Goal: Task Accomplishment & Management: Use online tool/utility

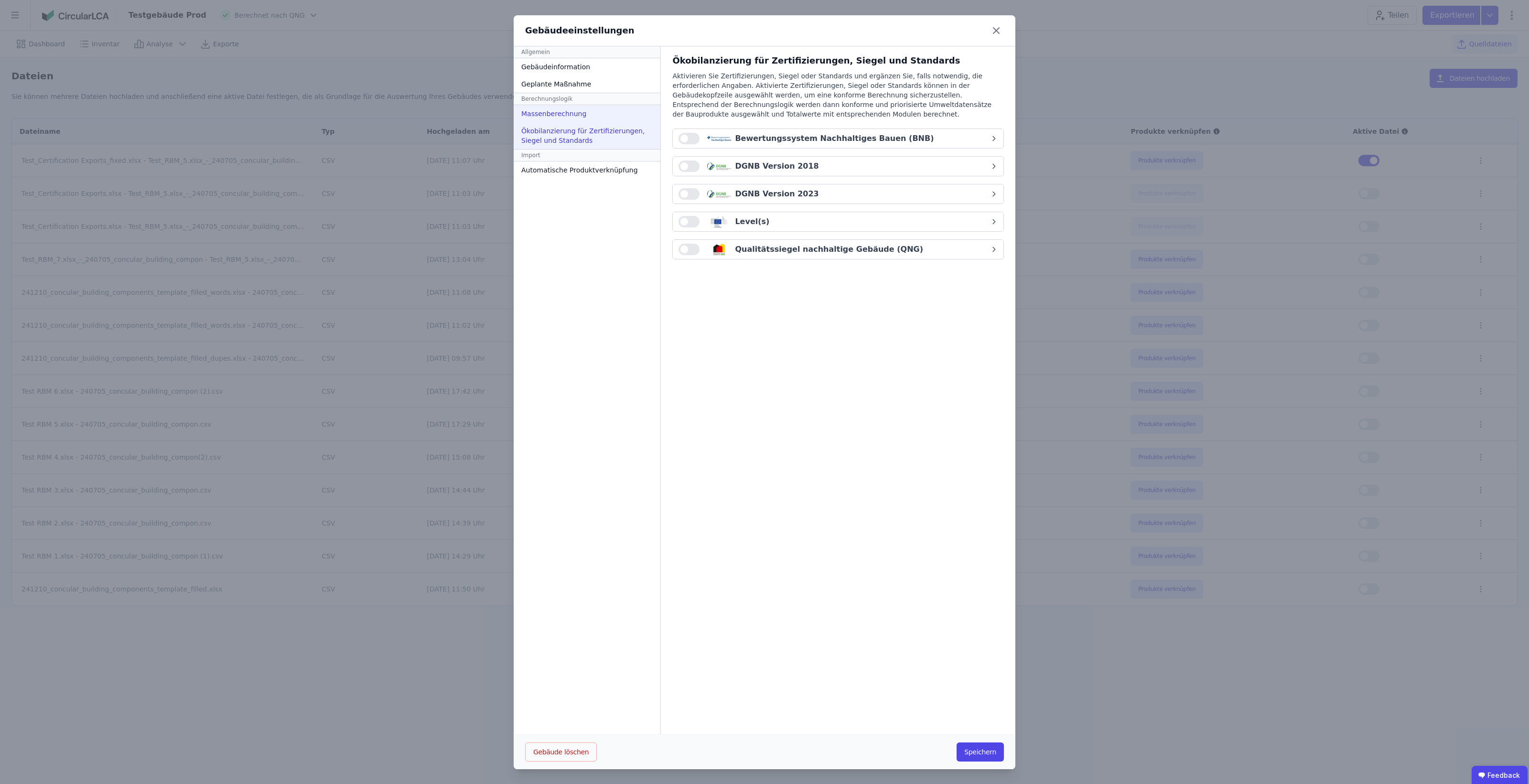
click at [587, 110] on div "Massenberechnung" at bounding box center [587, 114] width 146 height 17
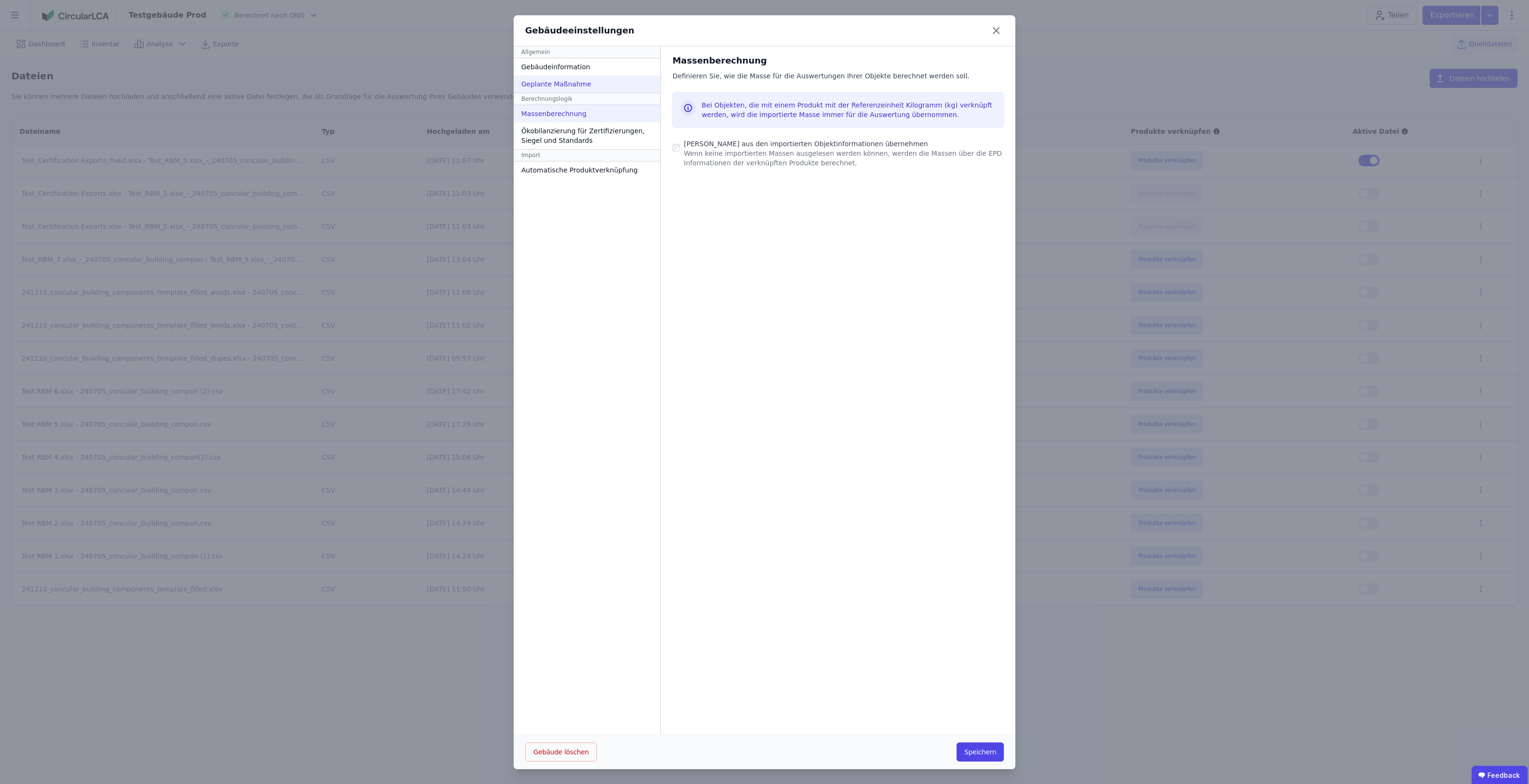
click at [566, 78] on div "Geplante Maßnahme" at bounding box center [587, 84] width 146 height 17
select select "*"
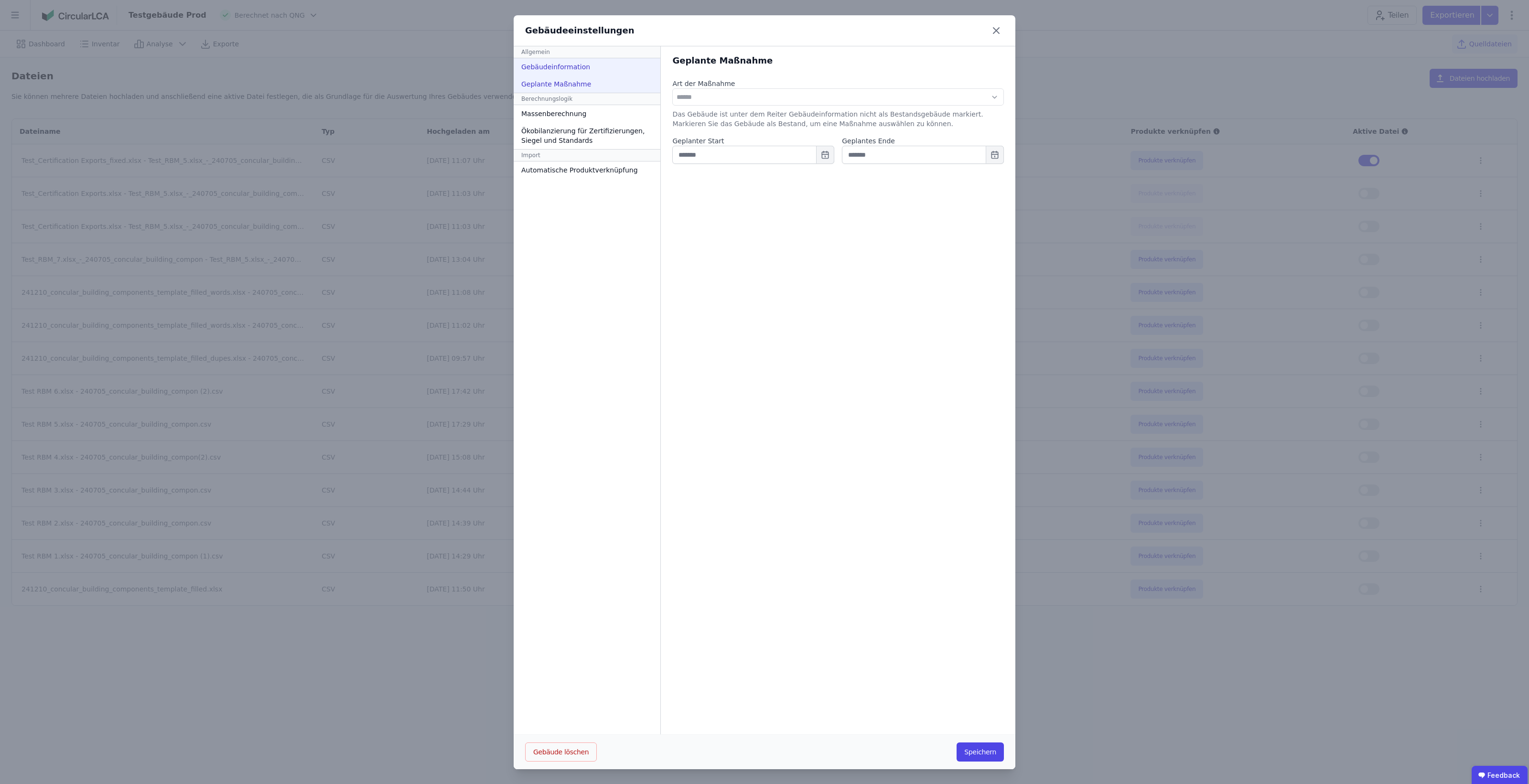
click at [572, 71] on div "Gebäudeinformation" at bounding box center [587, 67] width 146 height 17
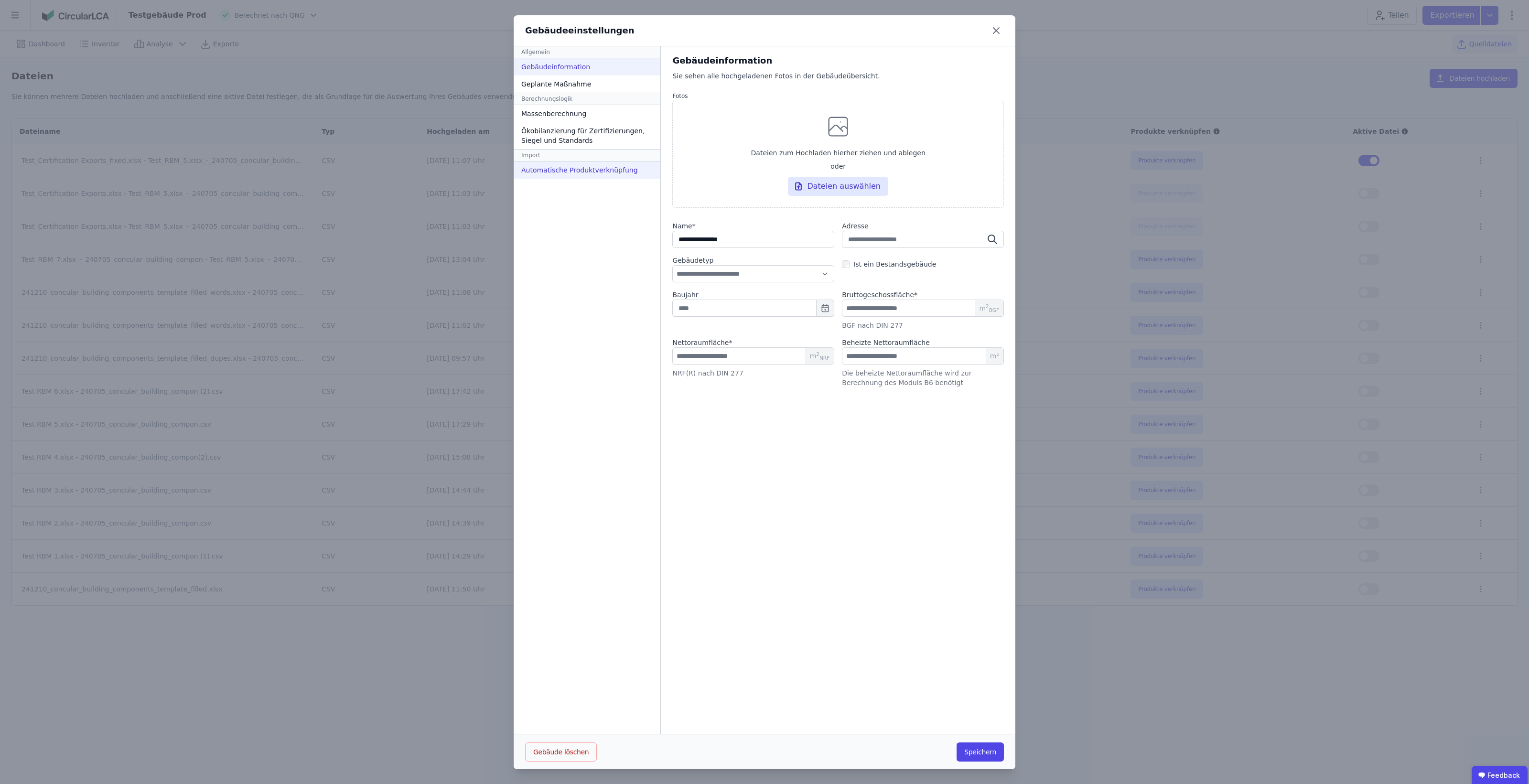
click at [579, 170] on div "Automatische Produktverknüpfung" at bounding box center [587, 170] width 146 height 17
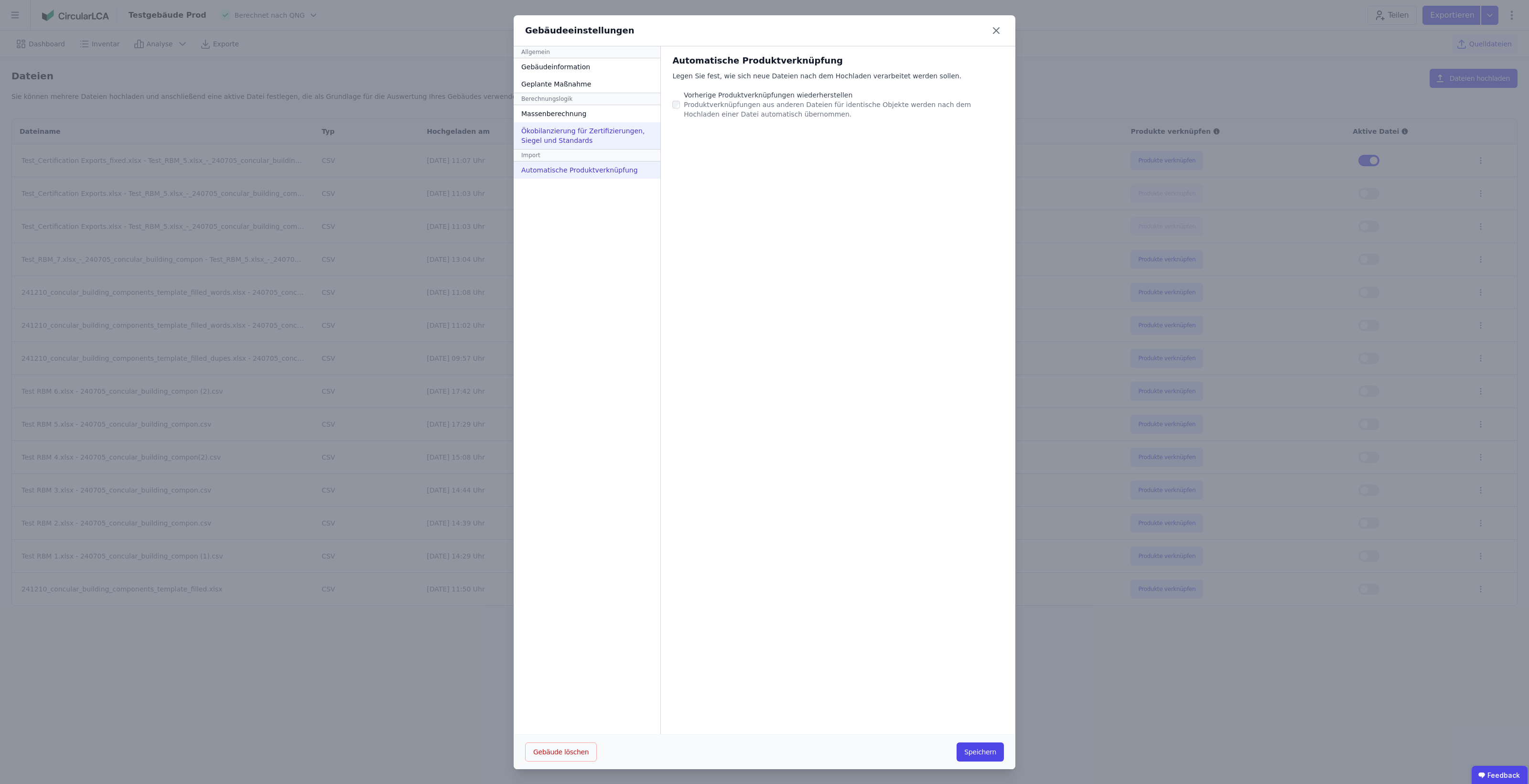
click at [585, 141] on div "Ökobilanzierung für Zertifizierungen, Siegel und Standards" at bounding box center [587, 136] width 146 height 27
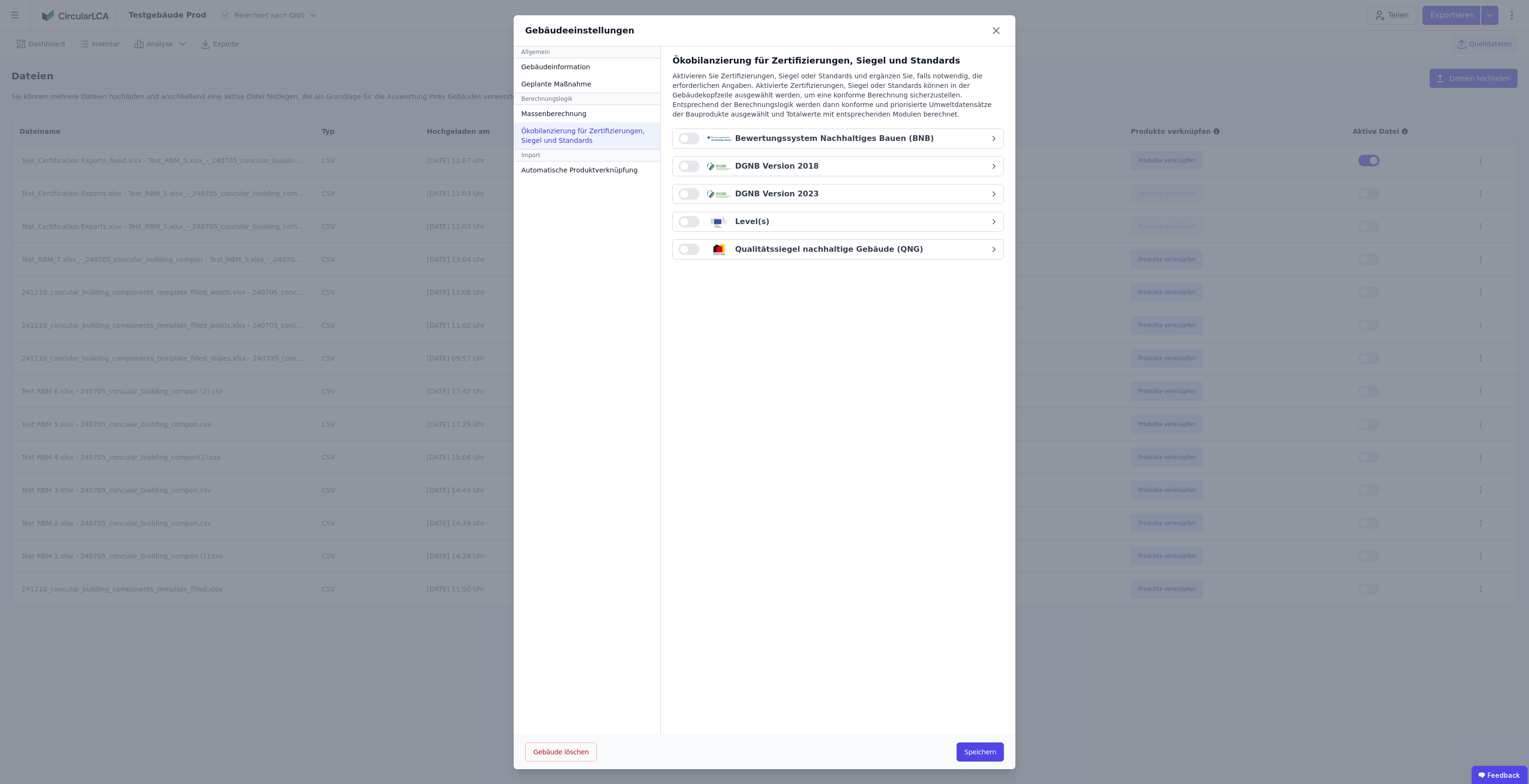
click at [680, 247] on span "button" at bounding box center [684, 249] width 8 height 8
click at [682, 169] on button "button" at bounding box center [688, 167] width 21 height 12
click at [700, 190] on div "DGNB Version 2023" at bounding box center [759, 194] width 119 height 12
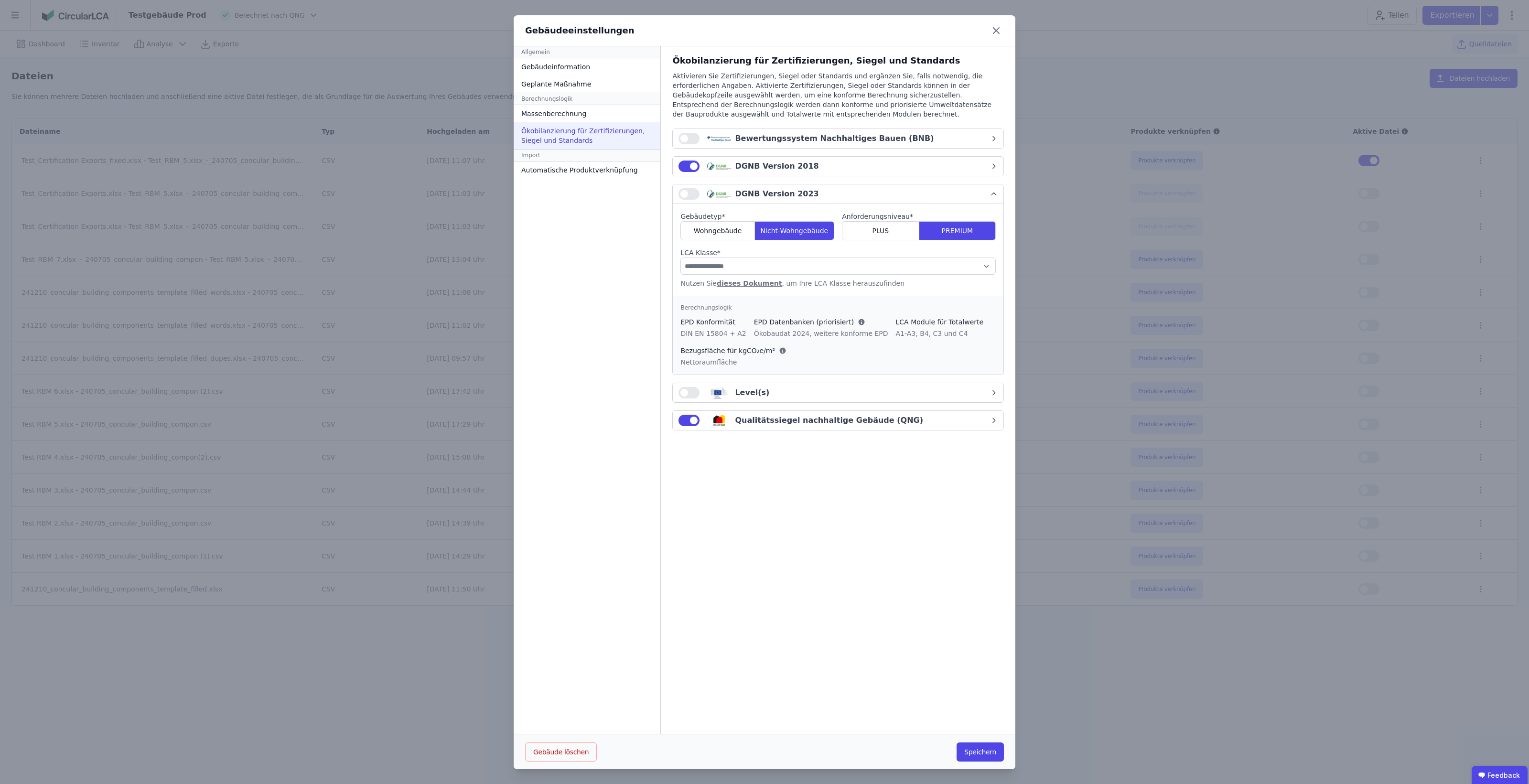
click at [685, 191] on button "button" at bounding box center [688, 194] width 21 height 12
click at [735, 169] on div "DGNB Version 2018" at bounding box center [777, 167] width 84 height 12
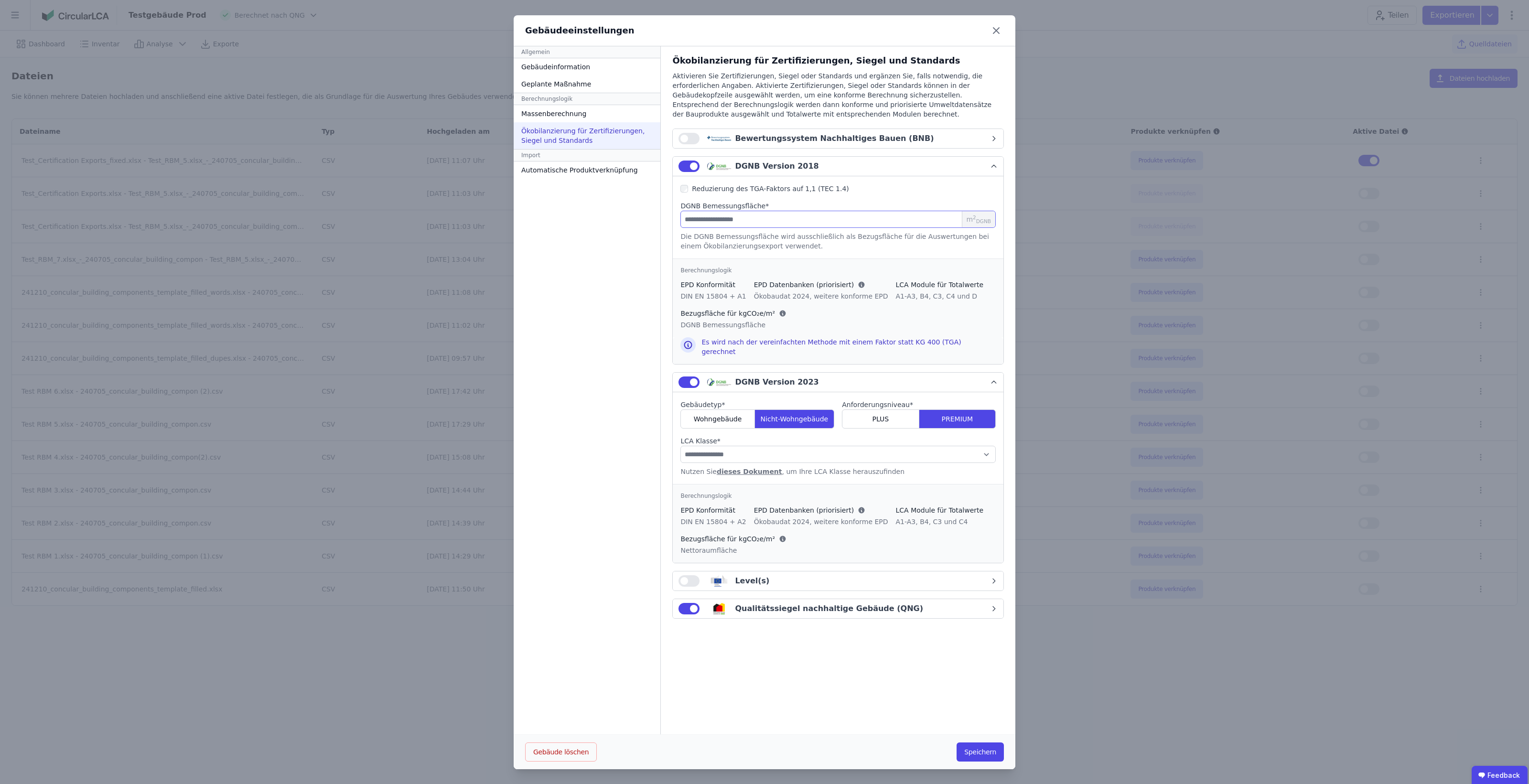
click at [693, 222] on input "number" at bounding box center [838, 219] width 315 height 17
type input "*"
click at [746, 446] on select "**********" at bounding box center [838, 454] width 315 height 17
select select "*"
click at [680, 446] on select "**********" at bounding box center [838, 454] width 315 height 17
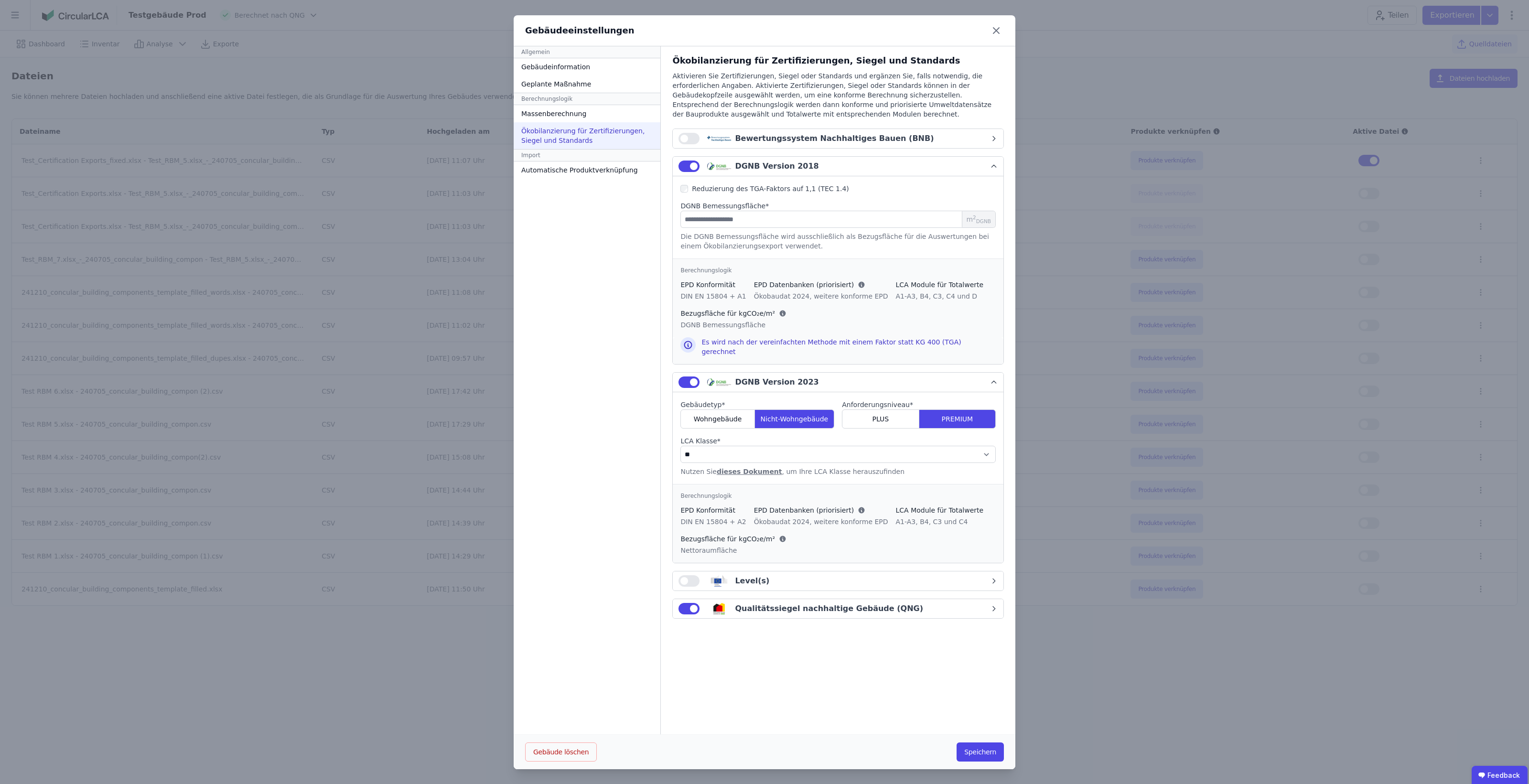
click at [761, 604] on div "Qualitätssiegel nachhaltige Gebäude (QNG)" at bounding box center [829, 609] width 188 height 12
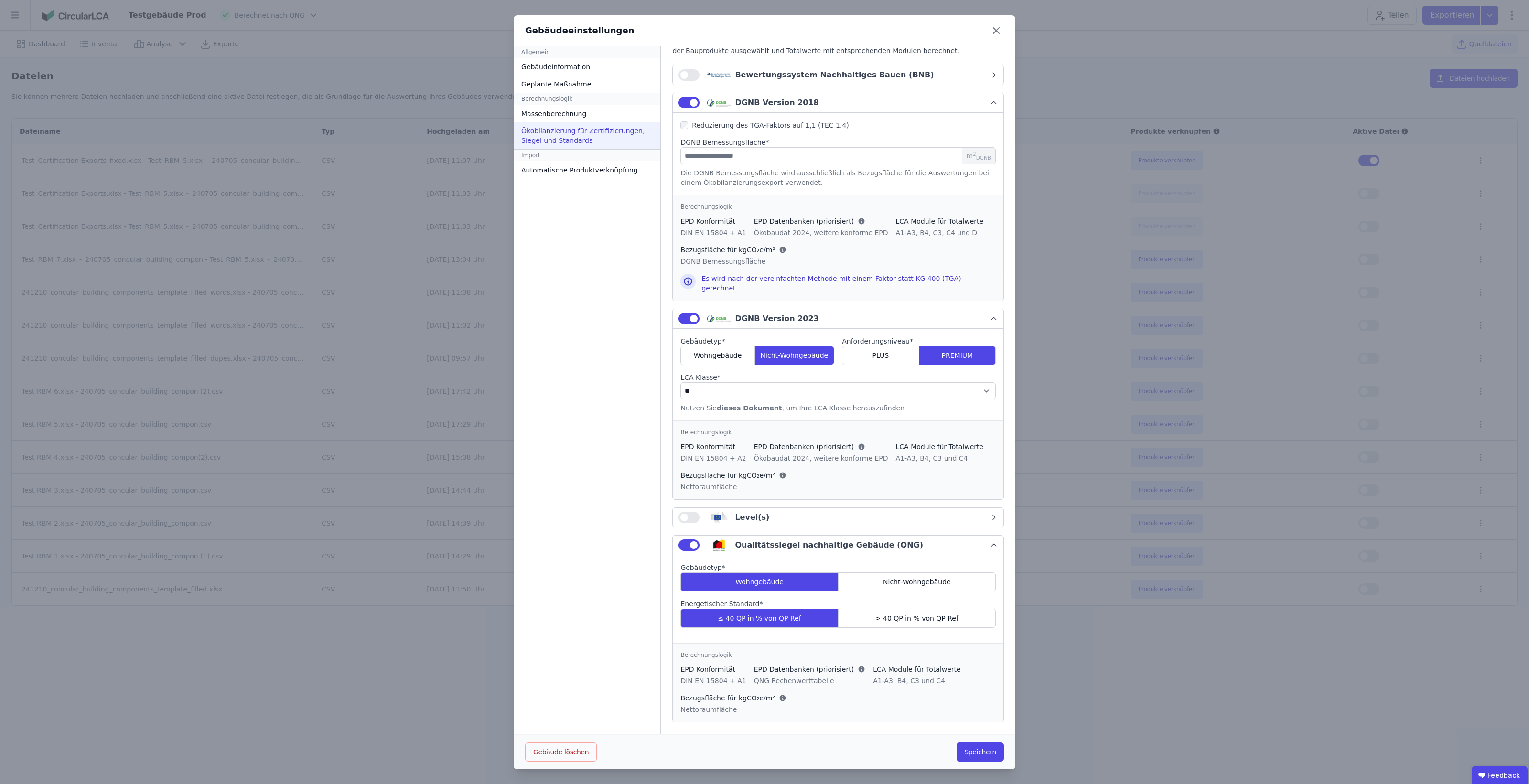
scroll to position [64, 0]
click at [965, 750] on button "Speichern" at bounding box center [981, 752] width 48 height 19
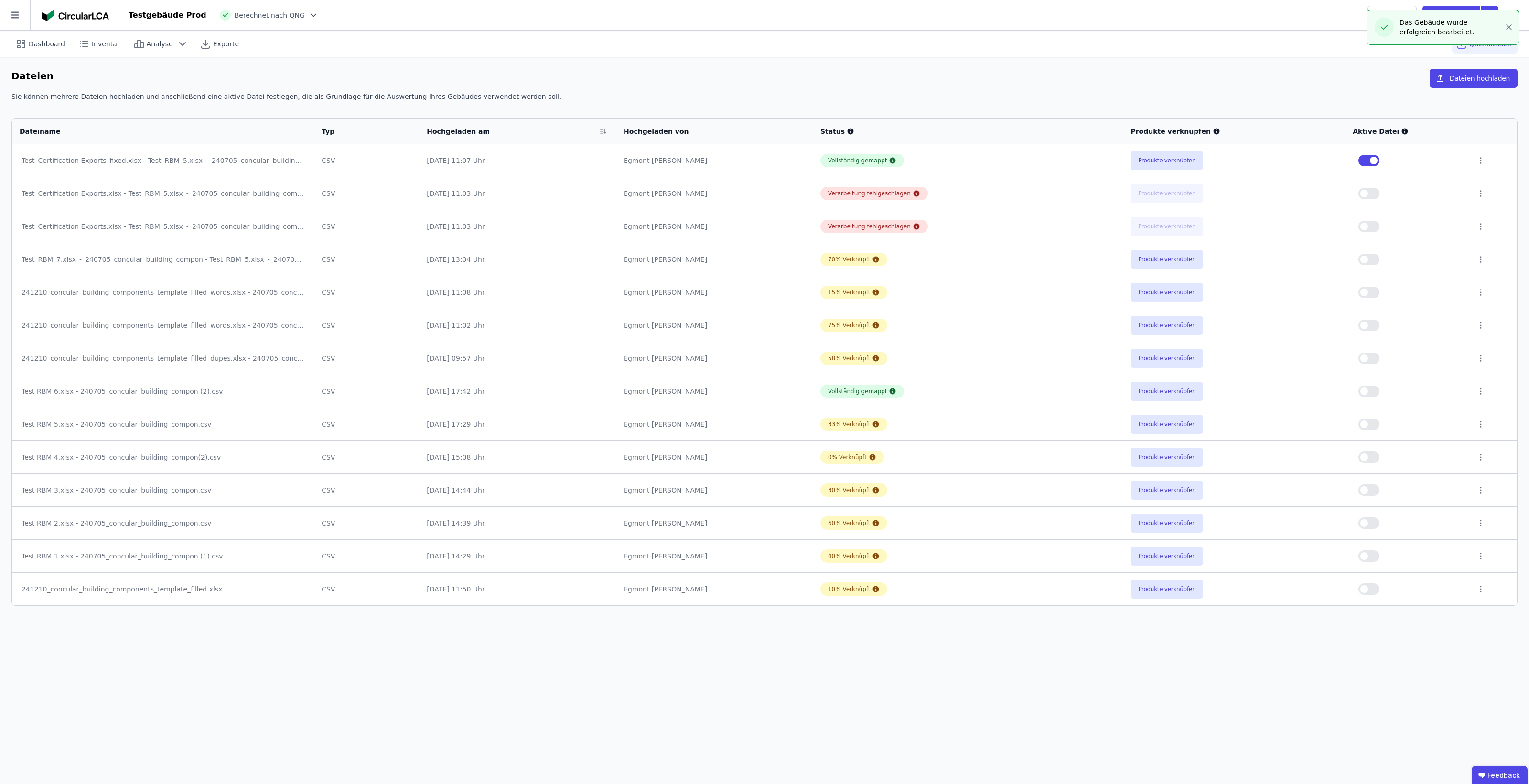
click at [263, 11] on span "Berechnet nach QNG" at bounding box center [269, 15] width 70 height 9
click at [297, 14] on div "Testgebäude Prod Berechnet nach QNG Teilen Exportieren" at bounding box center [823, 15] width 1412 height 19
click at [309, 14] on icon at bounding box center [313, 15] width 9 height 9
click at [237, 44] on div "DGNB 2018" at bounding box center [249, 47] width 152 height 17
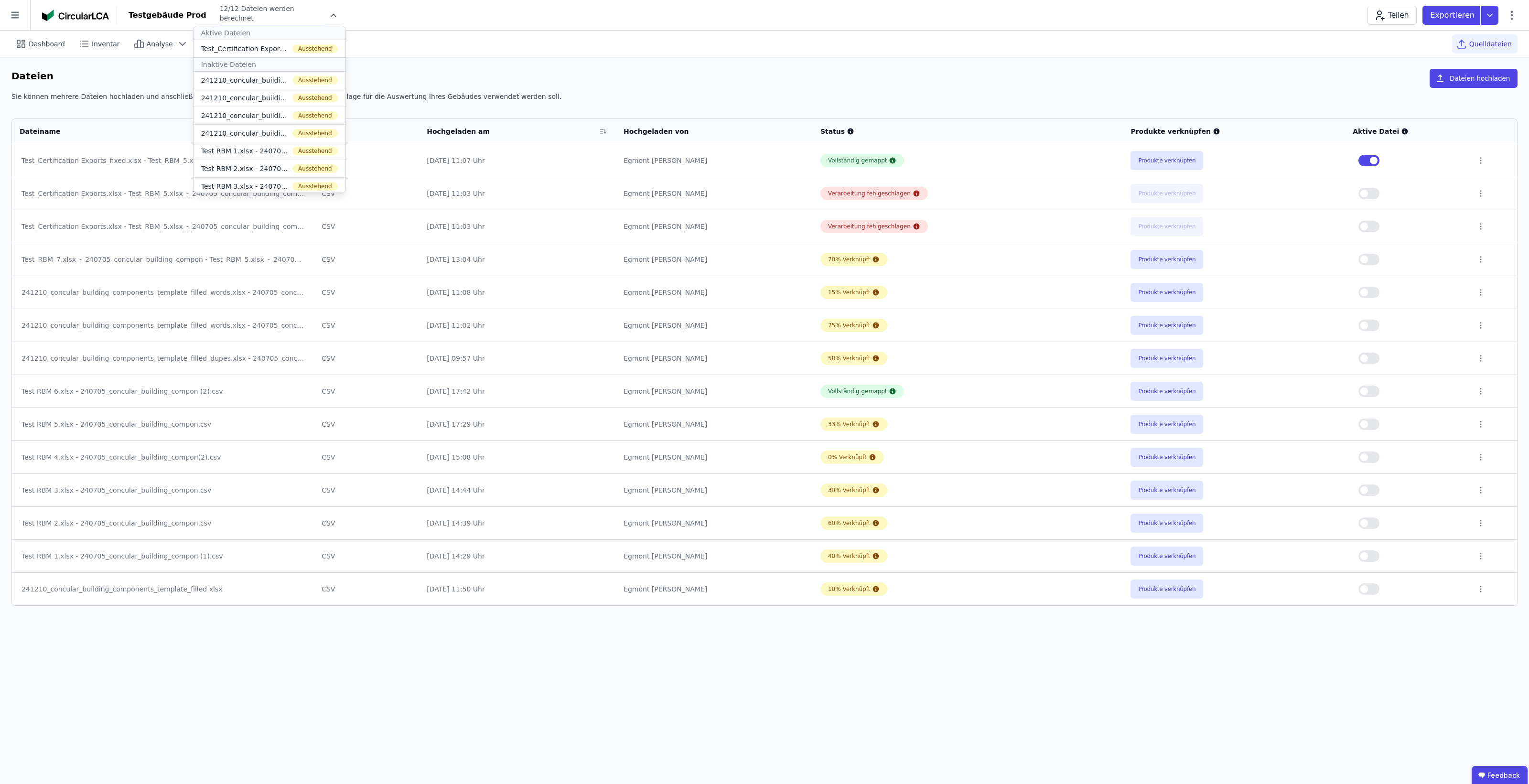
click at [512, 105] on div "Sie können mehrere Dateien hochladen und anschließend eine aktive Datei festleg…" at bounding box center [765, 100] width 1507 height 17
click at [177, 42] on icon at bounding box center [183, 44] width 12 height 12
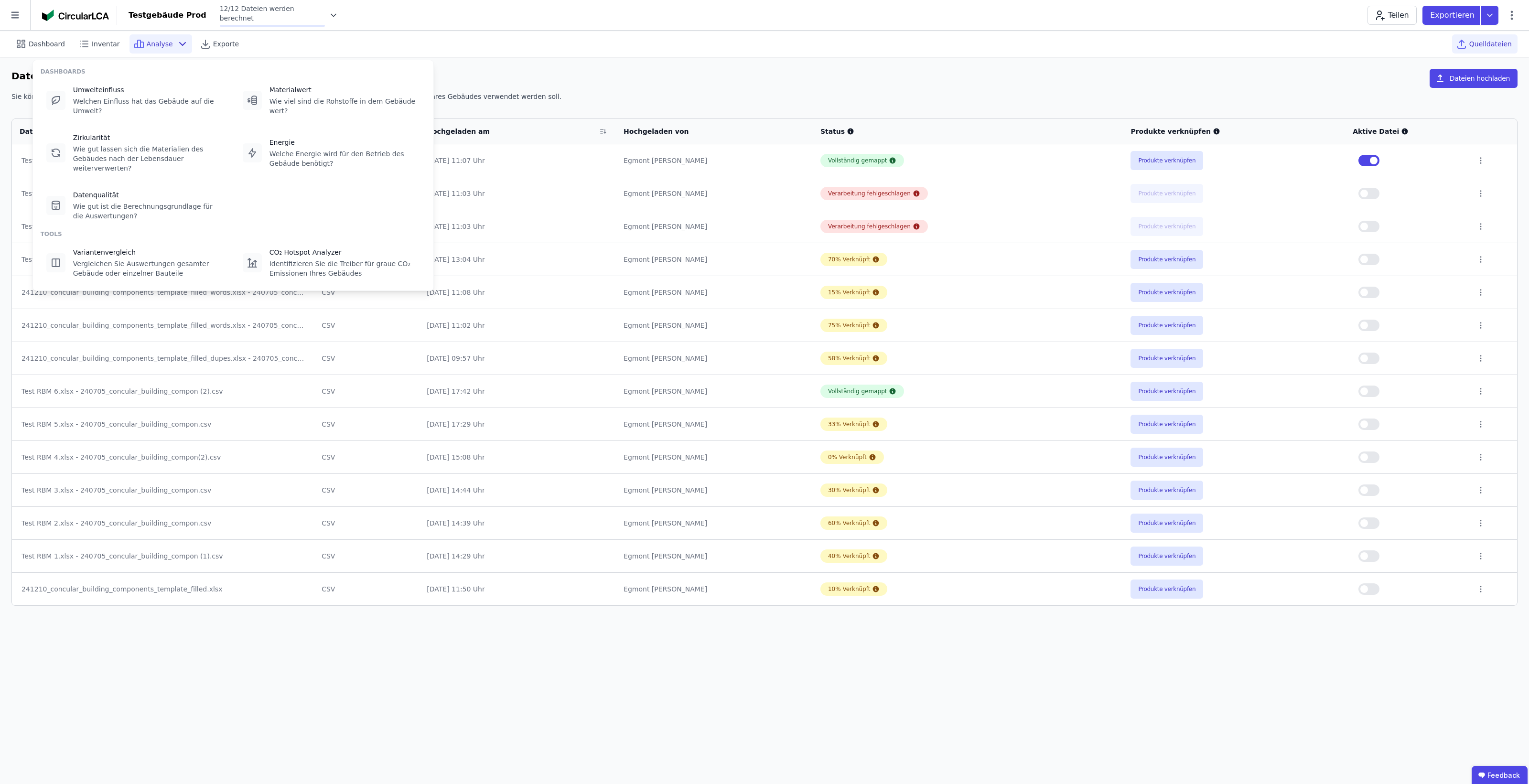
click at [180, 43] on icon at bounding box center [183, 44] width 6 height 3
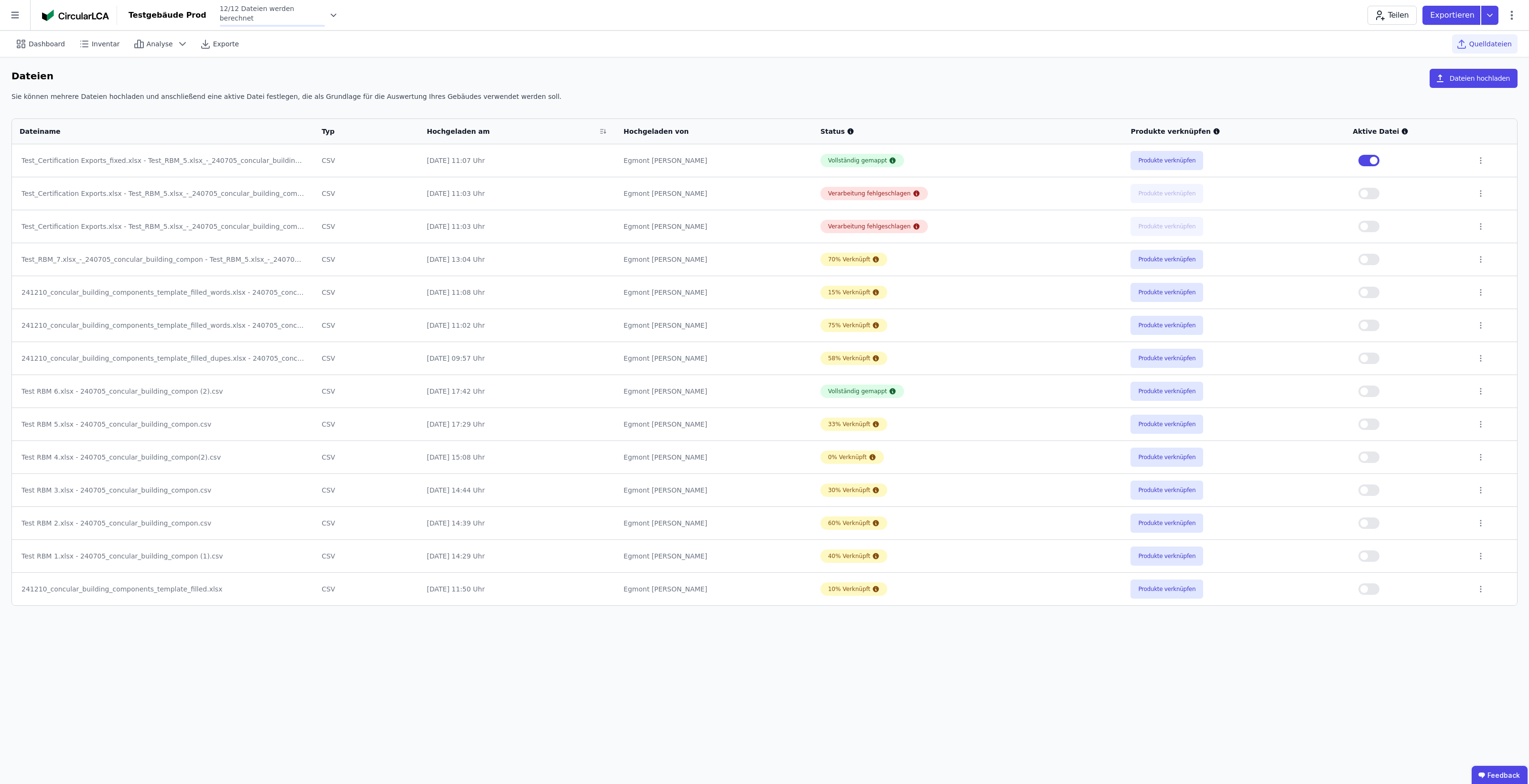
click at [329, 16] on icon at bounding box center [333, 15] width 9 height 9
click at [452, 66] on div "Dateien Dateien hochladen Sie können mehrere Dateien hochladen und anschließend…" at bounding box center [764, 337] width 1529 height 560
drag, startPoint x: 305, startPoint y: 8, endPoint x: 305, endPoint y: 13, distance: 5.0
click at [305, 8] on div "Testgebäude Prod Berechnet nach DGNB 2018 Teilen Exportieren" at bounding box center [823, 15] width 1412 height 19
click at [332, 15] on icon at bounding box center [336, 15] width 9 height 9
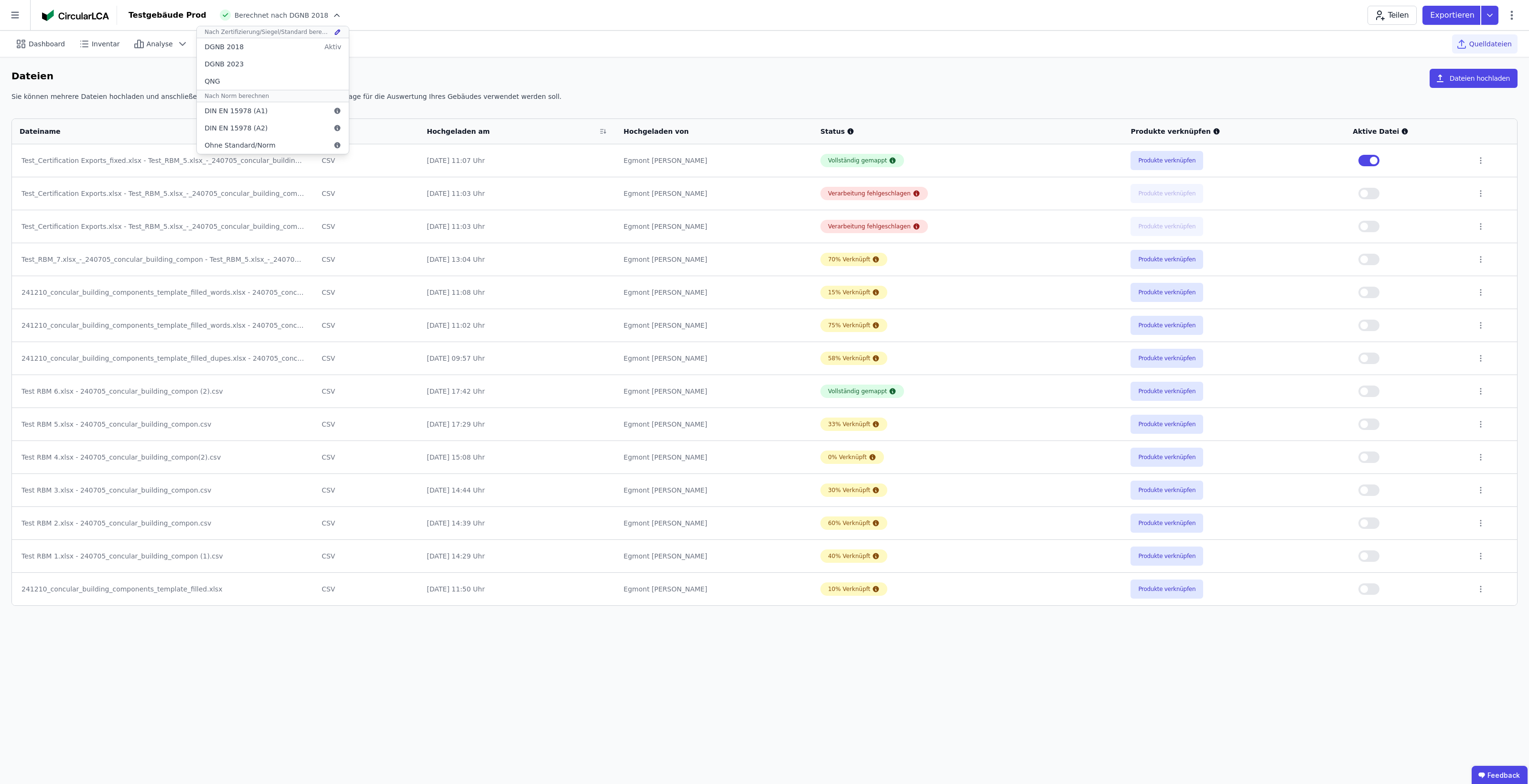
click at [1001, 71] on div "Dateien Dateien hochladen" at bounding box center [765, 80] width 1507 height 23
click at [1183, 151] on button "Produkte verknüpfen" at bounding box center [1167, 160] width 73 height 19
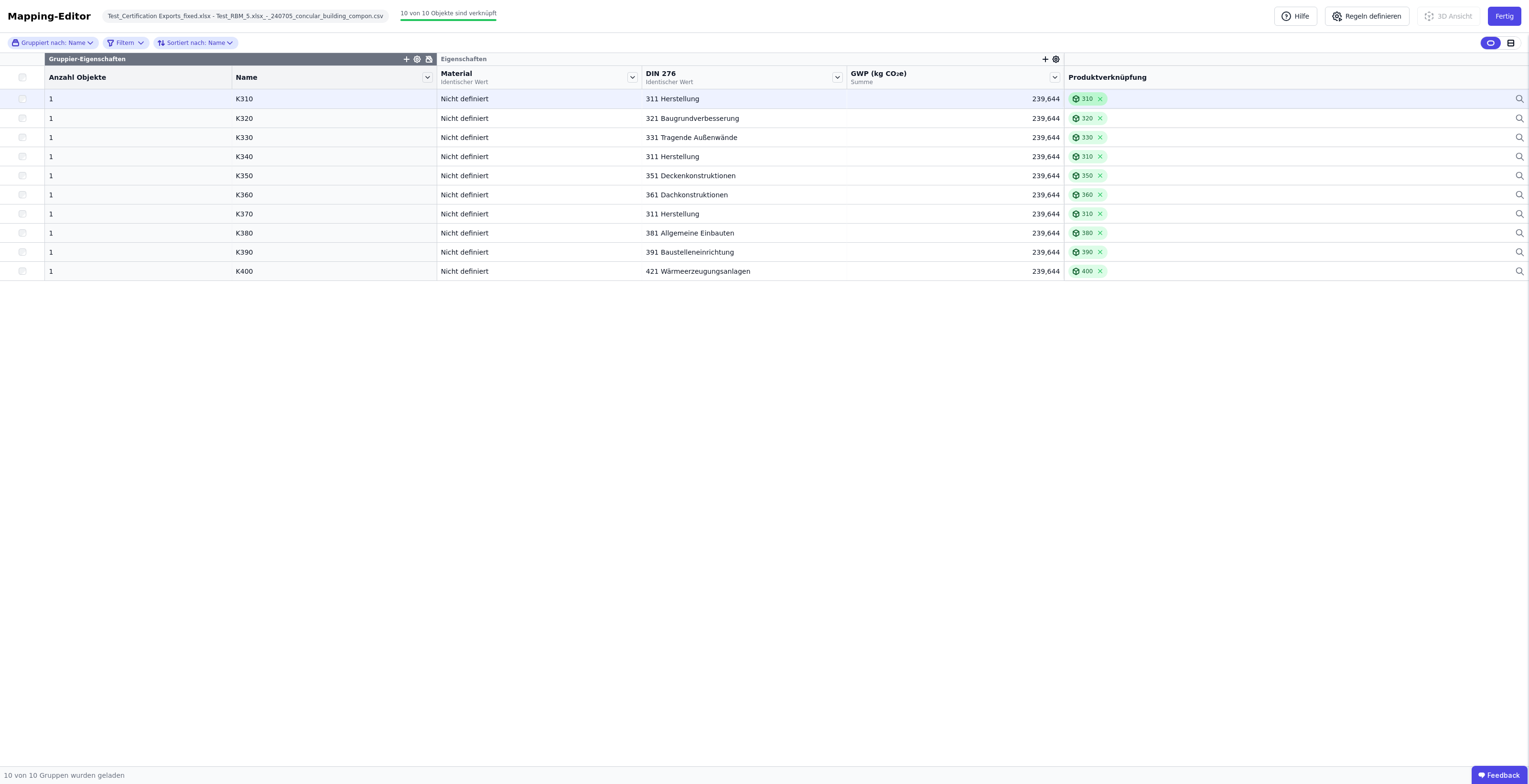
click at [1069, 104] on div "310" at bounding box center [1088, 99] width 39 height 14
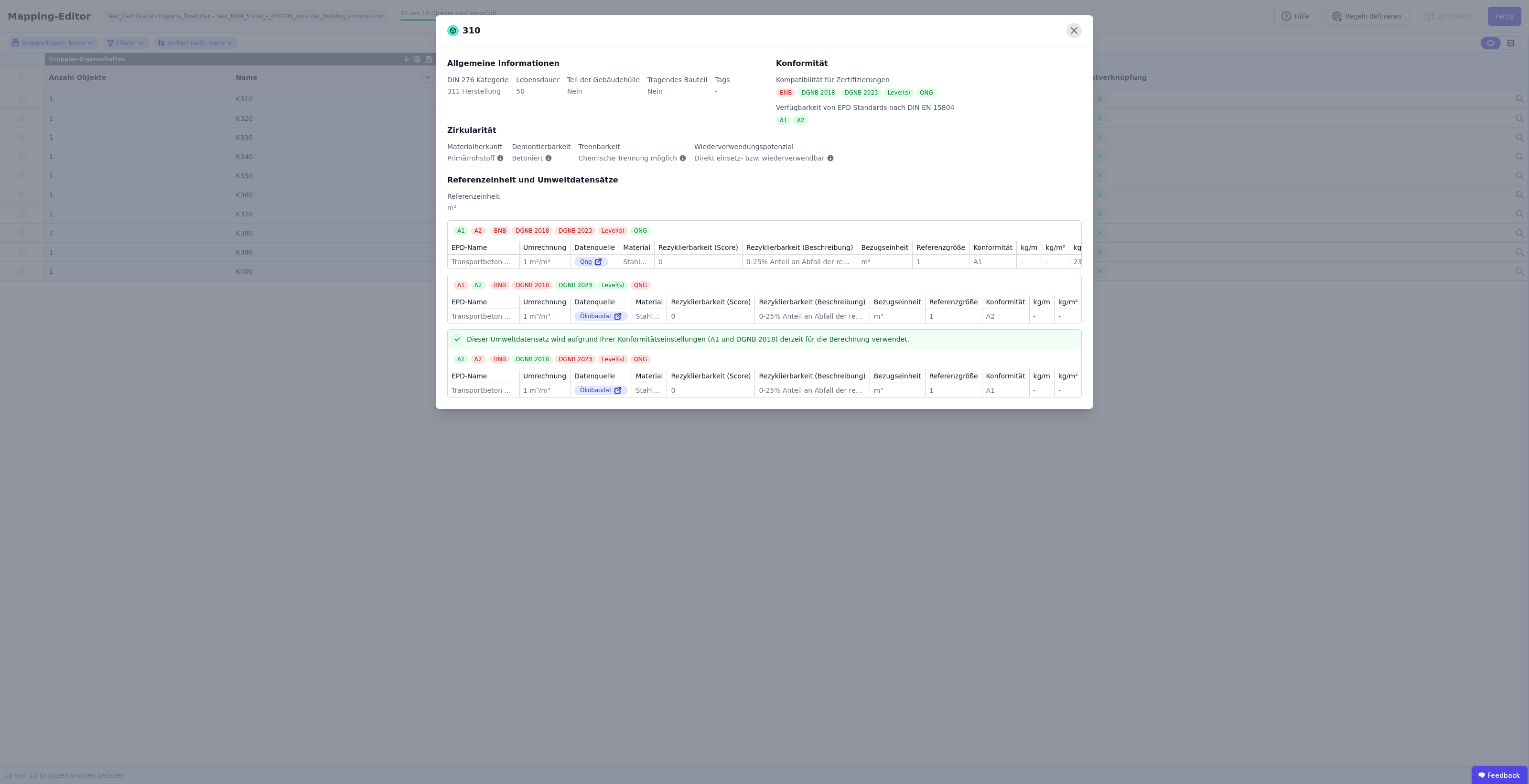
click at [1075, 35] on icon at bounding box center [1074, 30] width 15 height 15
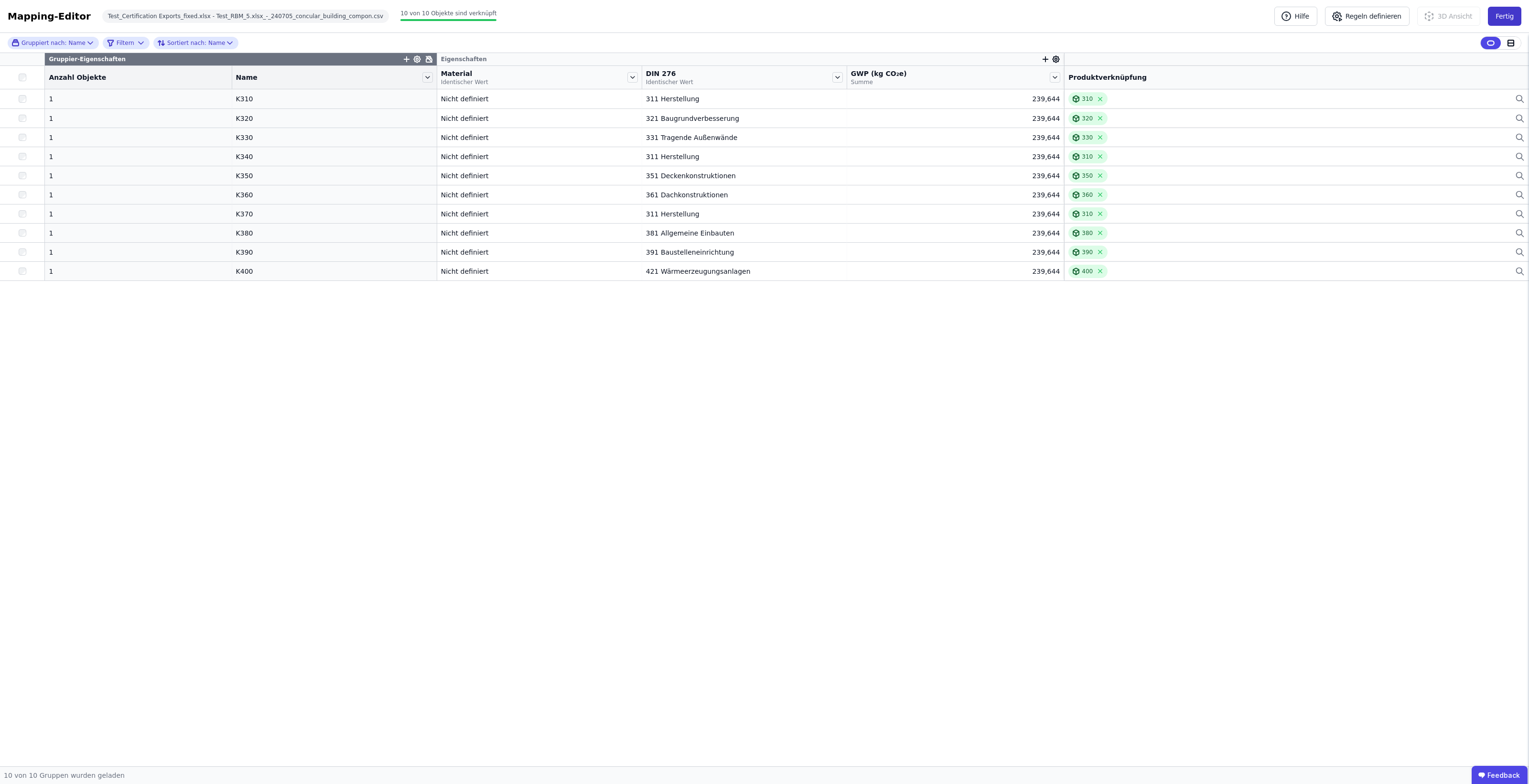
click at [1510, 12] on button "Fertig" at bounding box center [1504, 16] width 33 height 19
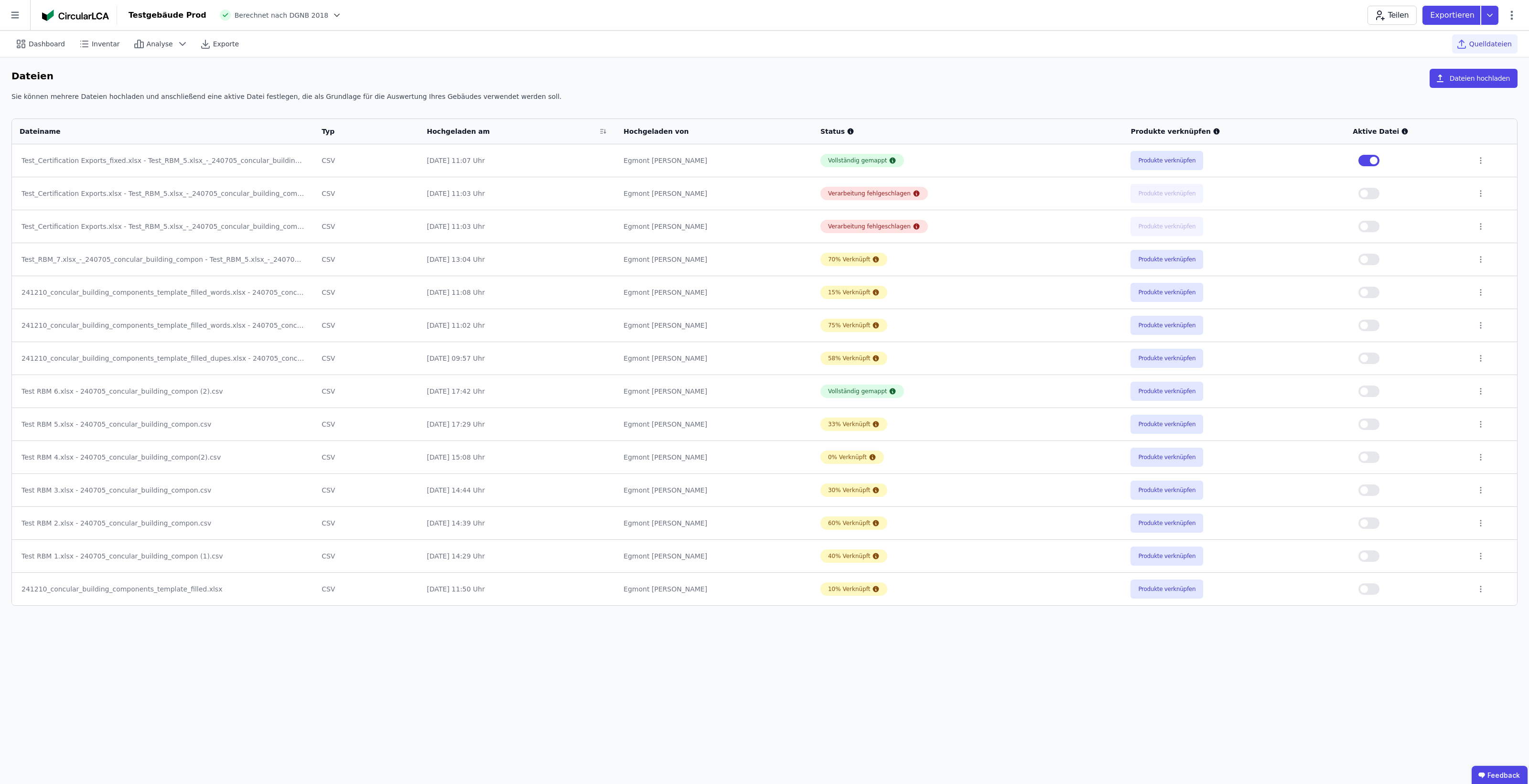
click at [332, 13] on icon at bounding box center [336, 15] width 9 height 9
click at [223, 82] on div "QNG" at bounding box center [273, 82] width 152 height 17
click at [769, 74] on div "Dateien Dateien hochladen" at bounding box center [765, 80] width 1507 height 23
click at [331, 14] on icon at bounding box center [333, 14] width 5 height 2
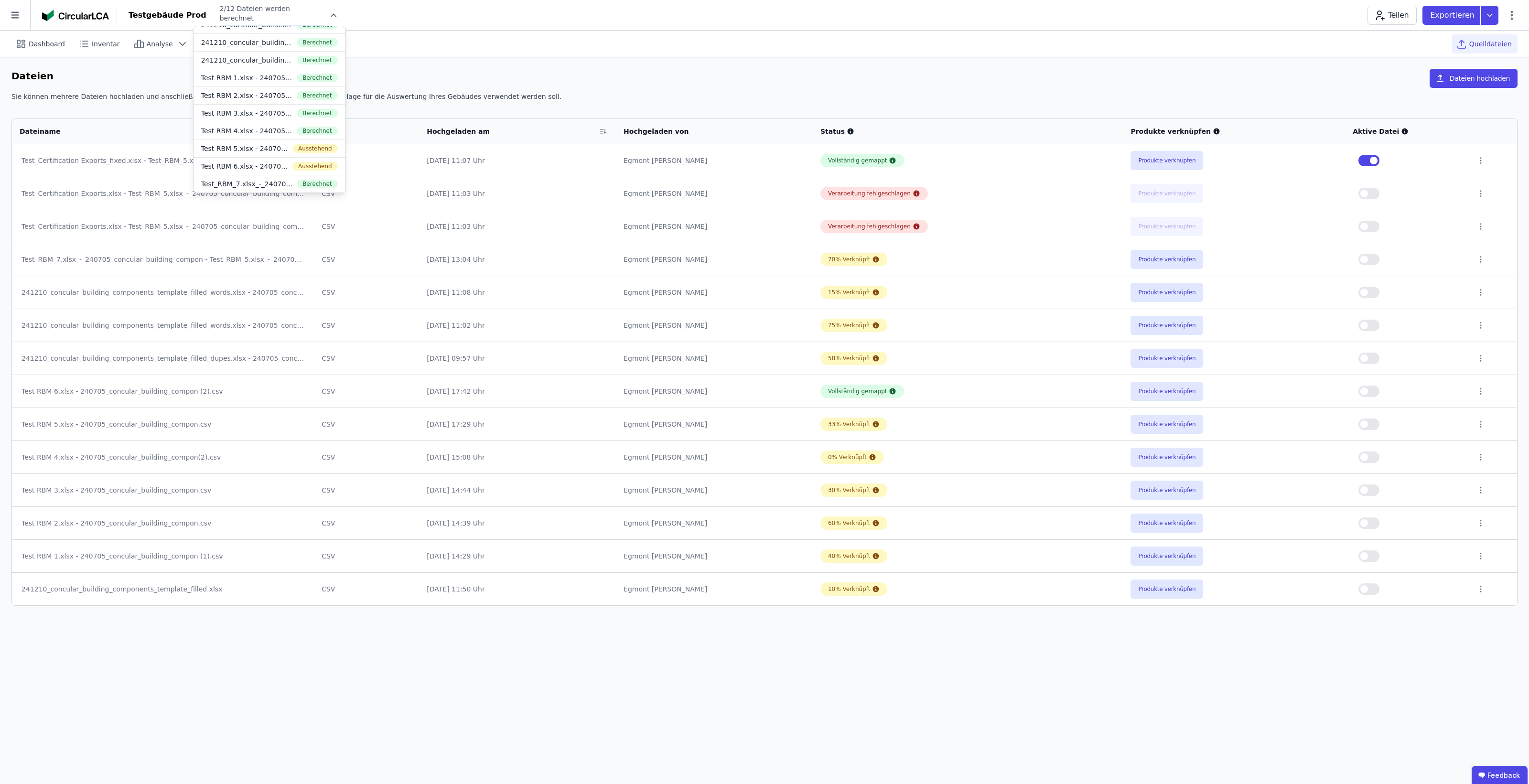
click at [388, 69] on div "Dateien Dateien hochladen" at bounding box center [765, 80] width 1507 height 23
click at [1502, 14] on div "Exportieren" at bounding box center [1465, 15] width 84 height 19
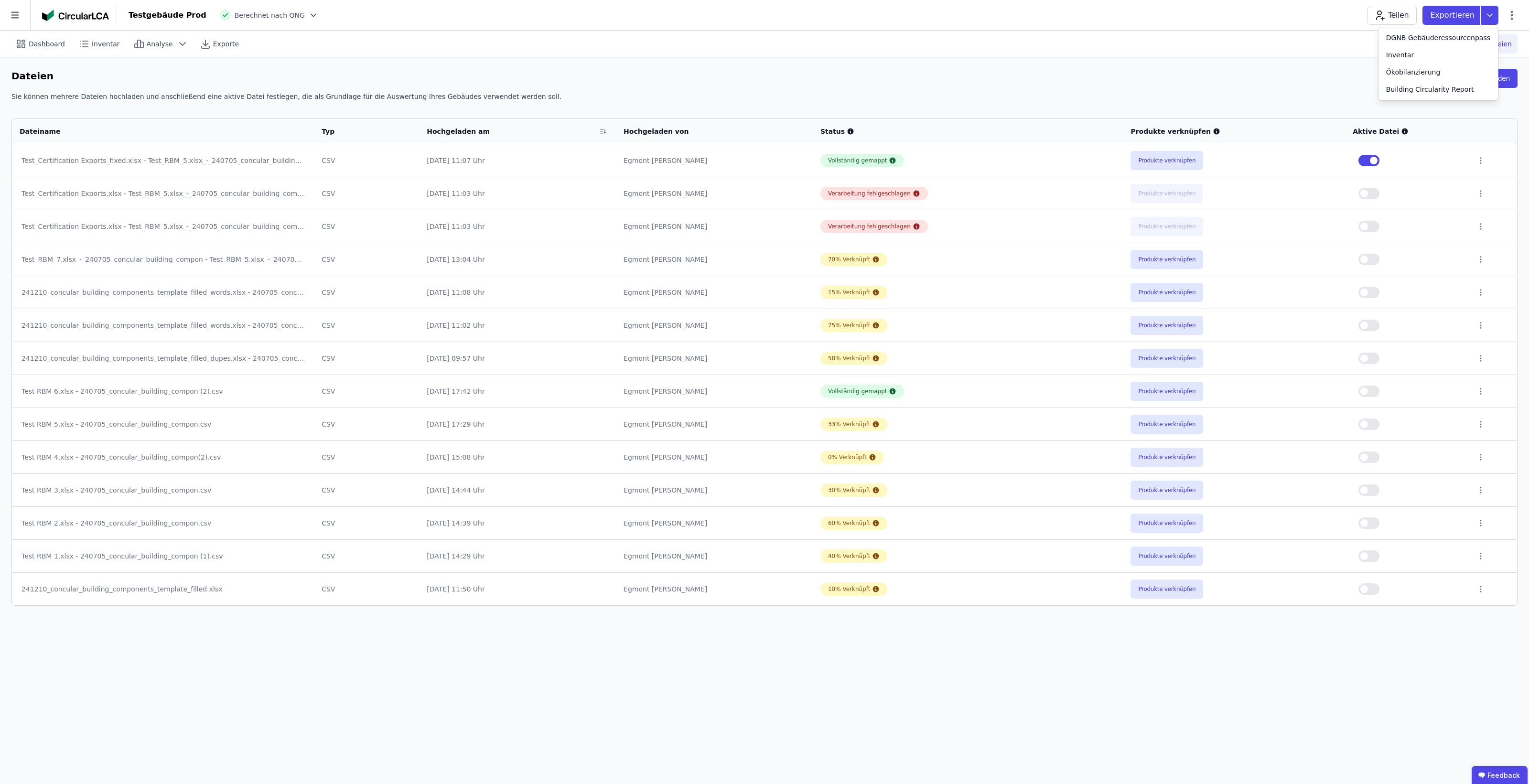
click at [1359, 72] on div "Dateien Dateien hochladen" at bounding box center [765, 80] width 1507 height 23
click at [1510, 23] on div "Teilen Exportieren" at bounding box center [1442, 15] width 150 height 19
click at [1512, 14] on icon at bounding box center [1512, 15] width 12 height 12
click at [1489, 36] on span "Gebäude bearbeiten" at bounding box center [1467, 38] width 69 height 9
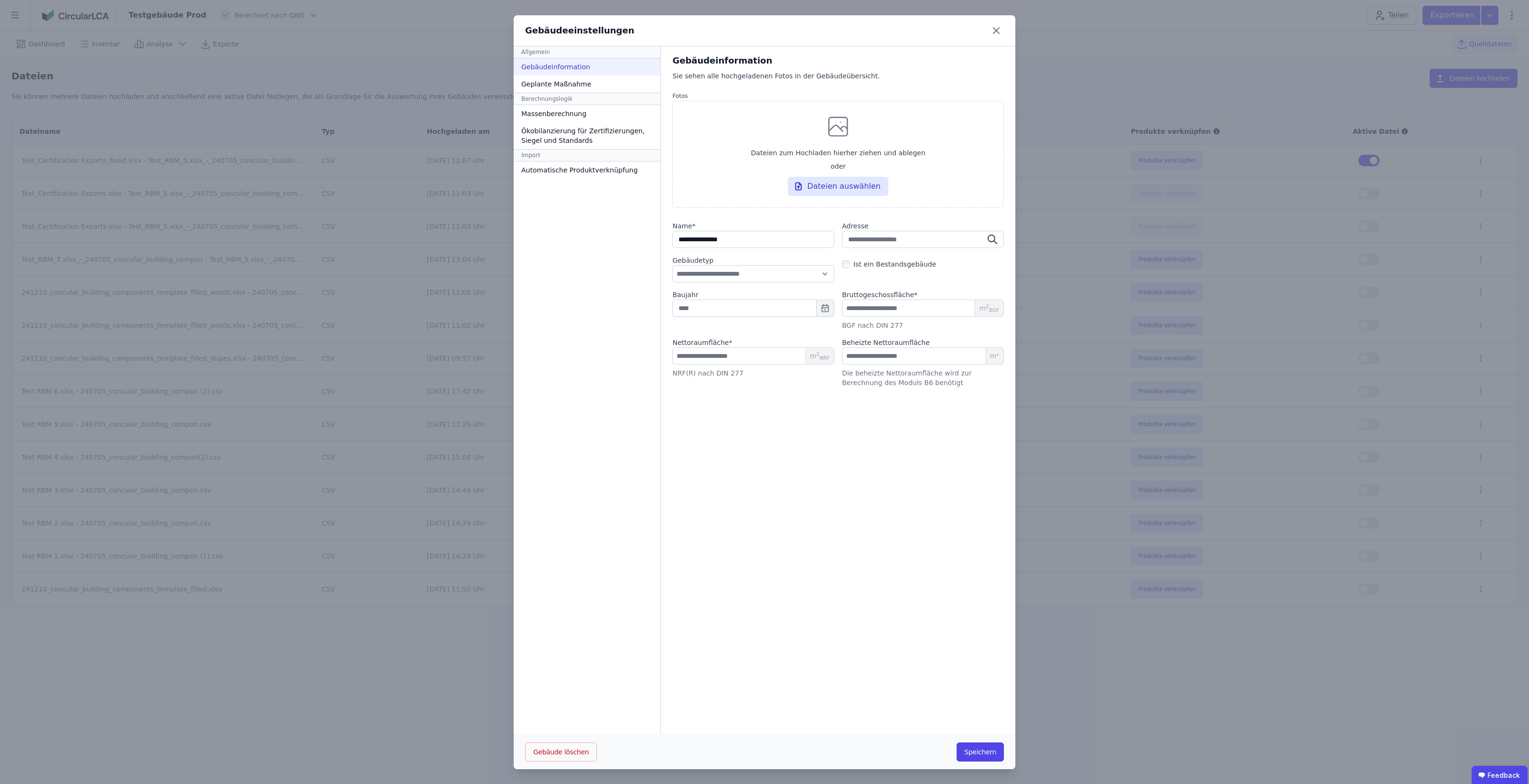
drag, startPoint x: 598, startPoint y: 87, endPoint x: 599, endPoint y: 98, distance: 11.0
click at [598, 87] on div "Geplante Maßnahme" at bounding box center [587, 84] width 146 height 17
select select "*"
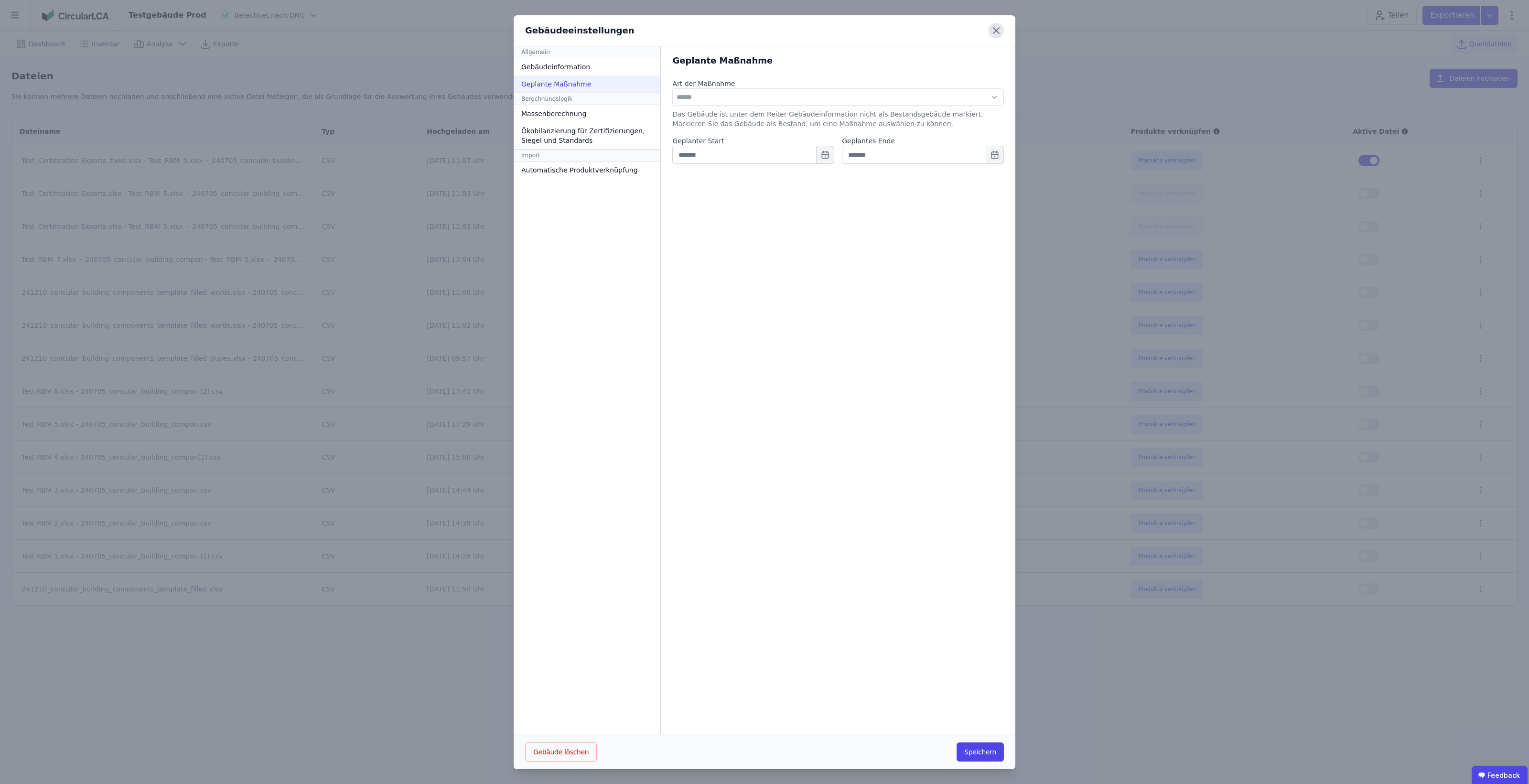
click at [990, 25] on icon at bounding box center [996, 30] width 15 height 15
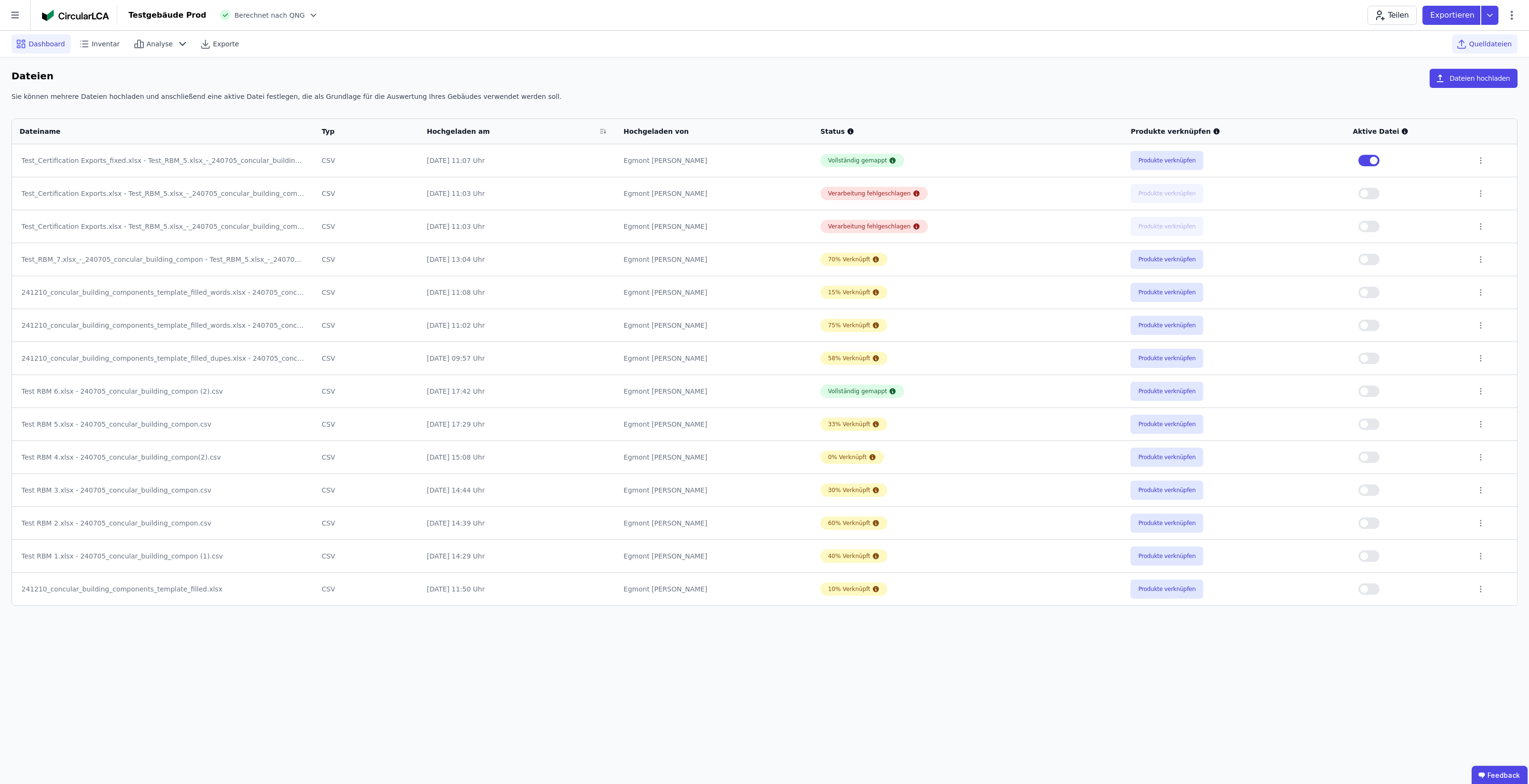
drag, startPoint x: 9, startPoint y: 42, endPoint x: 15, endPoint y: 42, distance: 6.0
click at [8, 42] on div "Dashboard Inventar Analyse Exporte Quelldateien" at bounding box center [764, 43] width 1529 height 27
click at [52, 39] on span "Dashboard" at bounding box center [47, 43] width 36 height 9
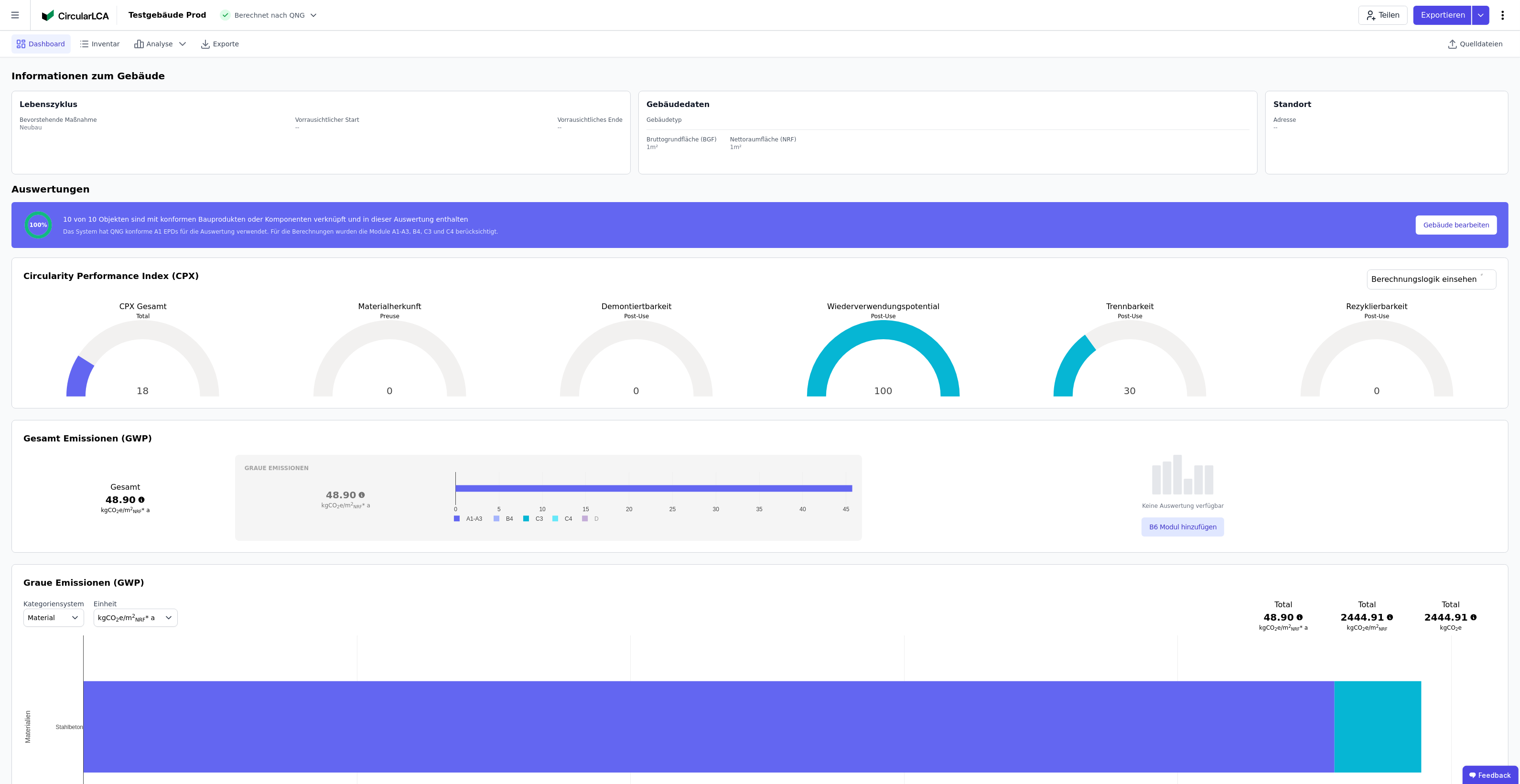
click at [1506, 19] on icon at bounding box center [1503, 15] width 12 height 12
click at [1439, 15] on p "Exportieren" at bounding box center [1444, 15] width 46 height 12
click at [1442, 15] on p "Exportieren" at bounding box center [1444, 15] width 46 height 12
click at [1431, 72] on div "Ökobilanzierung" at bounding box center [1405, 71] width 55 height 9
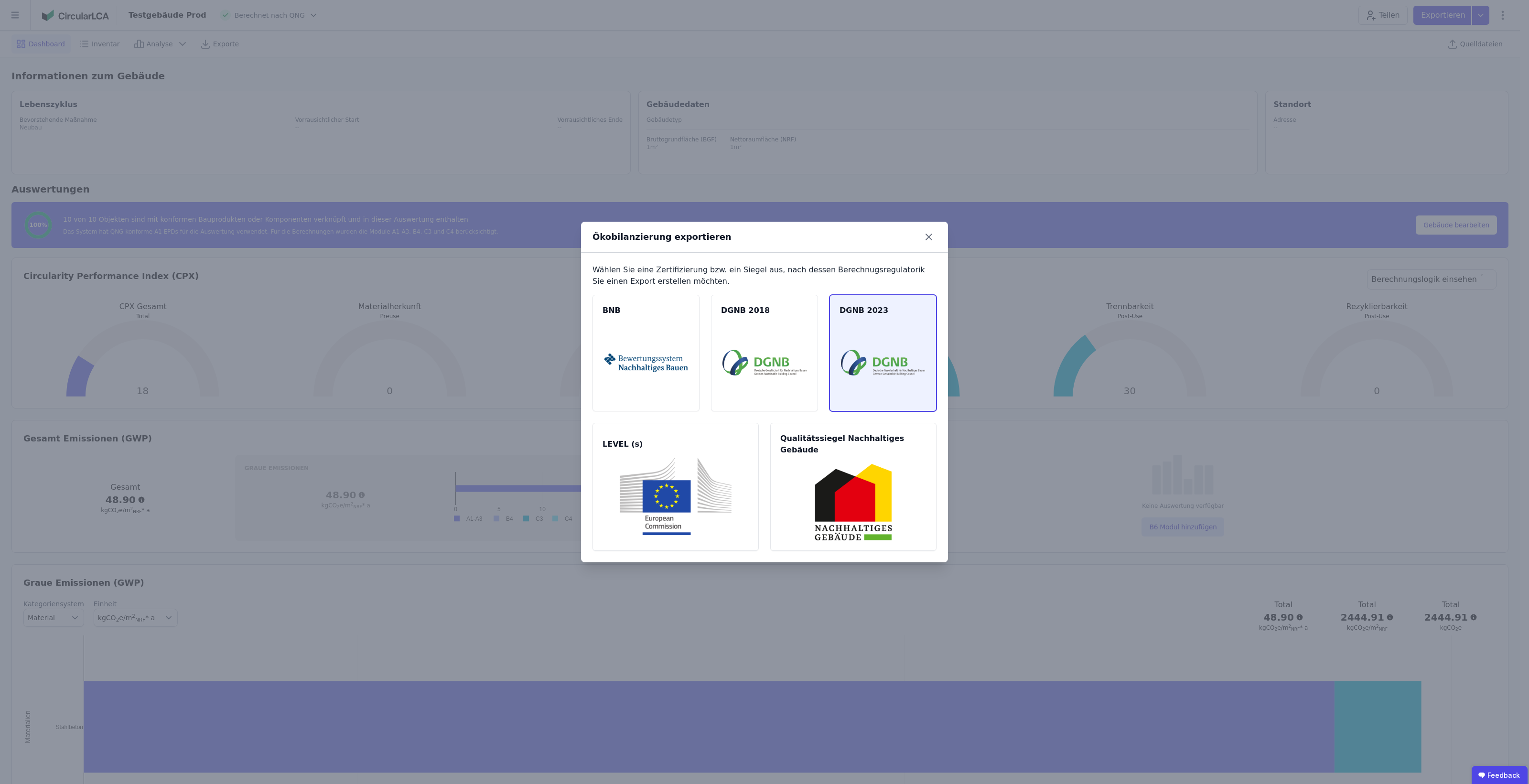
click at [863, 357] on img at bounding box center [883, 362] width 84 height 77
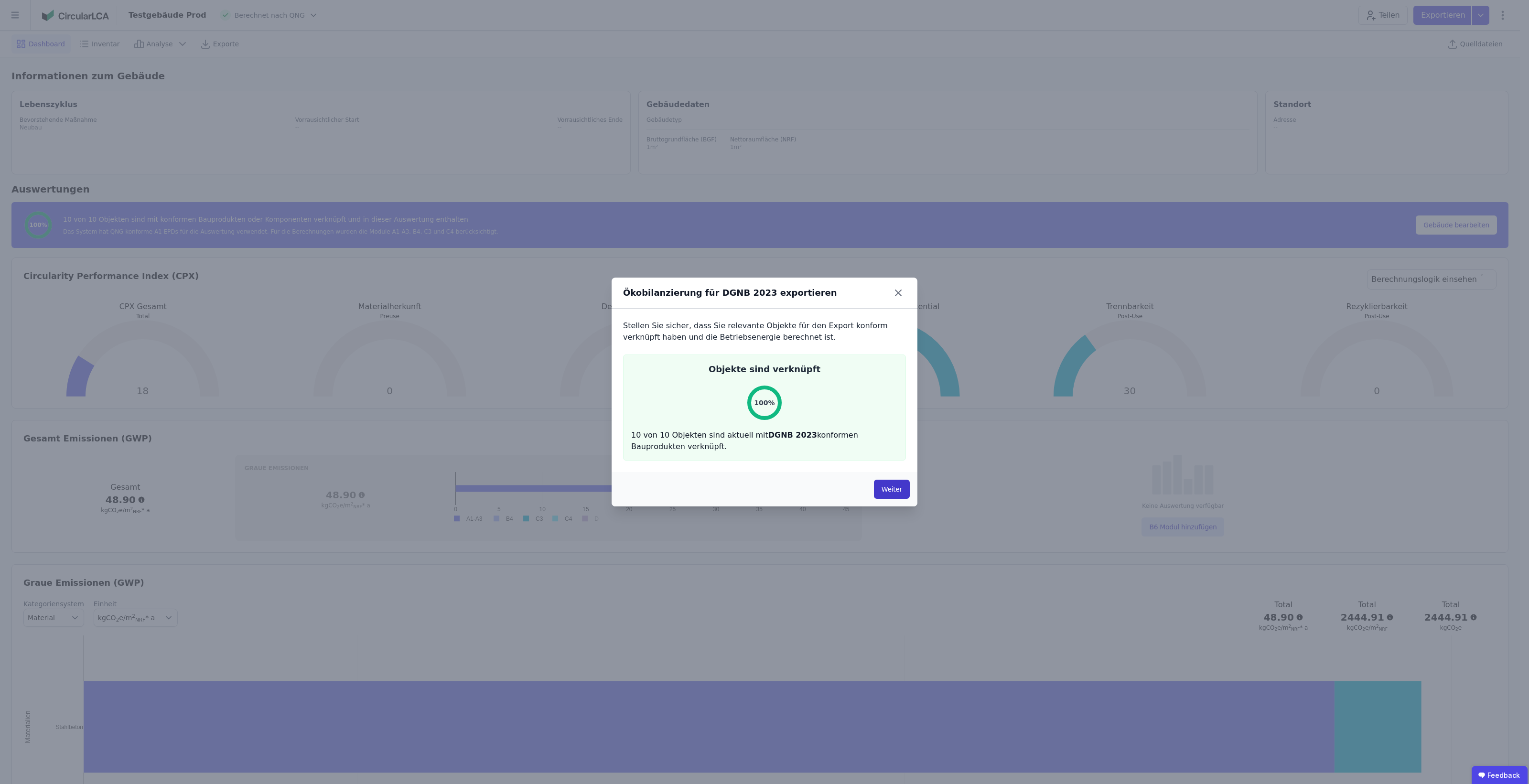
click at [890, 488] on button "Weiter" at bounding box center [892, 489] width 36 height 19
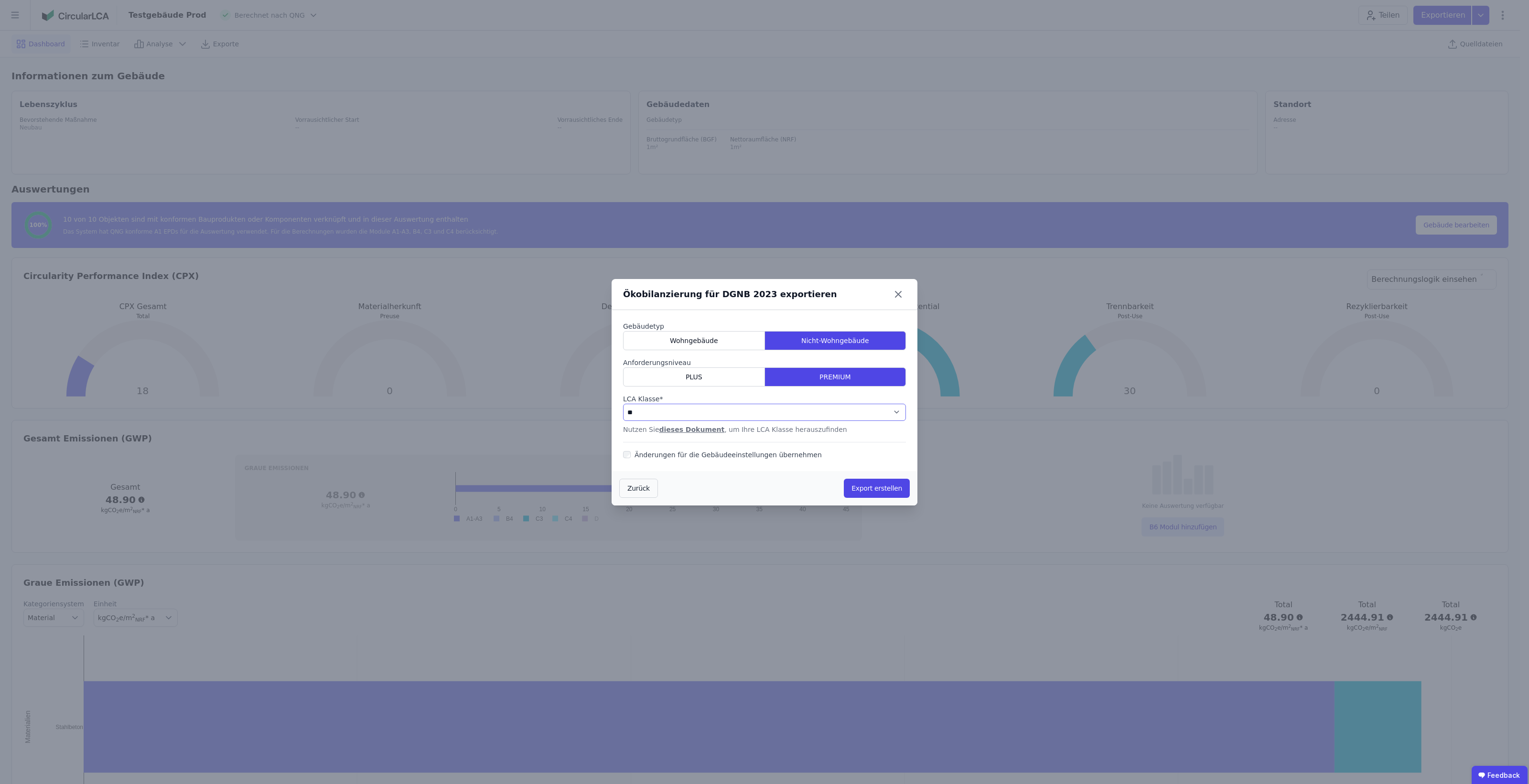
click at [722, 417] on select "**********" at bounding box center [765, 413] width 283 height 17
select select "*"
click at [623, 404] on select "**********" at bounding box center [765, 413] width 283 height 17
click at [878, 488] on button "Export erstellen" at bounding box center [877, 488] width 66 height 19
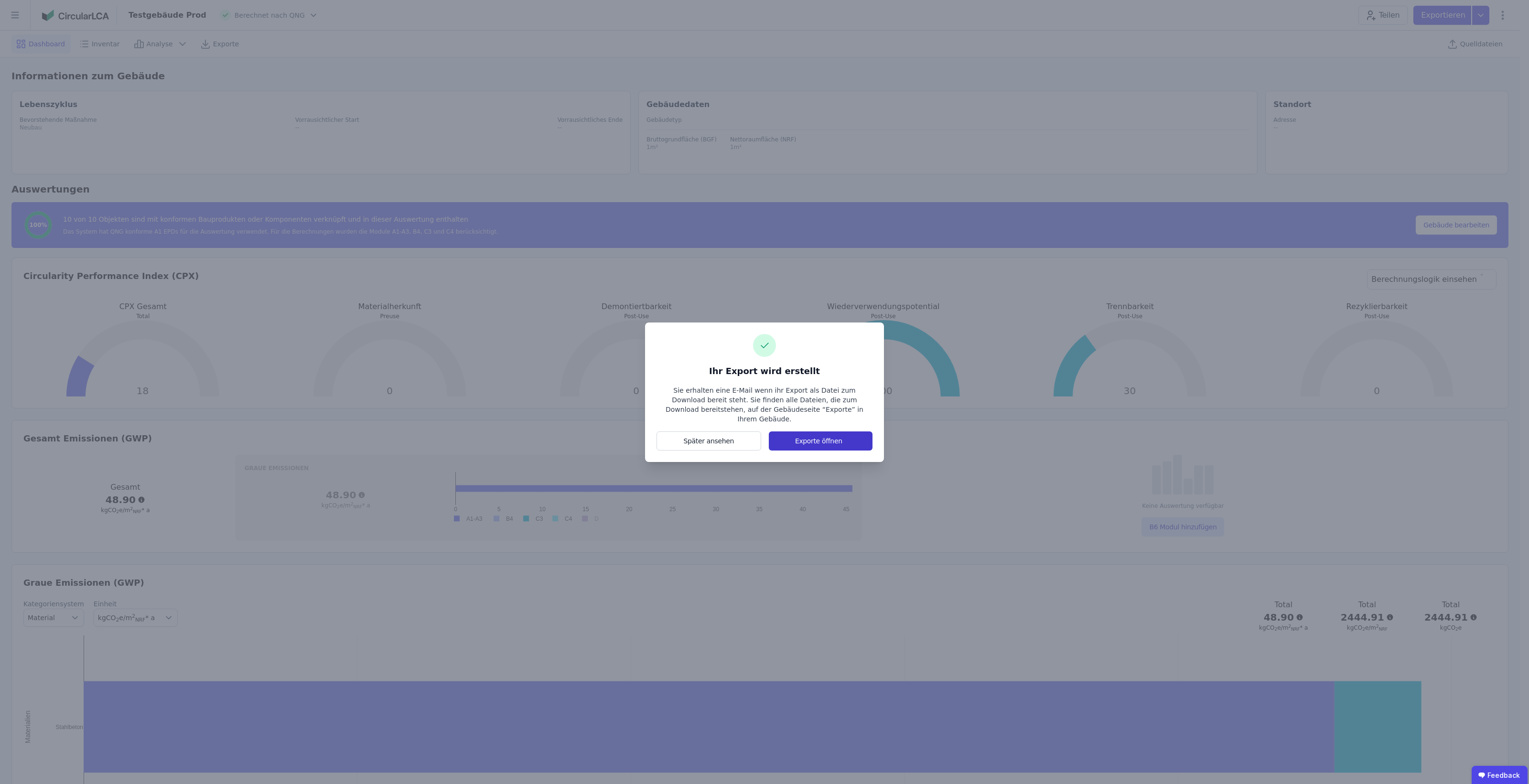
click at [825, 440] on button "Exporte öffnen" at bounding box center [821, 441] width 104 height 19
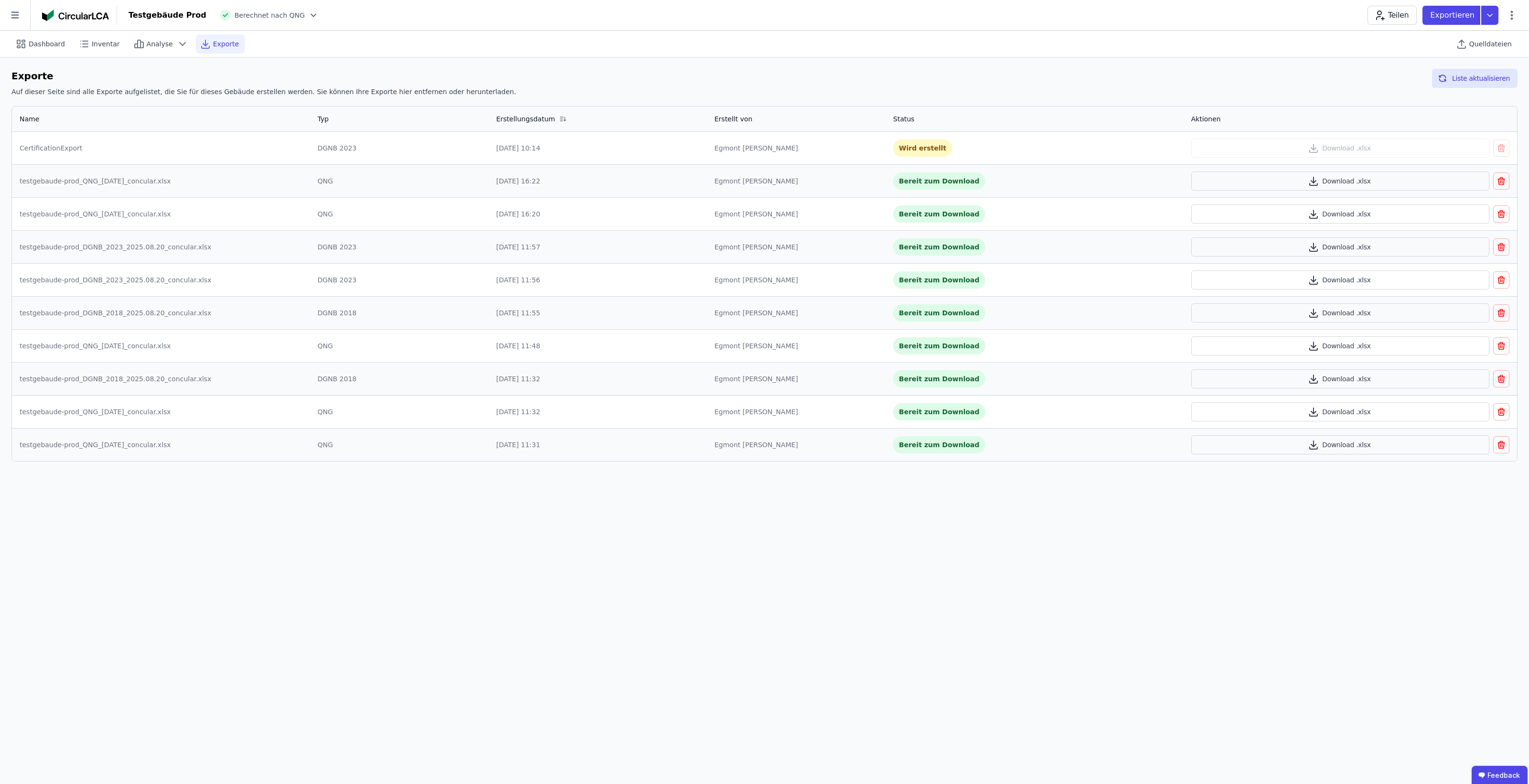
click at [1468, 65] on div "Exporte Auf dieser Seite sind alle Exporte aufgelistet, die Sie für dieses Gebä…" at bounding box center [764, 265] width 1529 height 415
click at [1468, 71] on button "Liste aktualisieren" at bounding box center [1475, 78] width 86 height 19
click at [1274, 149] on button "Download .xlsx" at bounding box center [1341, 148] width 299 height 19
click at [43, 43] on span "Dashboard" at bounding box center [47, 43] width 36 height 9
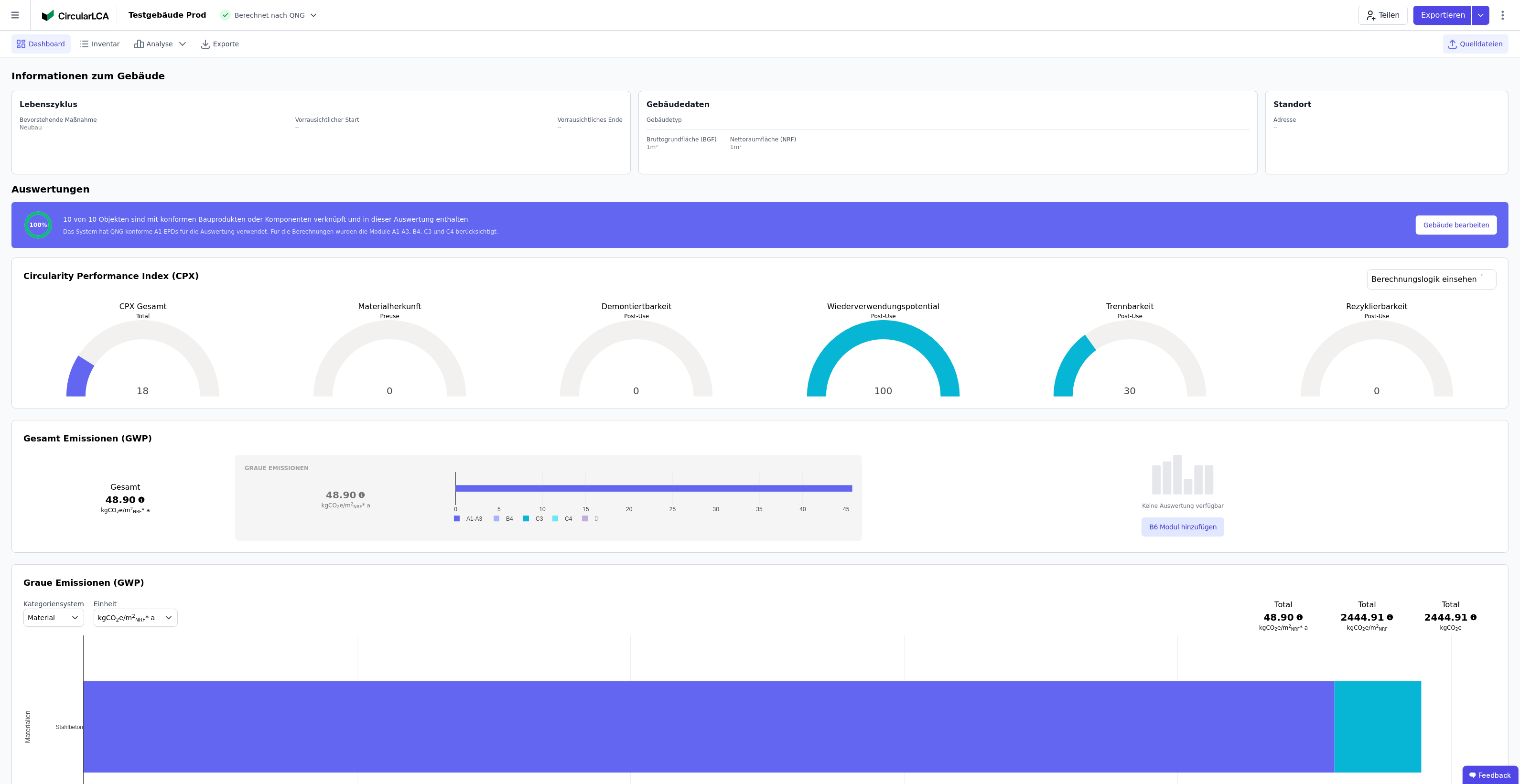
click at [1470, 39] on span "Quelldateien" at bounding box center [1481, 43] width 43 height 9
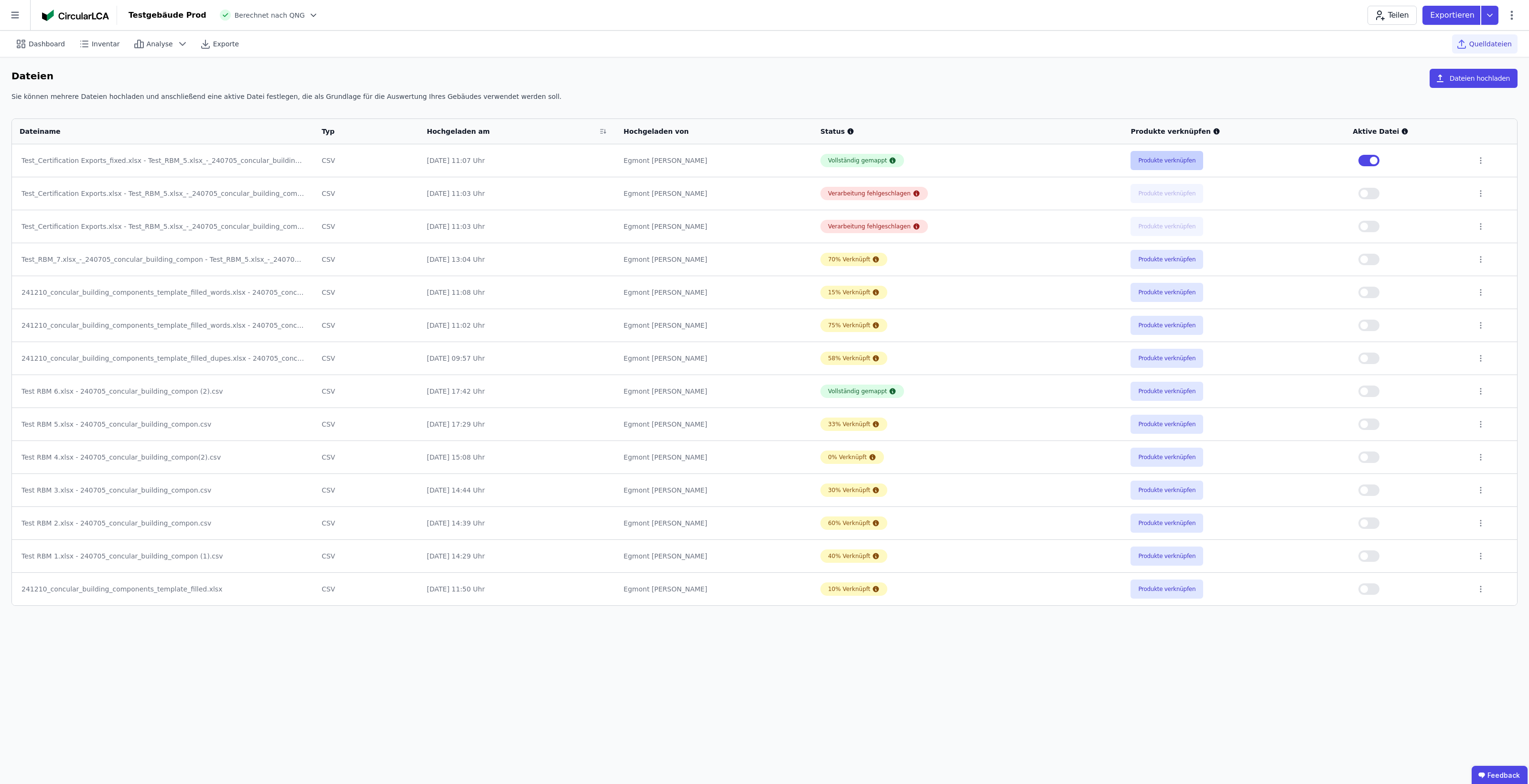
click at [1152, 159] on button "Produkte verknüpfen" at bounding box center [1167, 160] width 73 height 19
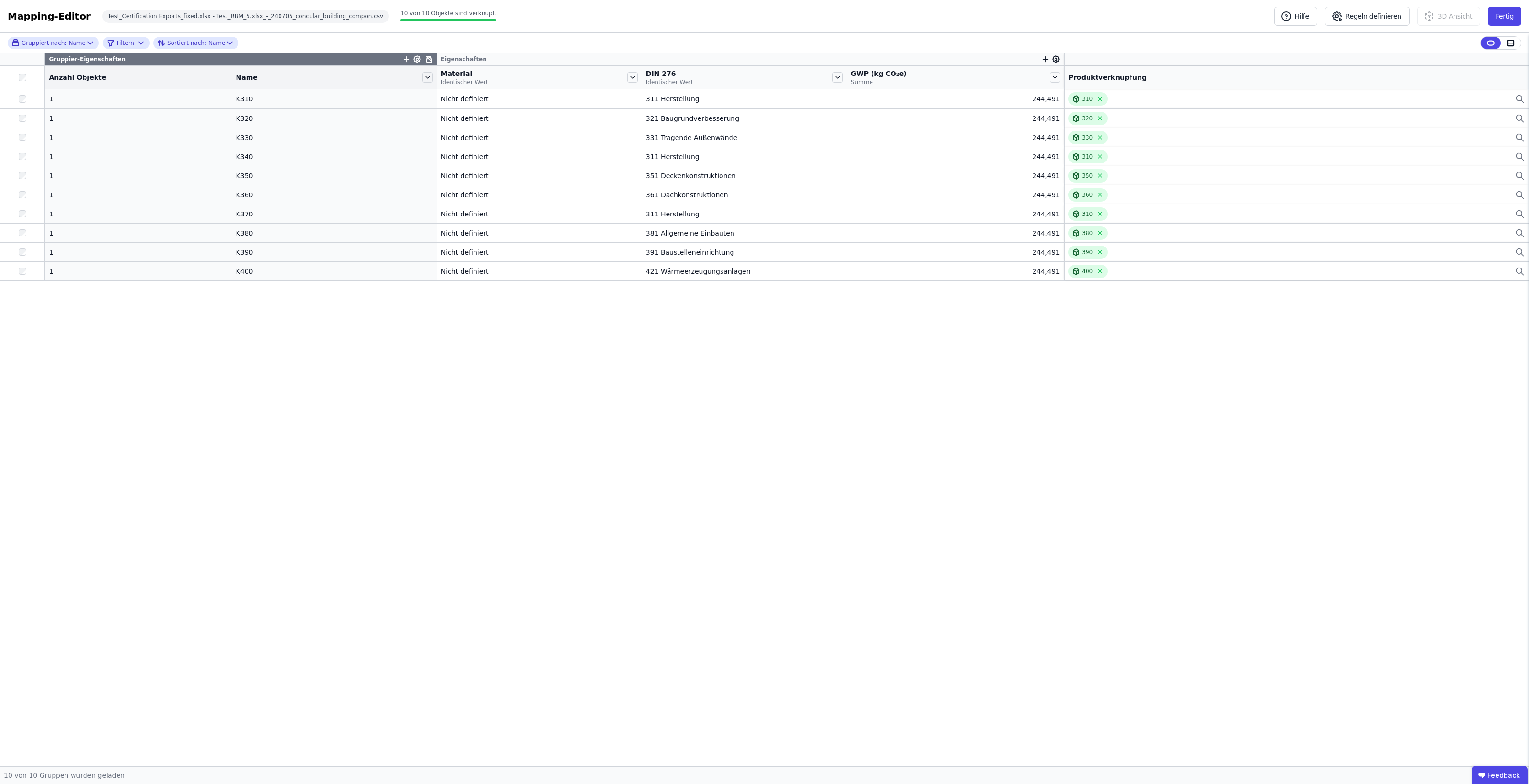
click at [426, 61] on icon at bounding box center [429, 59] width 6 height 6
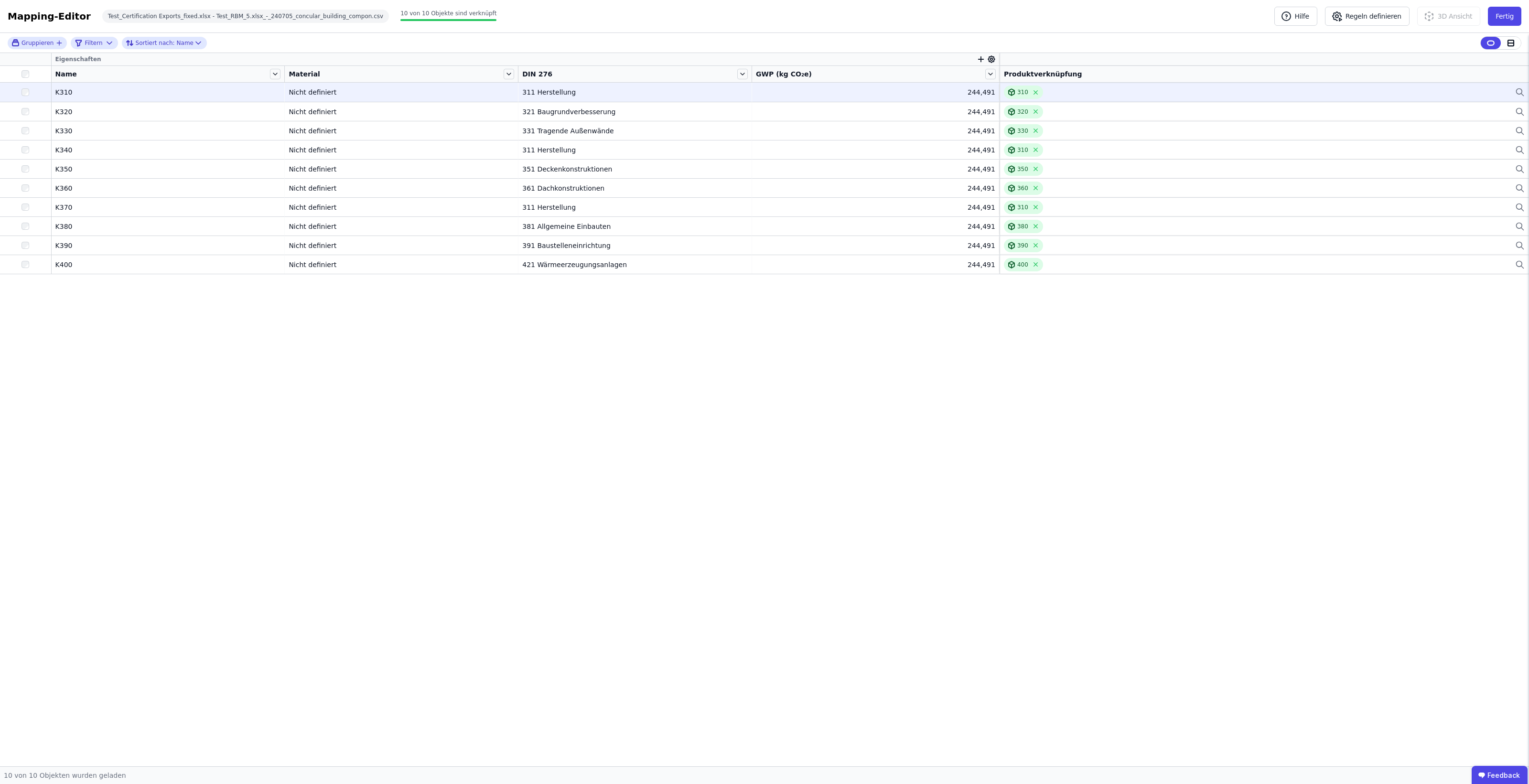
click at [154, 100] on td "K310 K310" at bounding box center [169, 92] width 234 height 19
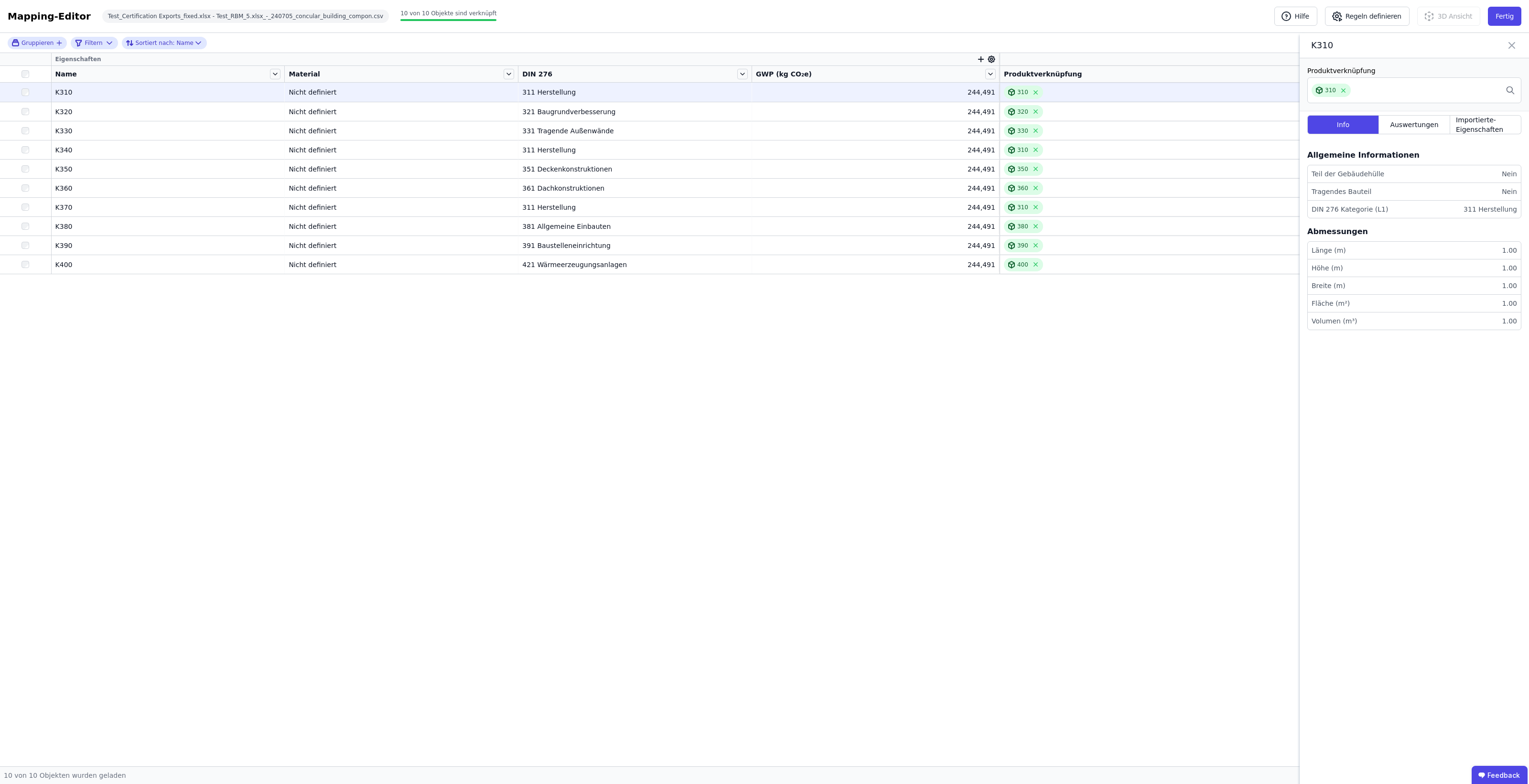
click at [154, 100] on td "K310 K310" at bounding box center [169, 92] width 234 height 19
click at [1508, 45] on icon at bounding box center [1512, 45] width 12 height 14
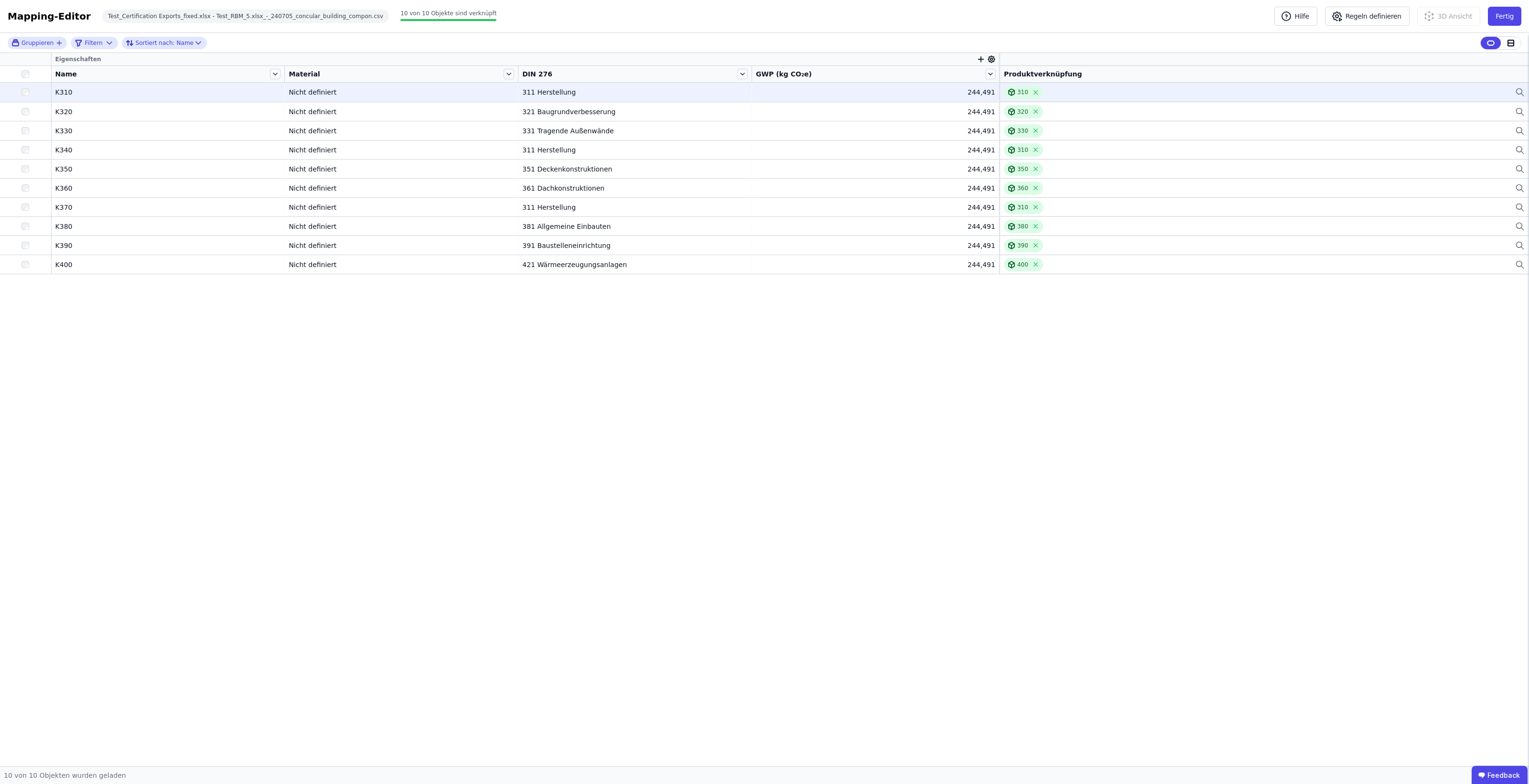
click at [30, 97] on div at bounding box center [25, 92] width 51 height 17
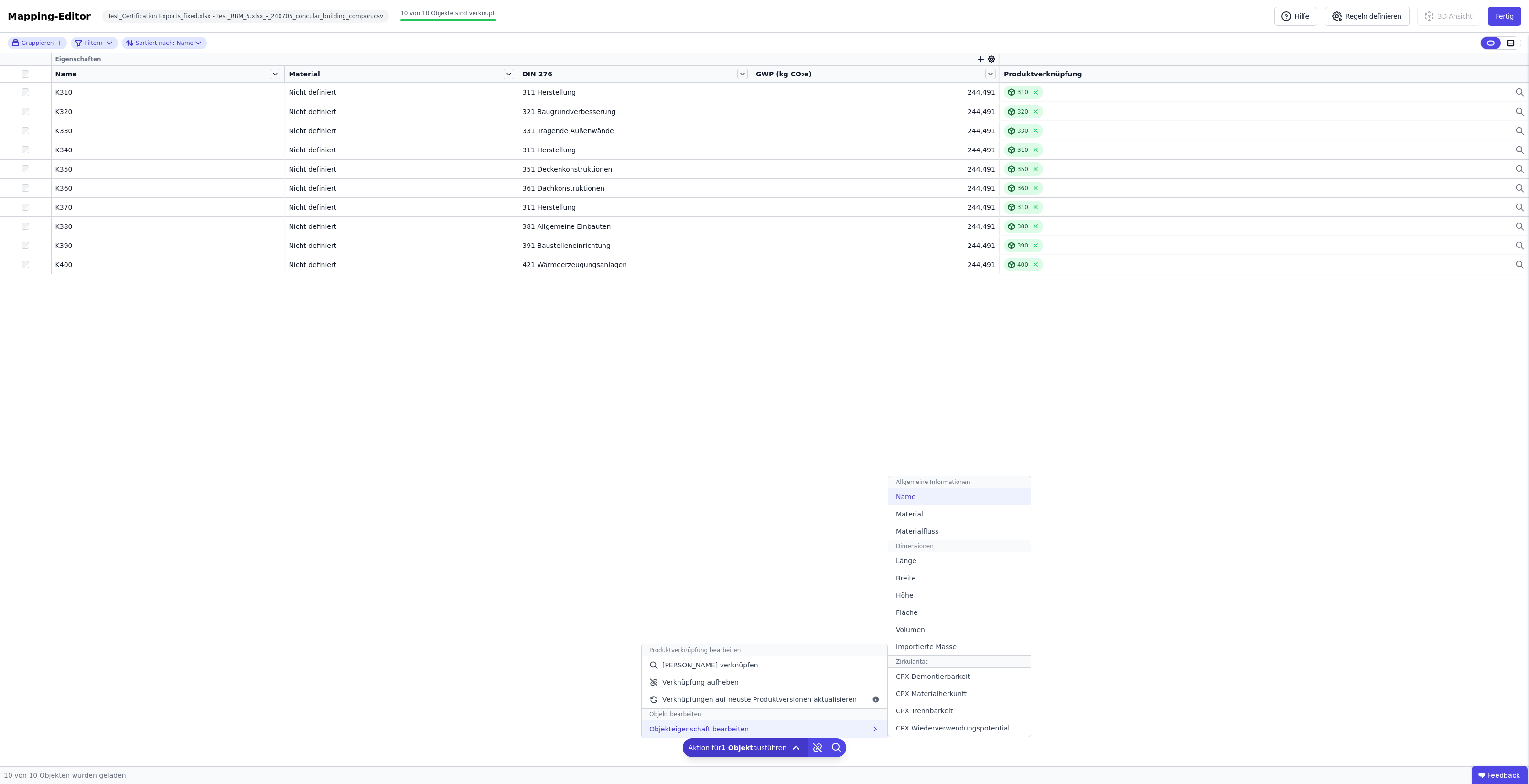
click at [916, 501] on div "Name" at bounding box center [959, 497] width 142 height 17
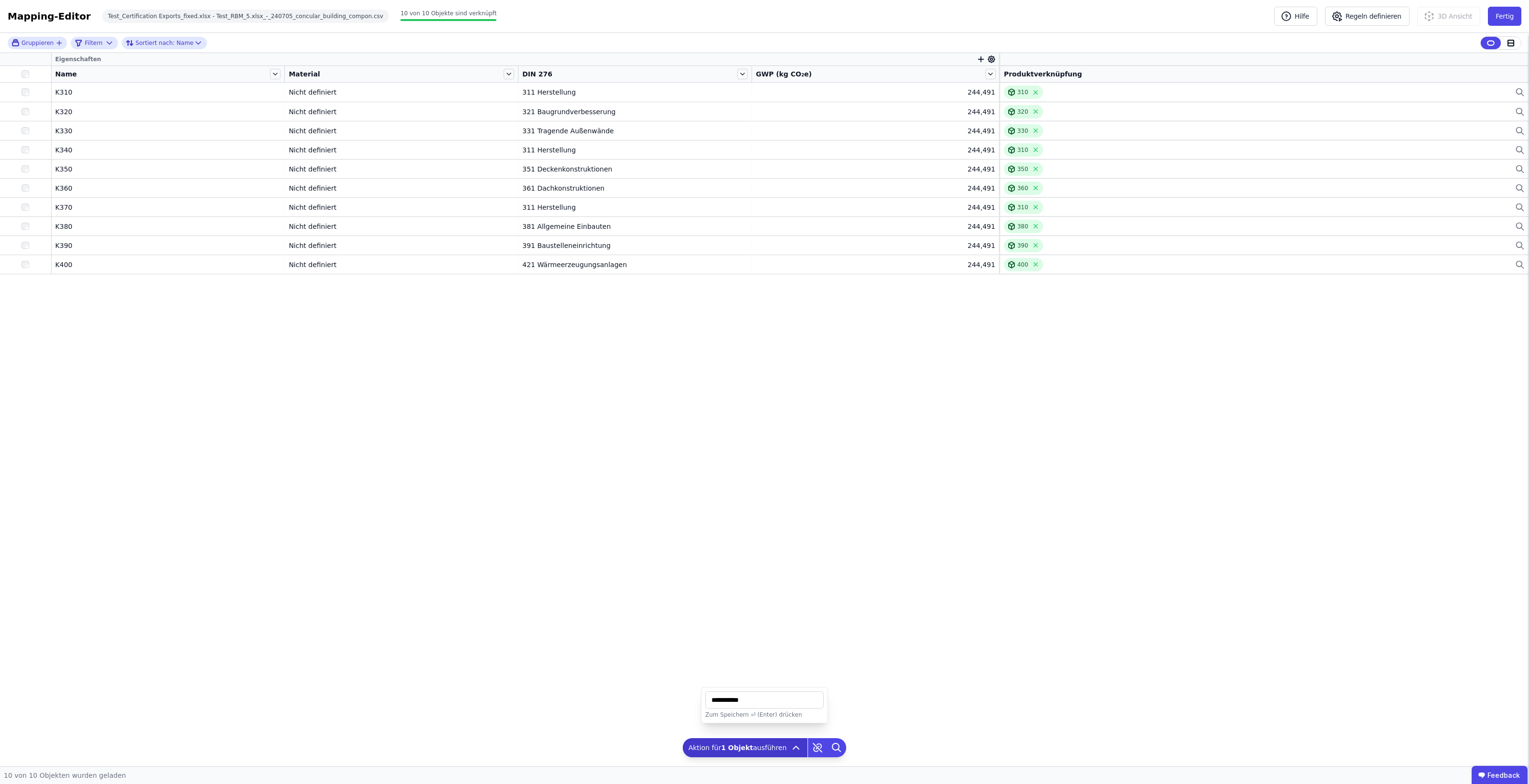
type input "**********"
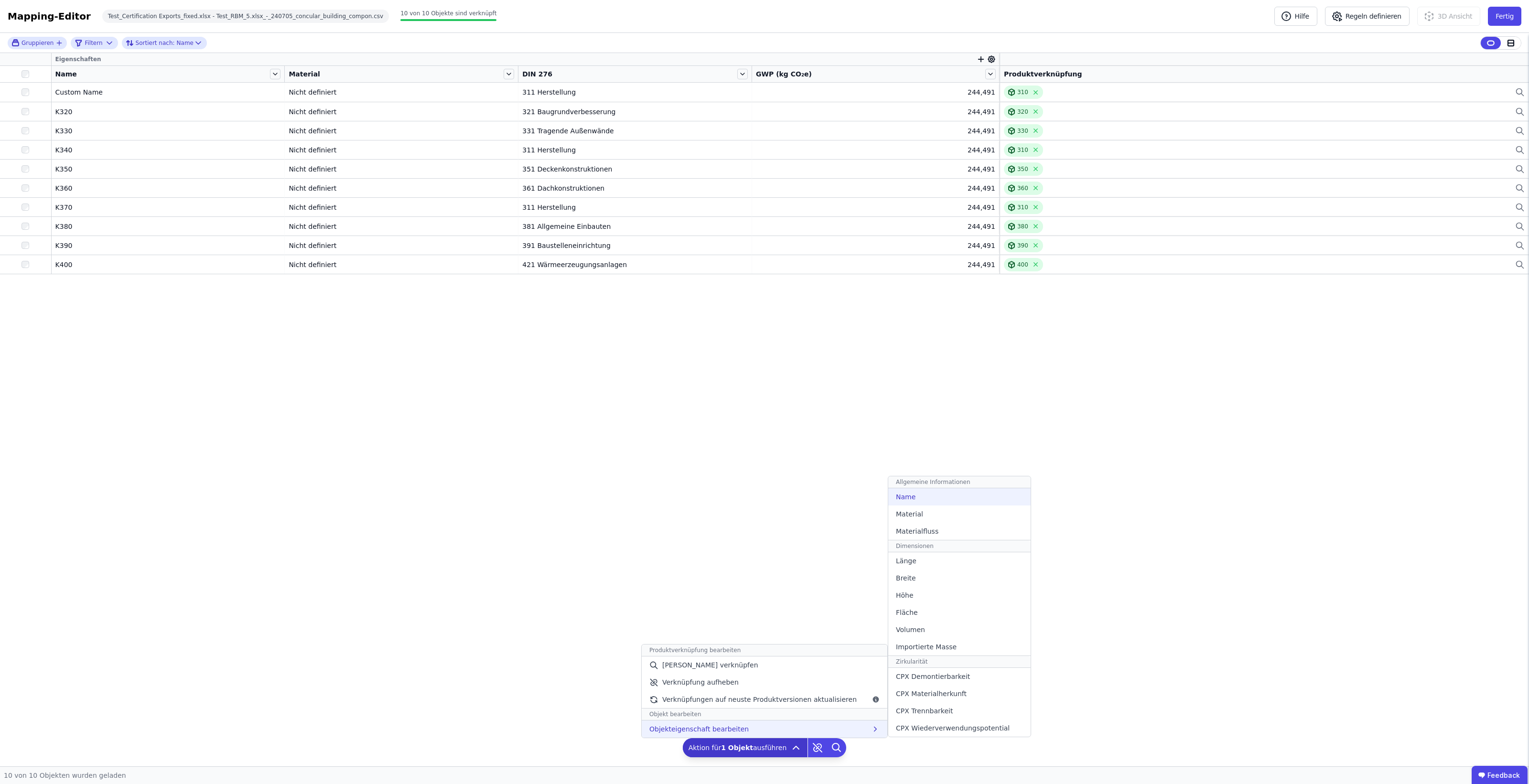
click at [893, 489] on div "Name" at bounding box center [959, 497] width 142 height 17
click at [913, 498] on div "Name" at bounding box center [959, 497] width 142 height 17
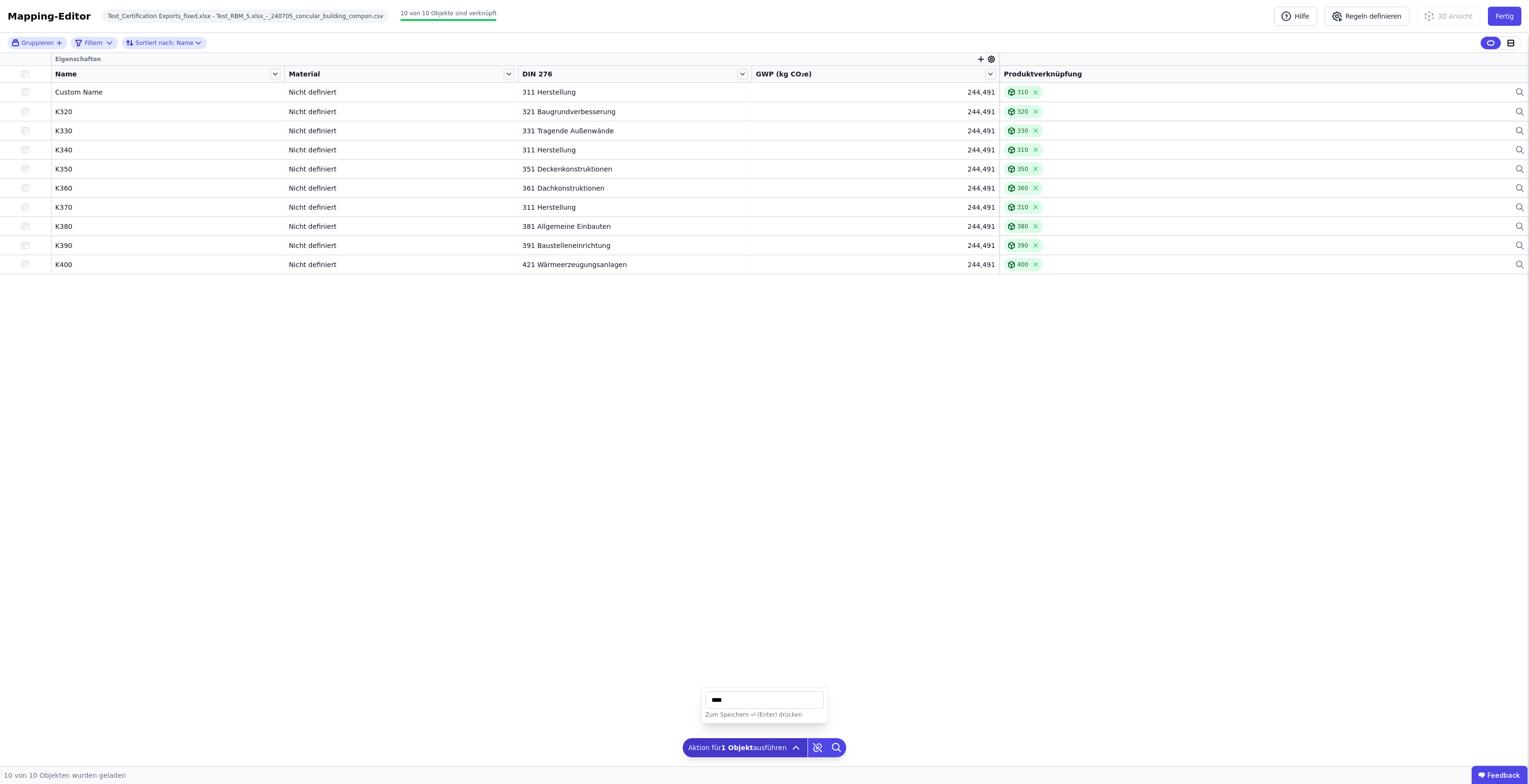
type input "****"
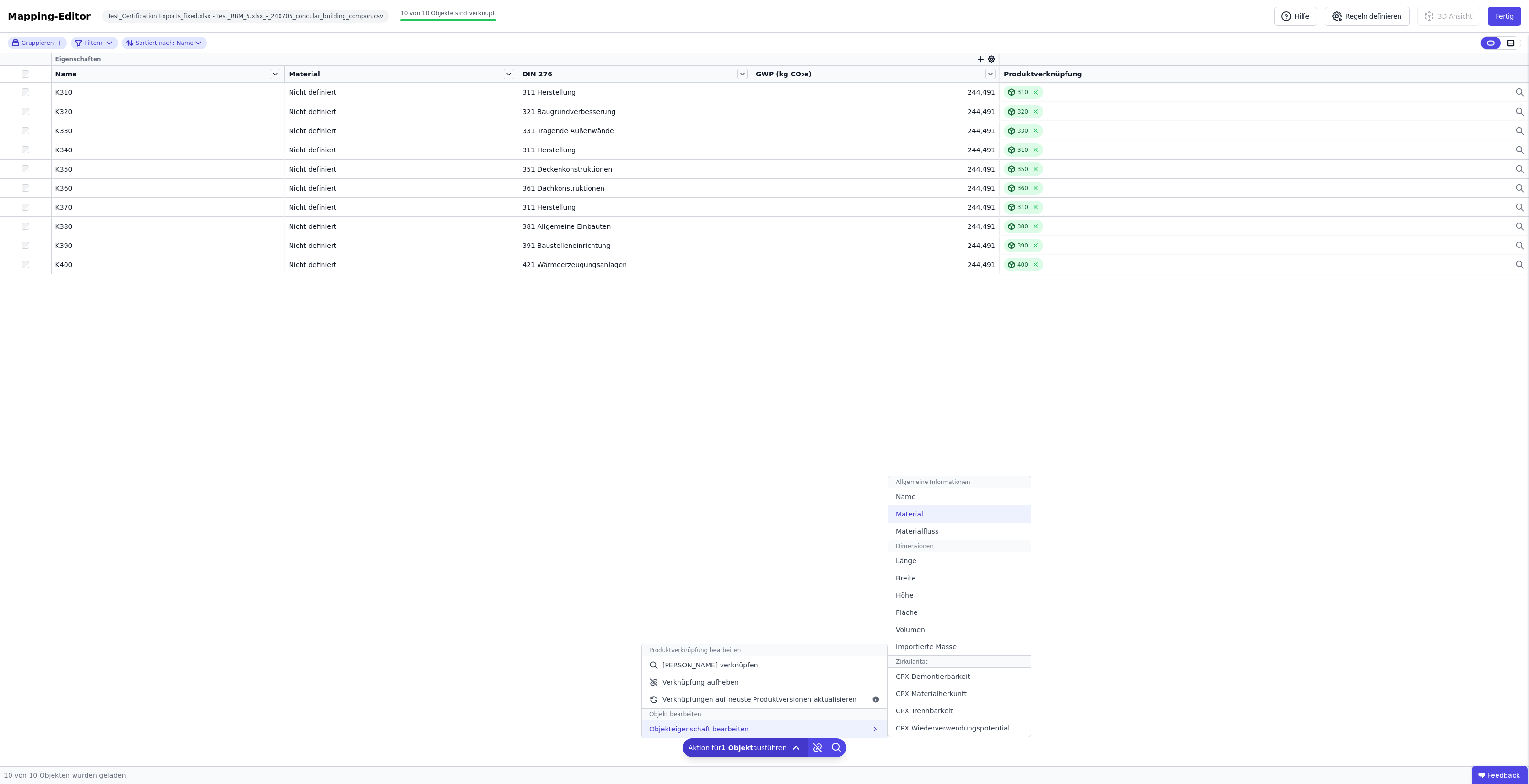
click at [896, 515] on span "Material" at bounding box center [910, 514] width 27 height 9
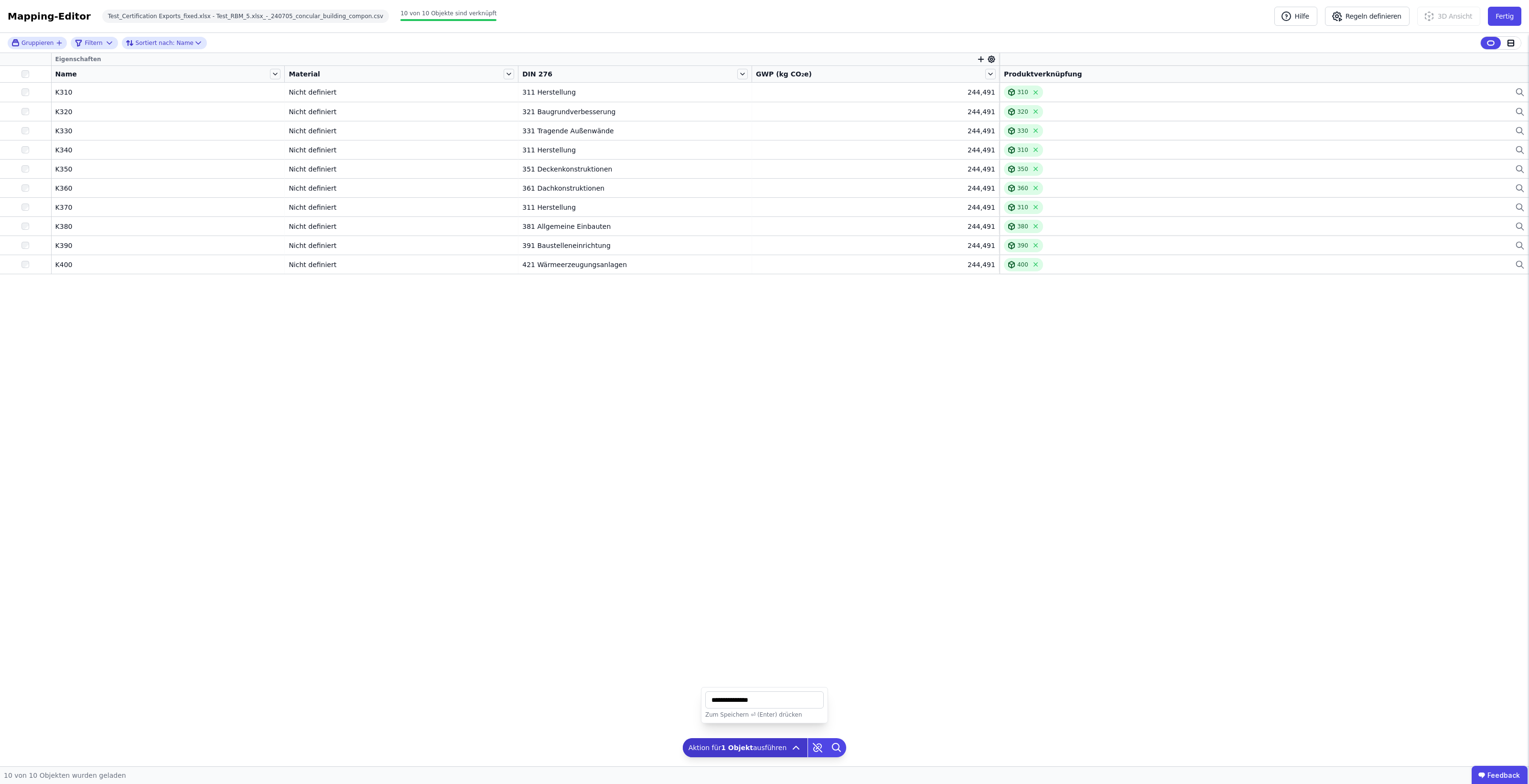
drag, startPoint x: 766, startPoint y: 700, endPoint x: 687, endPoint y: 694, distance: 79.2
click at [687, 694] on div "Gruppieren Filtern Sortiert nach: Name Eigenschaften Name Material DIN 276 GWP …" at bounding box center [764, 400] width 1529 height 734
type input "*********"
click at [577, 490] on div "Eigenschaften Name Material DIN 276 GWP (kg CO₂e) Produktverknüpfung K310 K310 …" at bounding box center [764, 410] width 1529 height 713
click at [1510, 18] on button "Fertig" at bounding box center [1504, 16] width 33 height 19
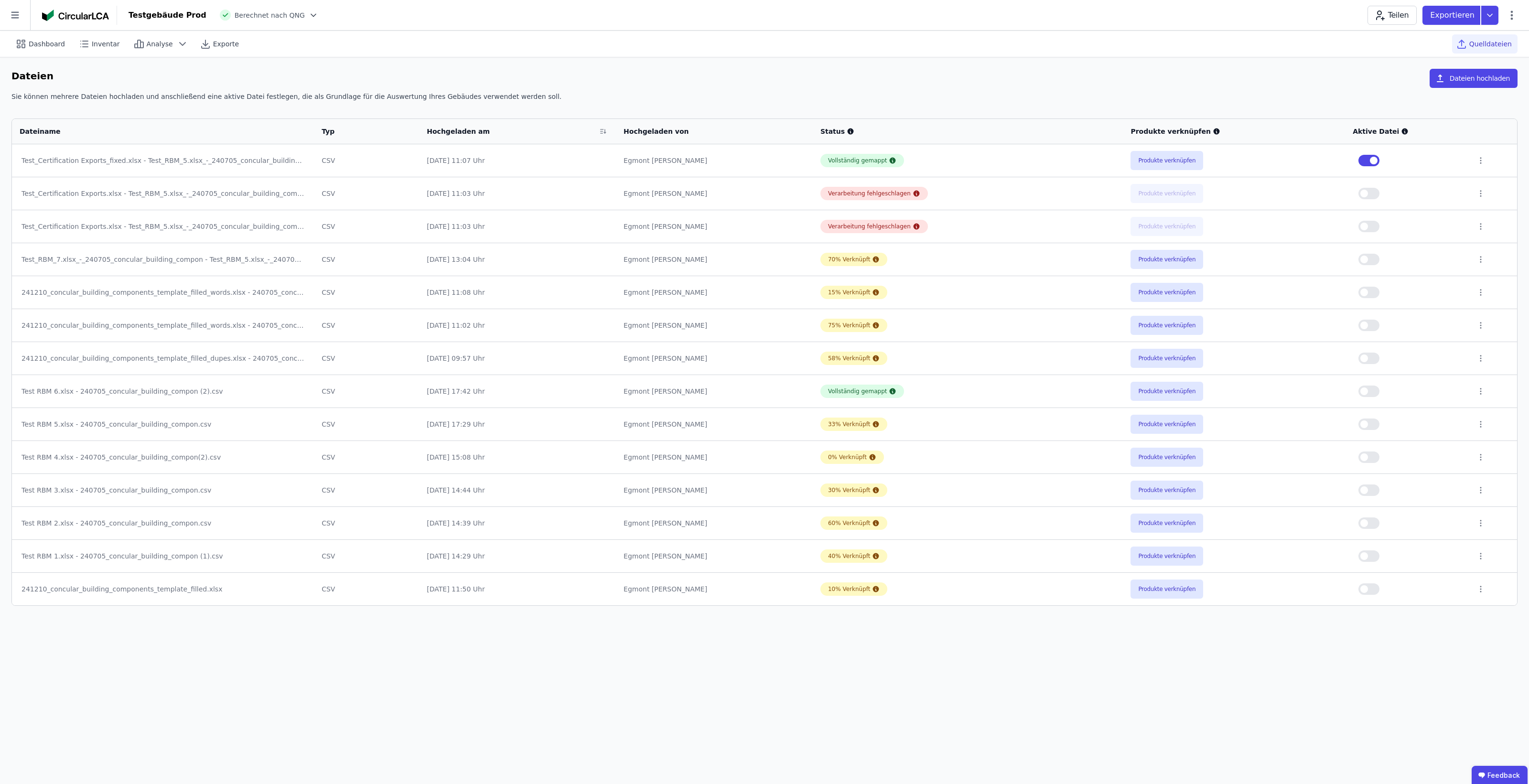
click at [268, 25] on div "Testgebäude Prod Berechnet nach QNG Teilen Exportieren" at bounding box center [823, 15] width 1412 height 19
click at [279, 18] on span "Berechnet nach QNG" at bounding box center [269, 15] width 70 height 9
click at [309, 16] on icon at bounding box center [313, 15] width 9 height 9
click at [158, 19] on div "Testgebäude Prod" at bounding box center [167, 15] width 78 height 12
click at [309, 12] on icon at bounding box center [313, 15] width 9 height 9
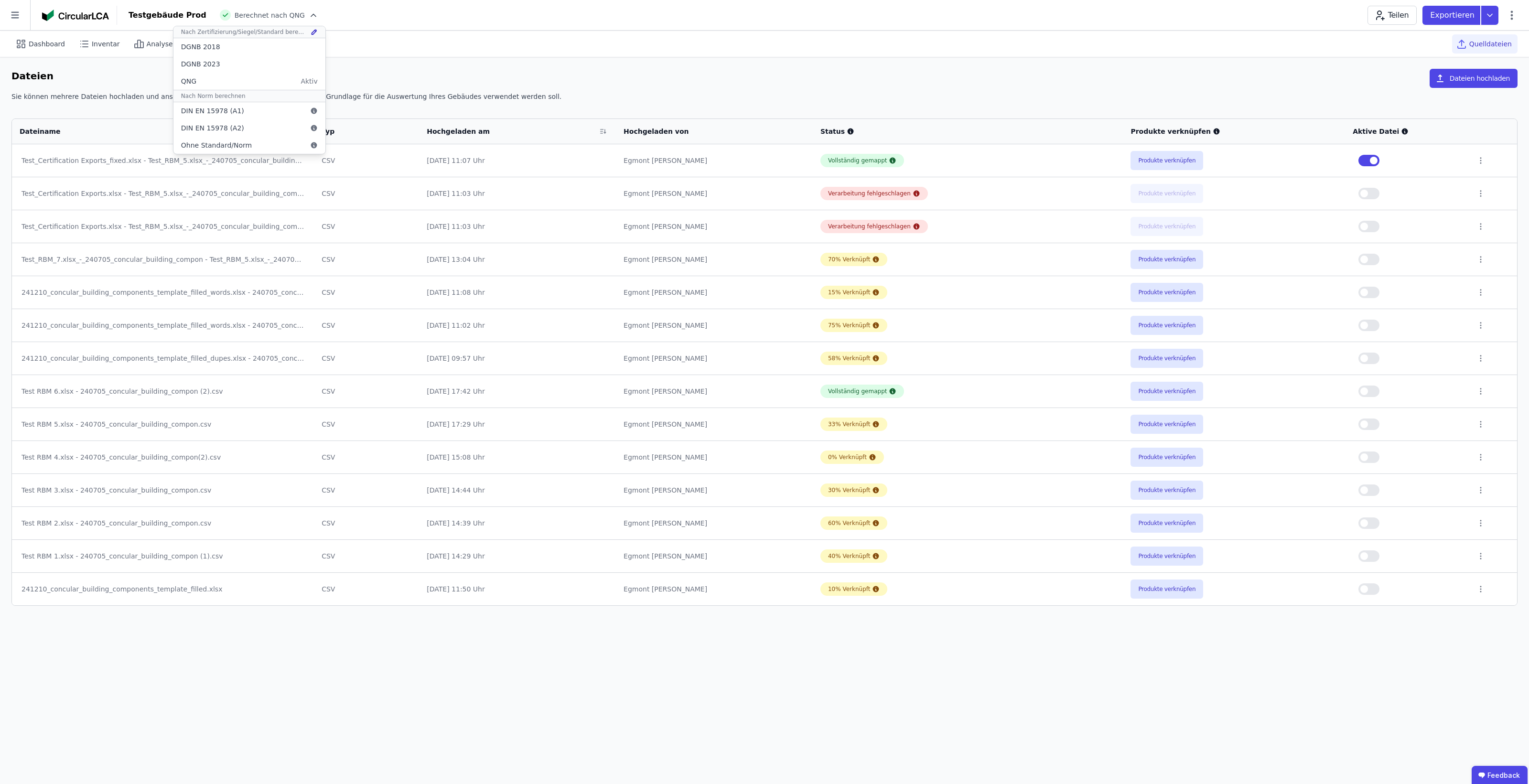
click at [315, 30] on icon at bounding box center [315, 30] width 1 height 1
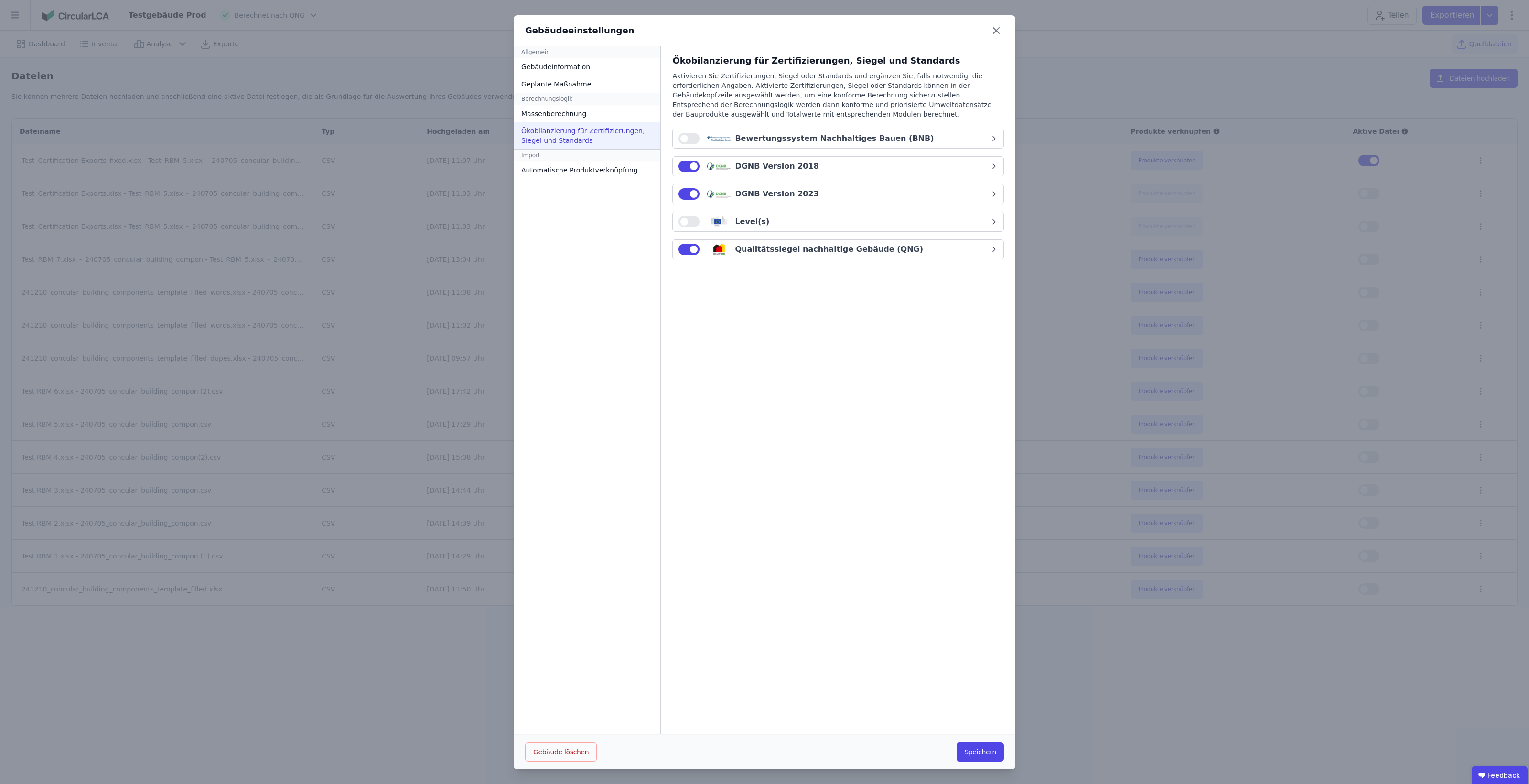
click at [680, 139] on span "button" at bounding box center [684, 138] width 8 height 8
click at [998, 142] on button "Bewertungssystem Nachhaltiges Bauen (BNB)" at bounding box center [838, 138] width 330 height 19
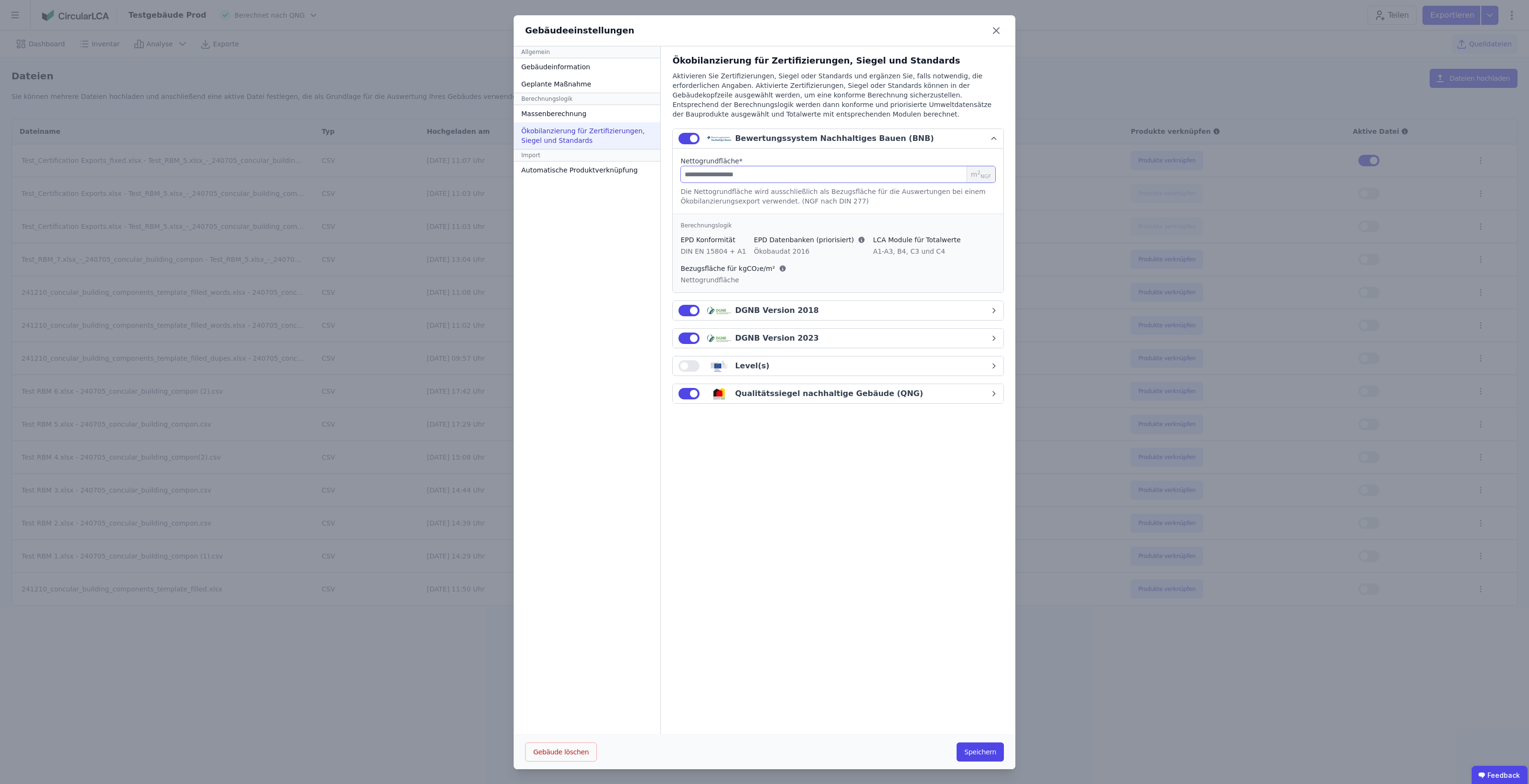
click at [744, 176] on input "number" at bounding box center [838, 175] width 315 height 17
type input "*"
click at [978, 755] on button "Speichern" at bounding box center [981, 752] width 48 height 19
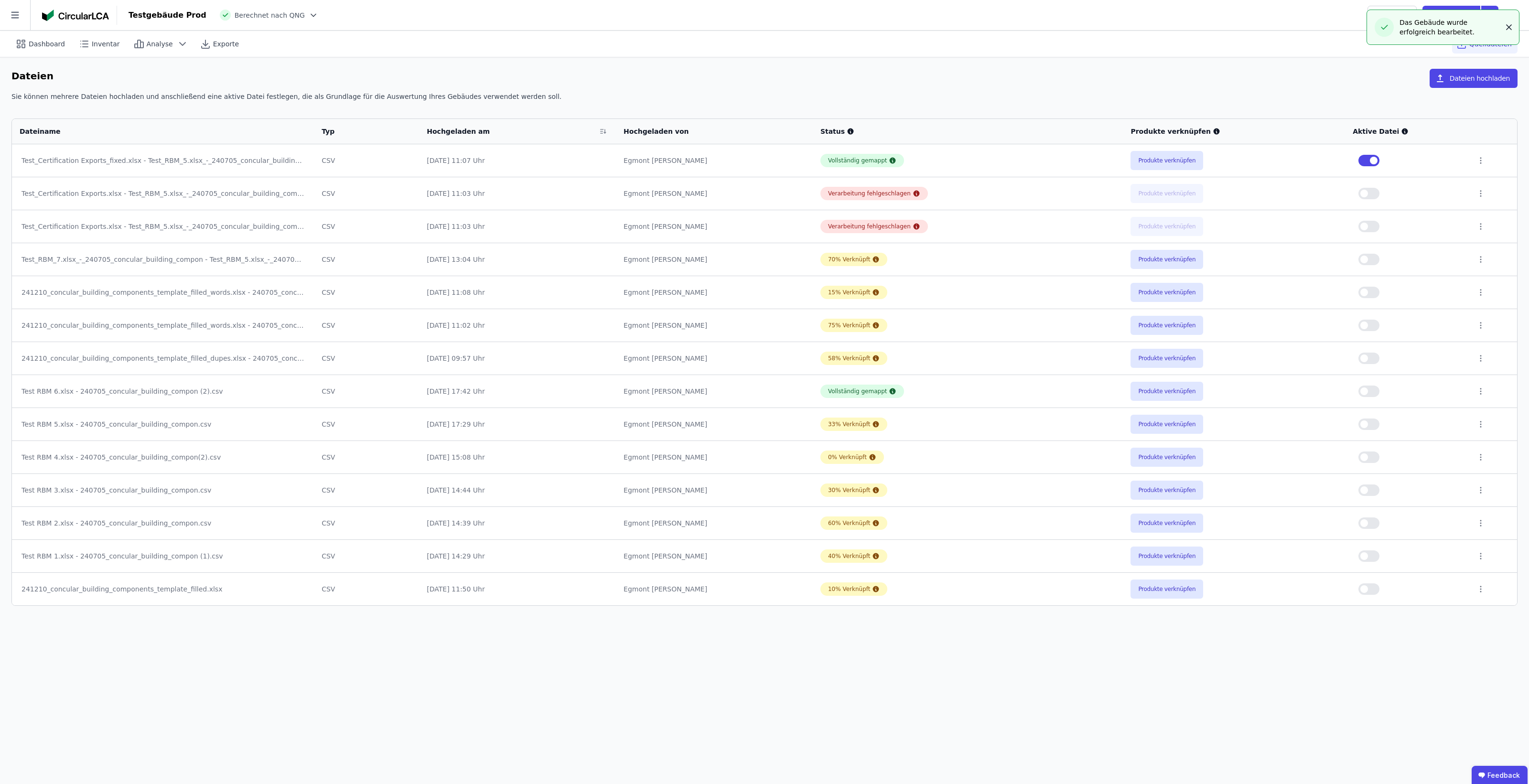
click at [1512, 25] on icon "button" at bounding box center [1509, 27] width 9 height 9
click at [1177, 164] on button "Produkte verknüpfen" at bounding box center [1167, 160] width 73 height 19
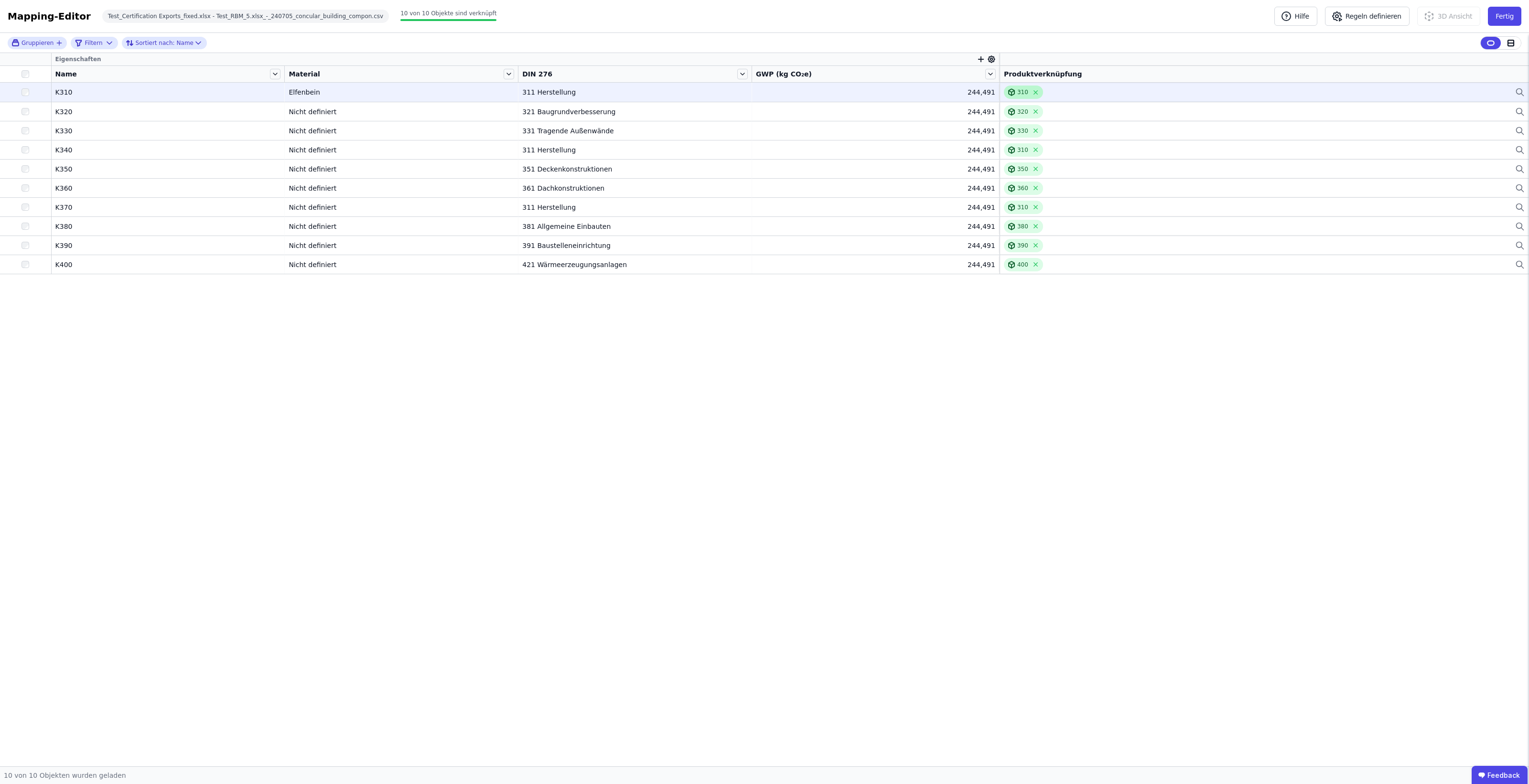
click at [1017, 94] on div "310" at bounding box center [1022, 92] width 11 height 8
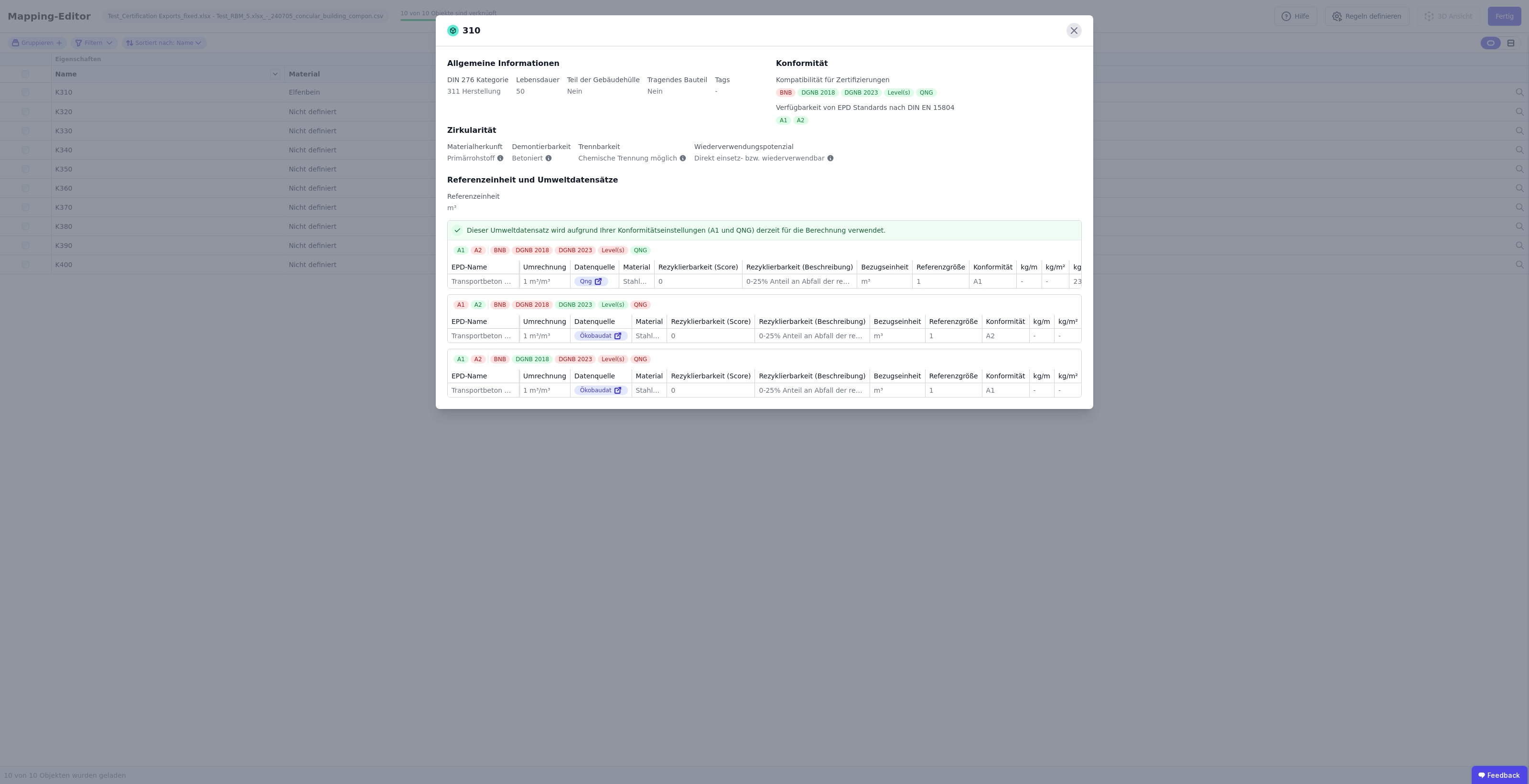
click at [1075, 30] on icon at bounding box center [1074, 30] width 15 height 15
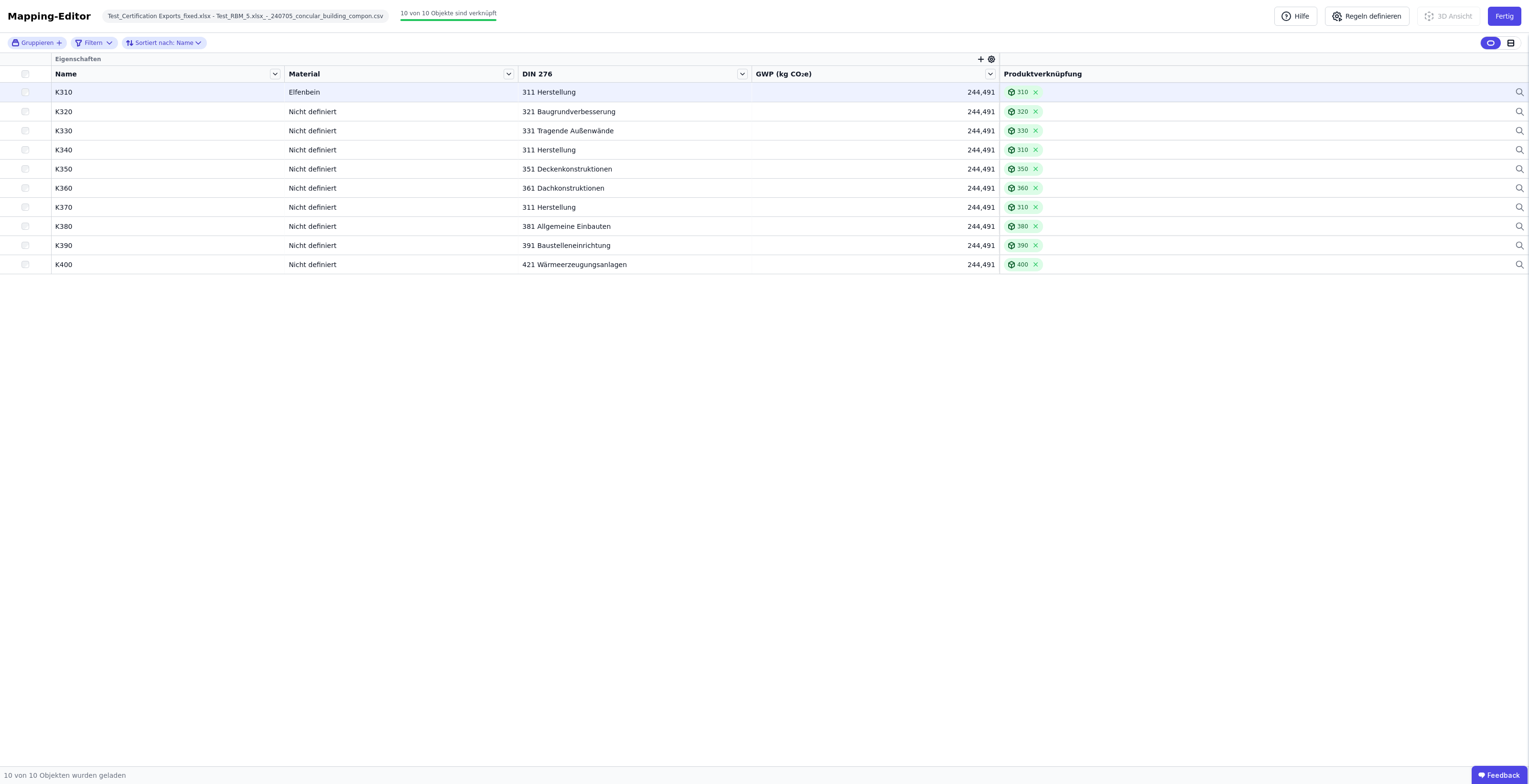
click at [1514, 94] on div "310" at bounding box center [1264, 92] width 521 height 14
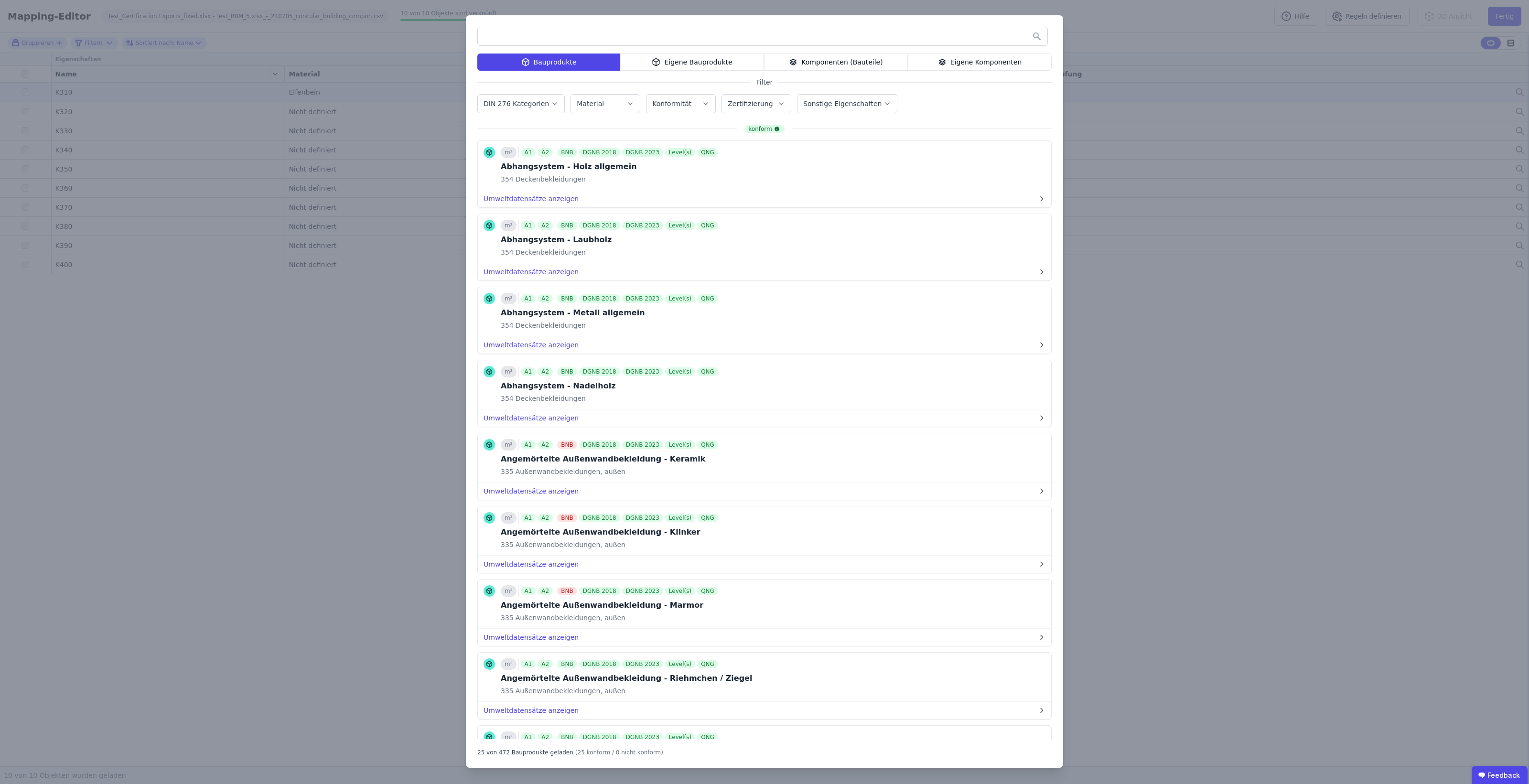
click at [748, 70] on div "Eigene Bauprodukte" at bounding box center [692, 62] width 144 height 17
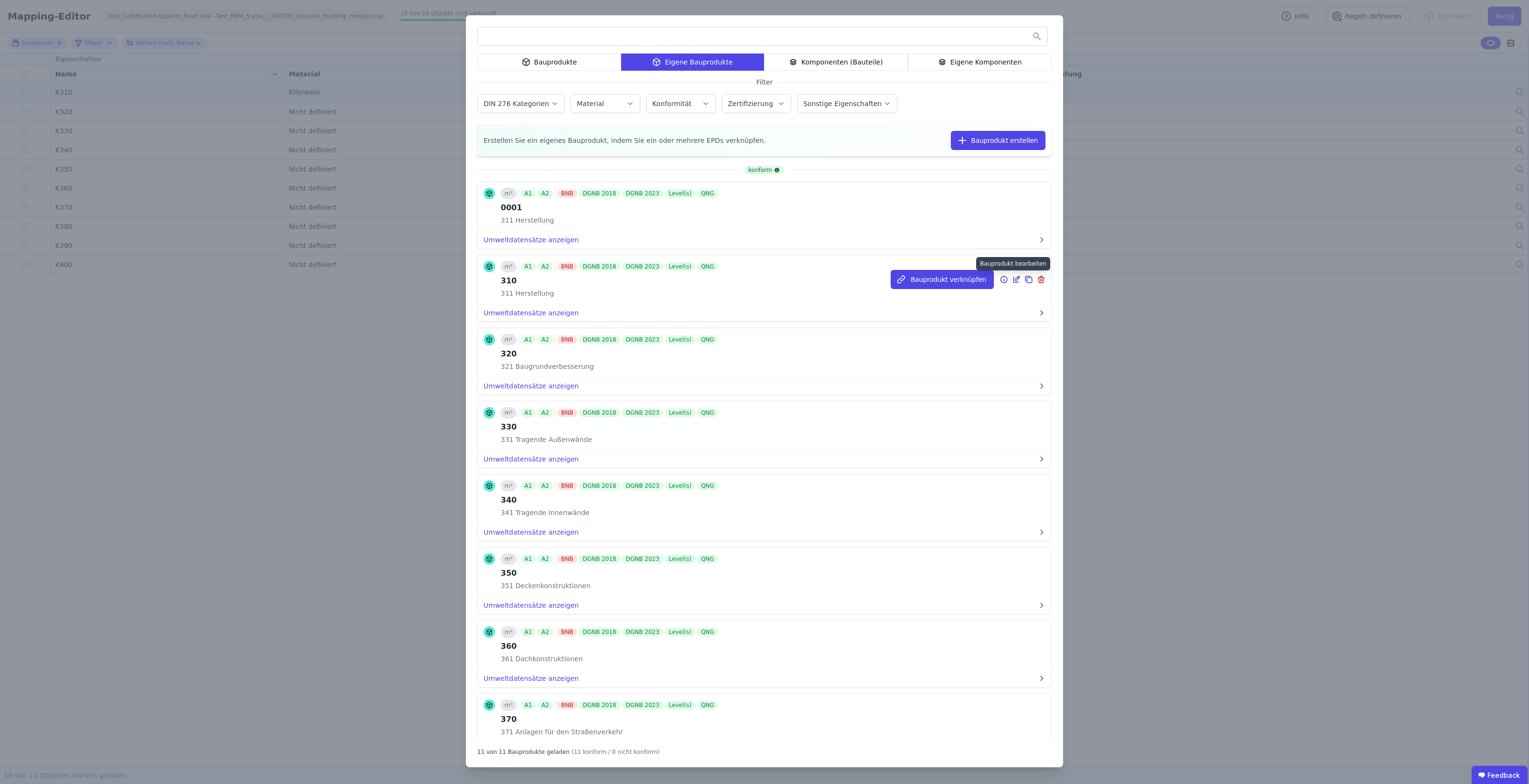
click at [1012, 282] on icon at bounding box center [1017, 279] width 9 height 12
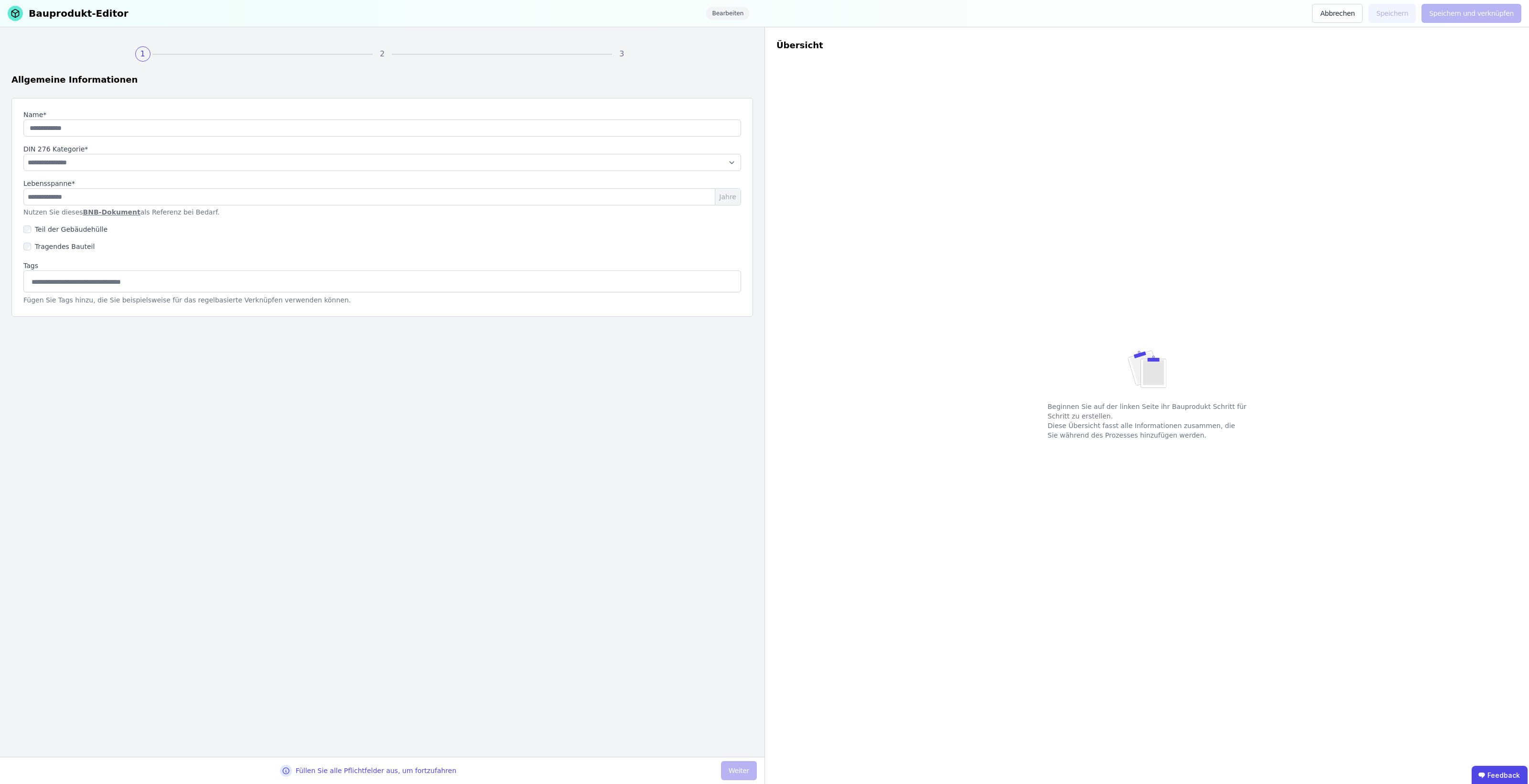
type input "***"
select select "**********"
type input "**"
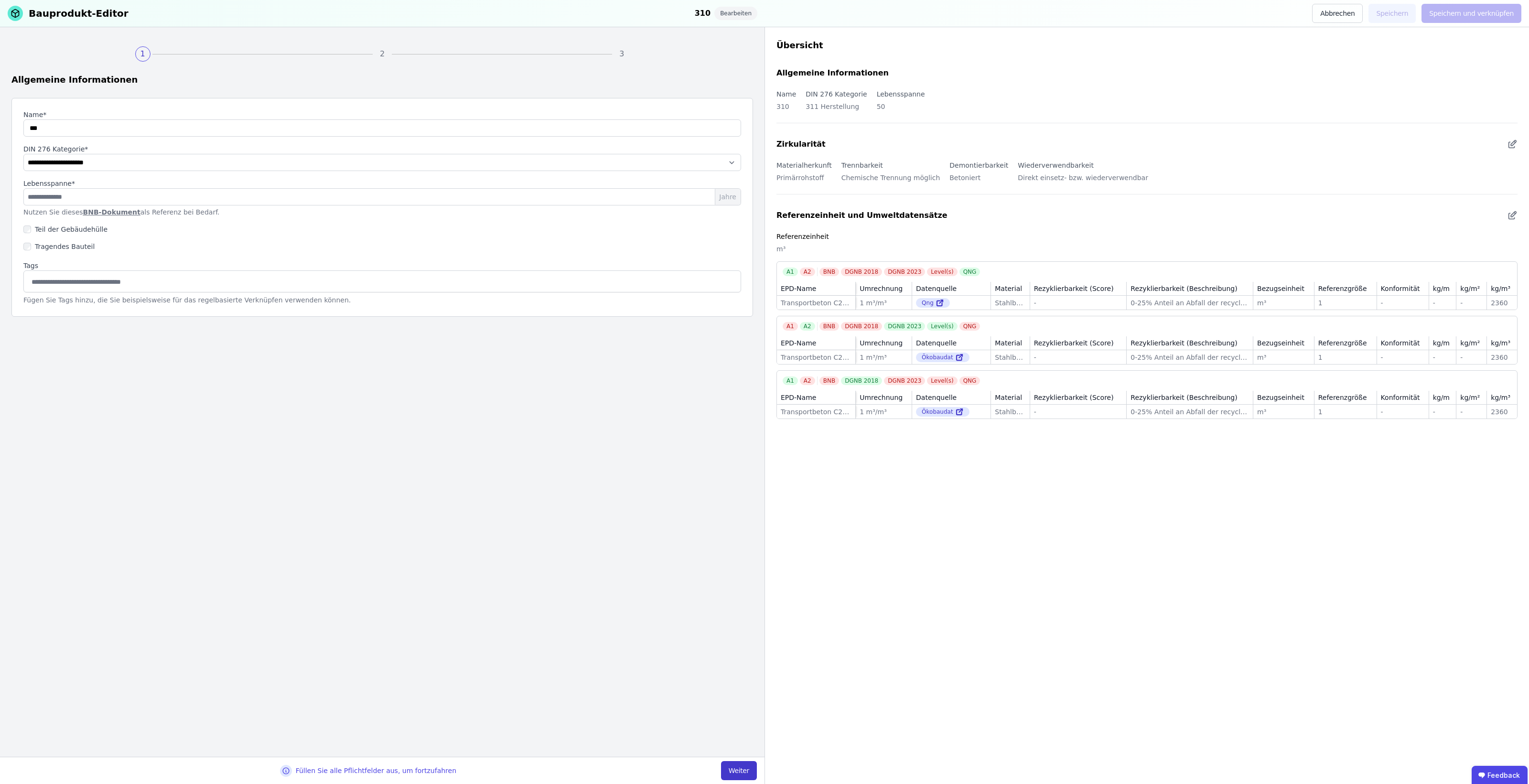
click at [737, 765] on button "Weiter" at bounding box center [739, 770] width 36 height 19
select select "**********"
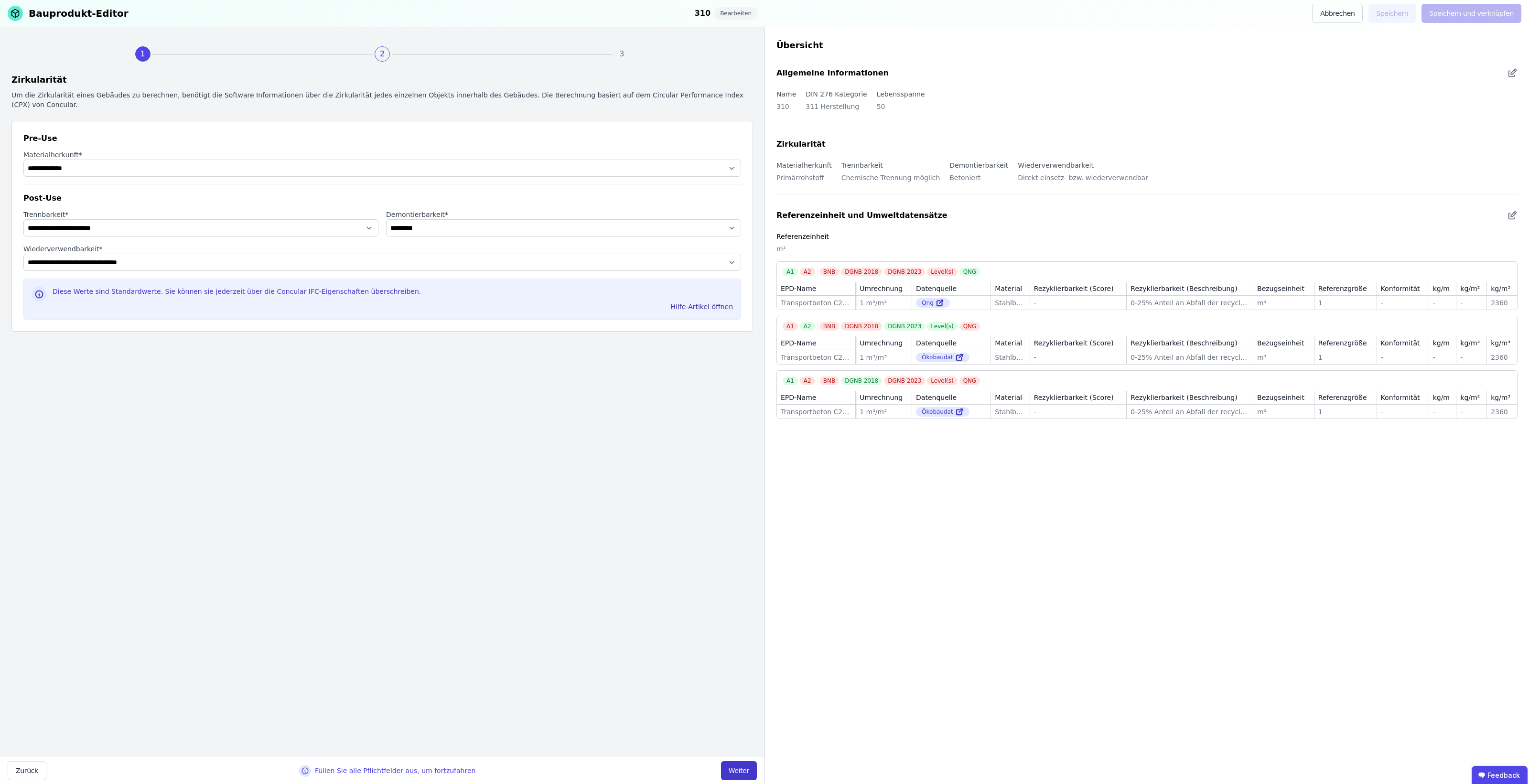
click at [737, 768] on button "Weiter" at bounding box center [739, 770] width 36 height 19
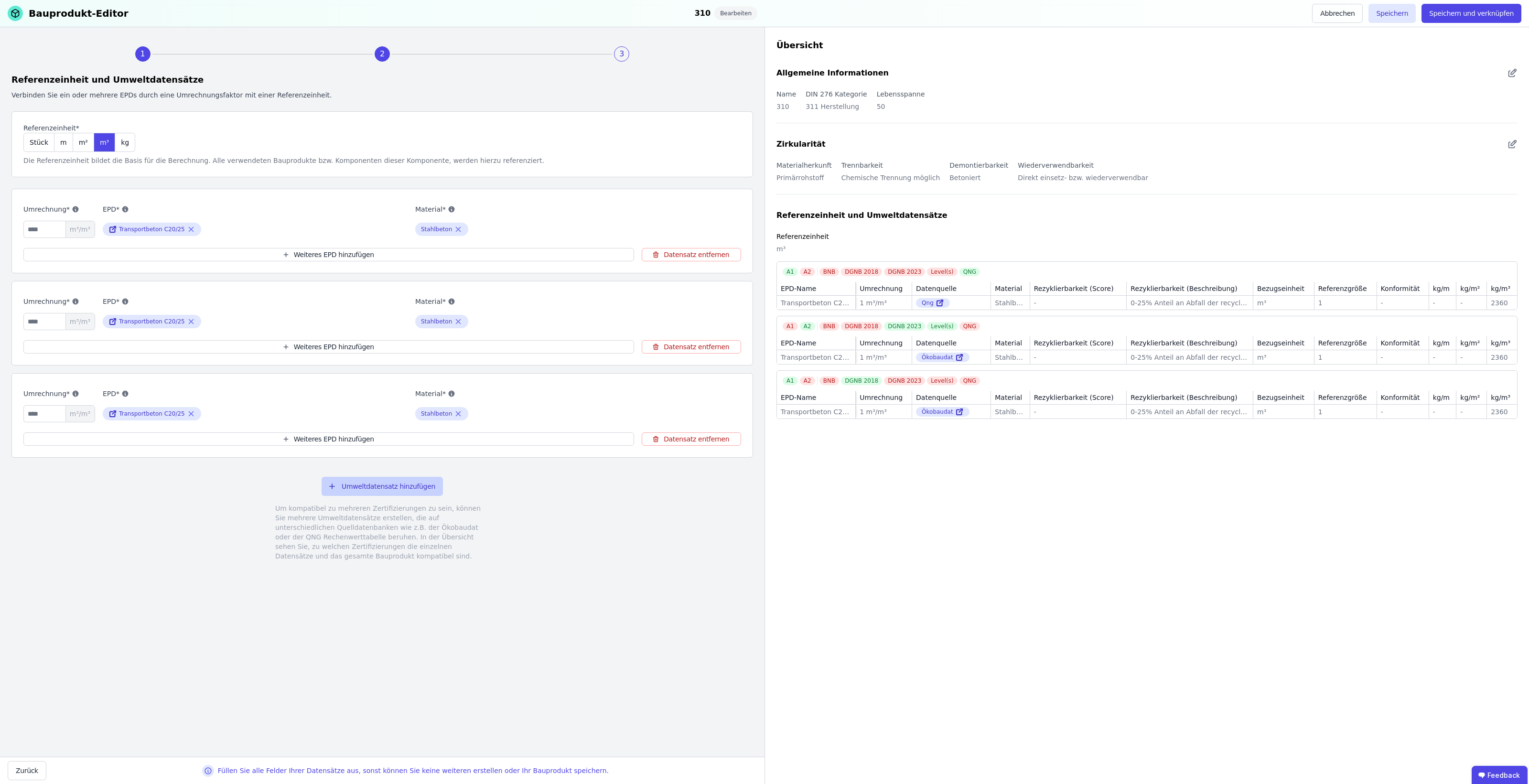
click at [406, 490] on button "Umweltdatensatz hinzufügen" at bounding box center [382, 486] width 121 height 19
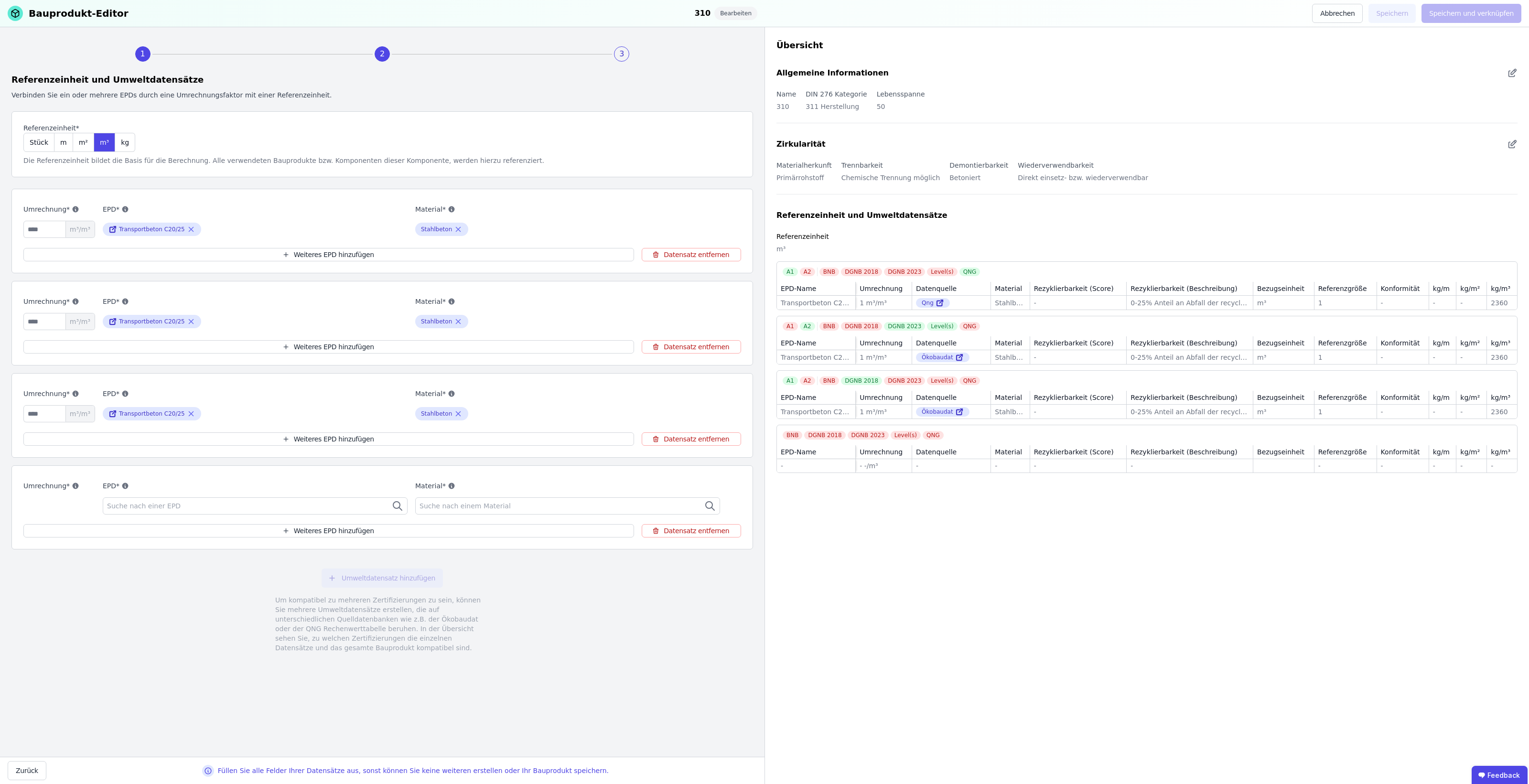
click at [192, 511] on div "Suche nach einer EPD" at bounding box center [255, 506] width 305 height 17
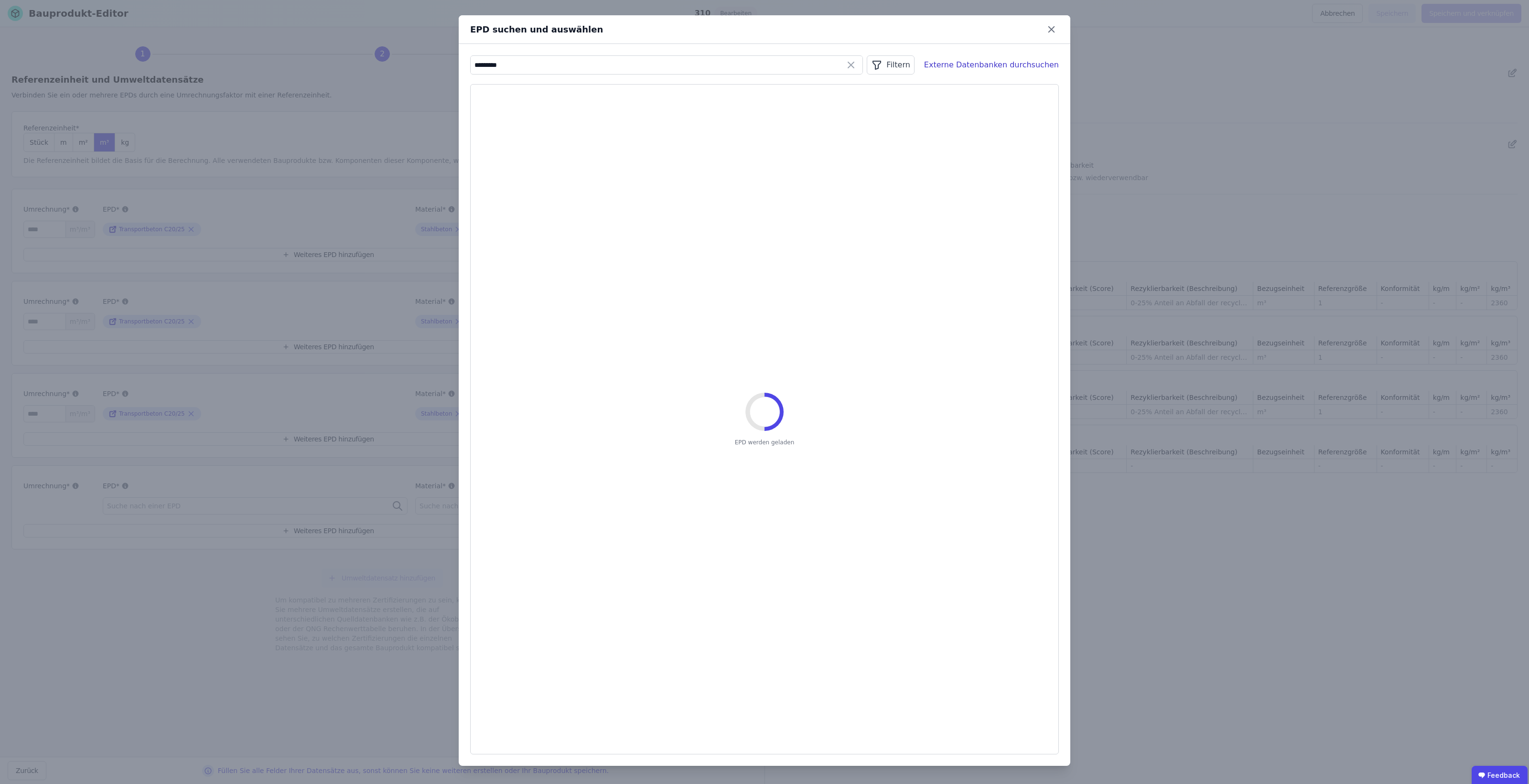
type input "*********"
click at [898, 56] on div "Filtern" at bounding box center [890, 65] width 48 height 19
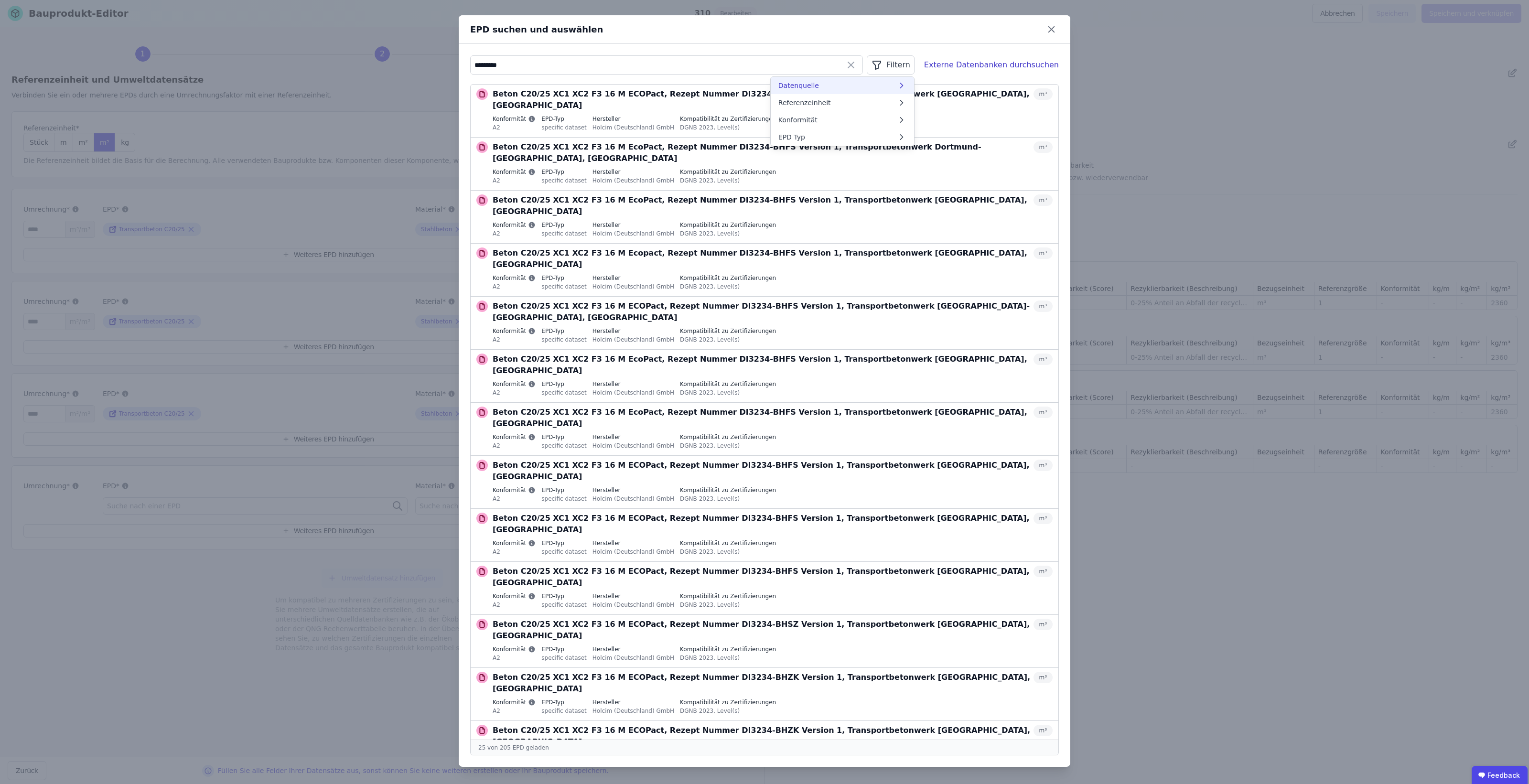
click at [900, 84] on li "Datenquelle" at bounding box center [842, 86] width 144 height 17
click at [792, 216] on label "ÖKOBAUDAT-2016" at bounding box center [843, 221] width 142 height 17
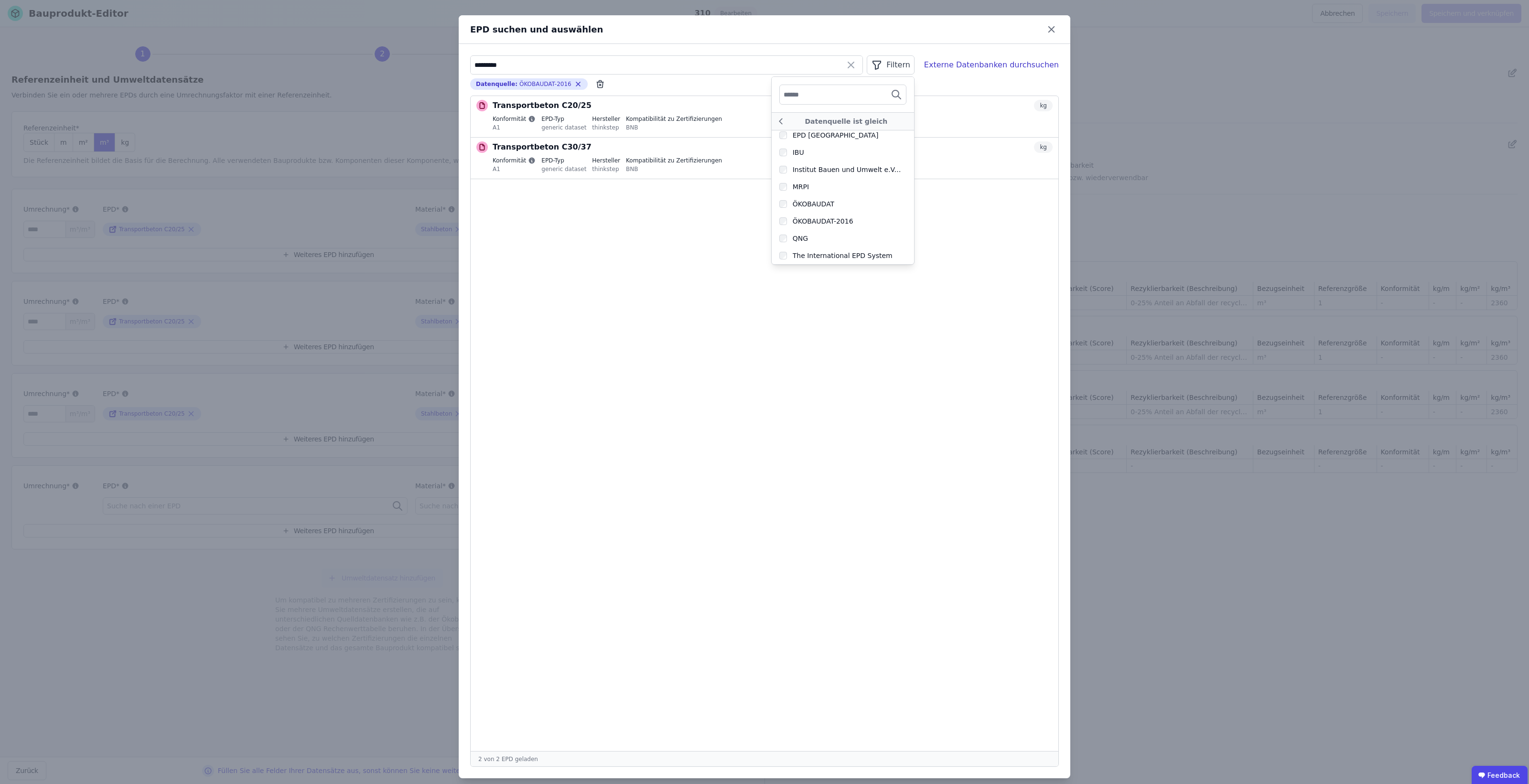
click at [833, 35] on div "EPD suchen und auswählen" at bounding box center [765, 30] width 612 height 29
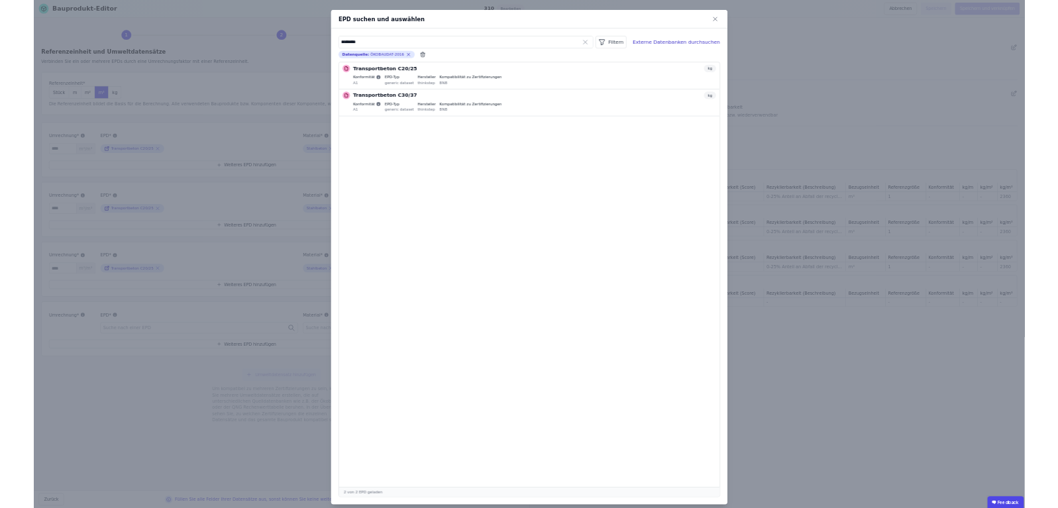
scroll to position [0, 0]
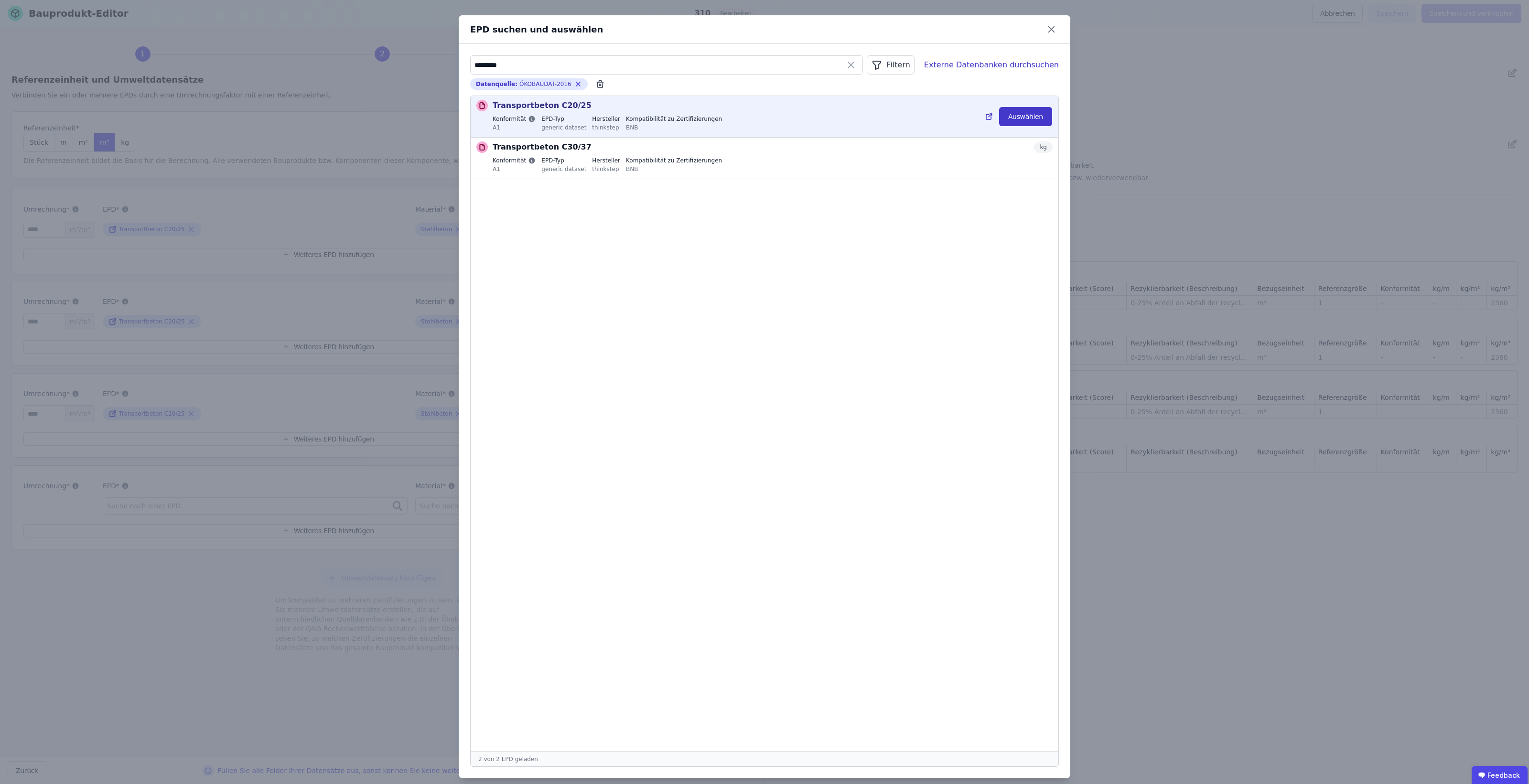
click at [1022, 114] on button "Auswählen" at bounding box center [1026, 116] width 53 height 19
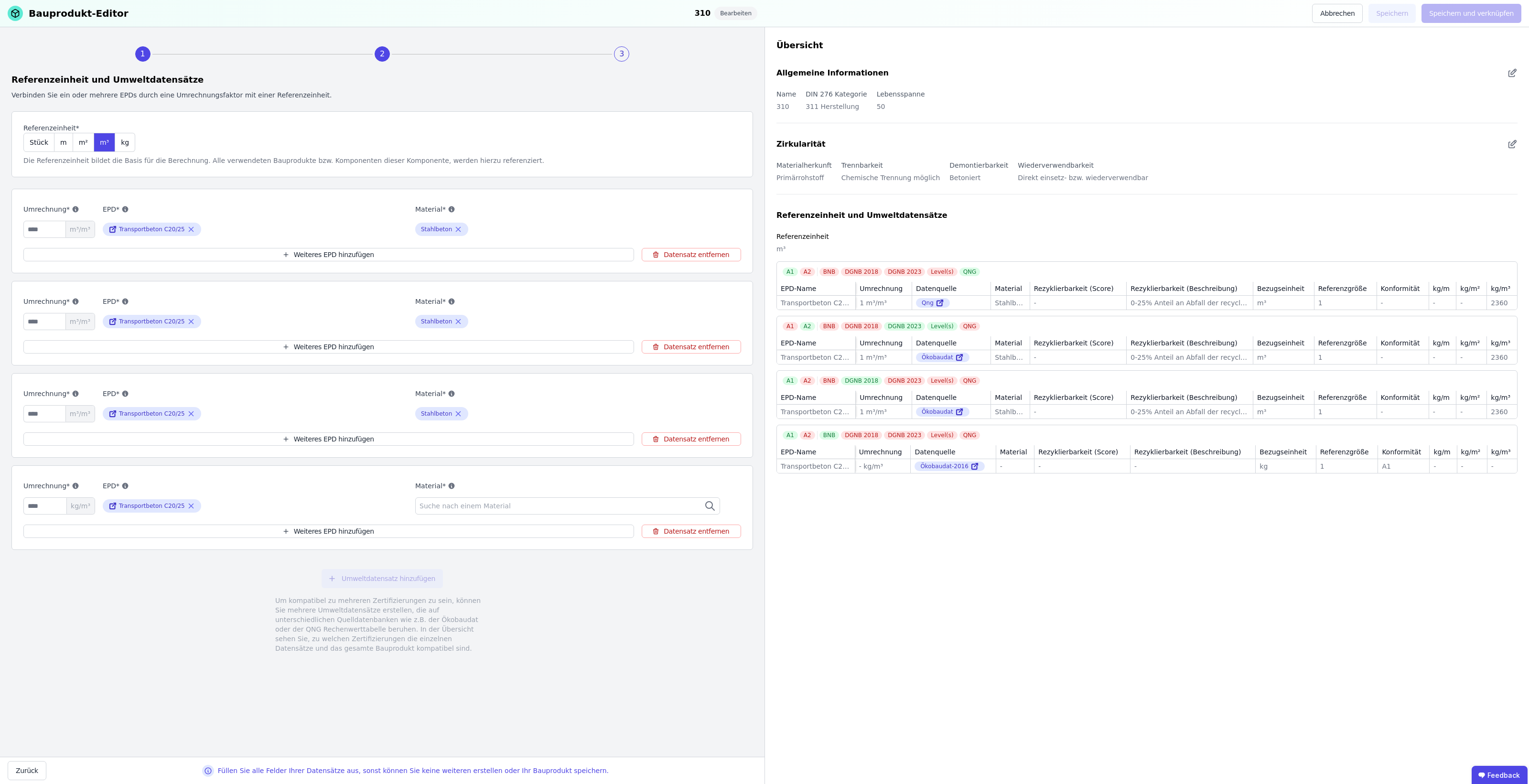
click at [469, 510] on span "Suche nach einem Material" at bounding box center [465, 506] width 93 height 9
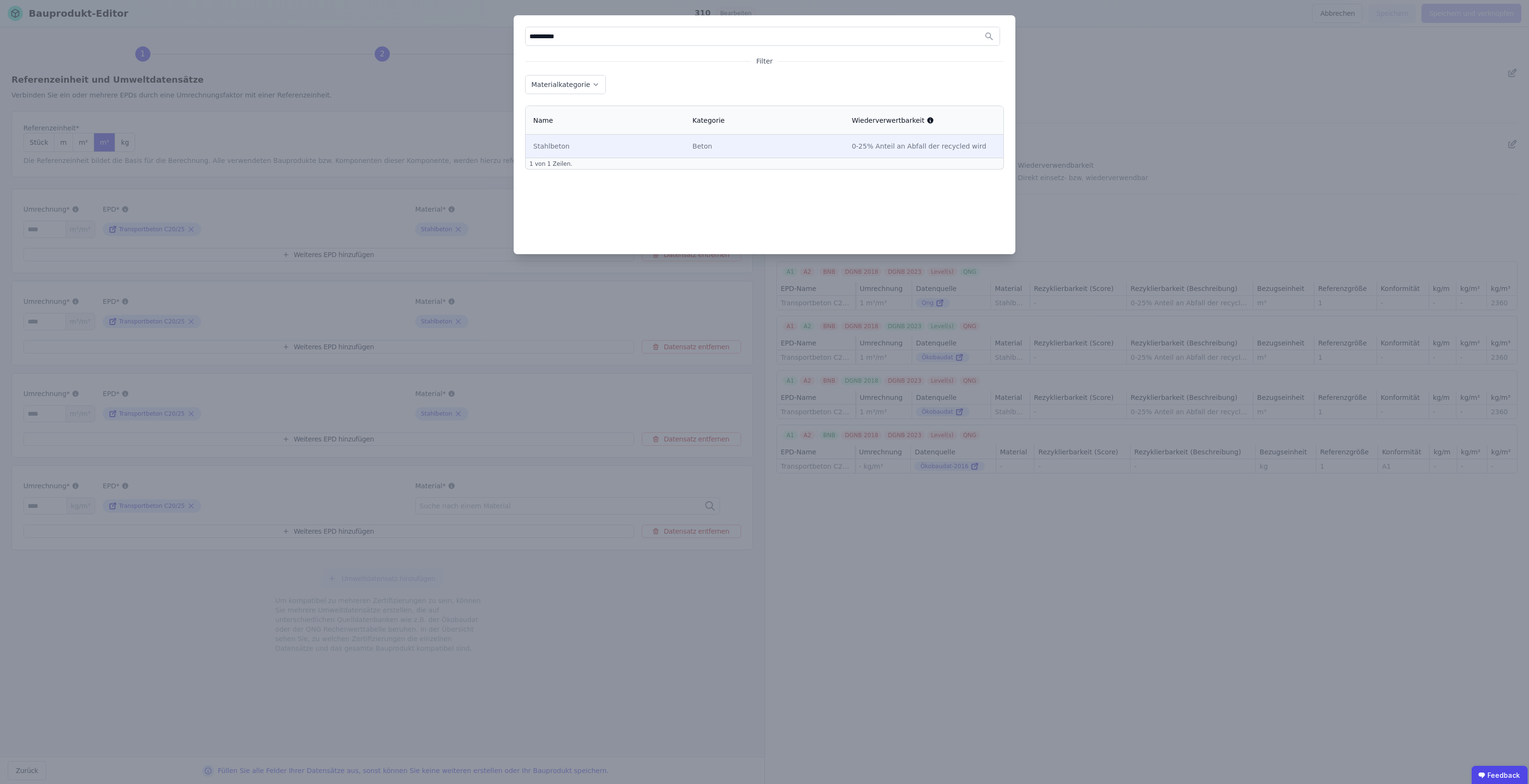
type input "**********"
click at [619, 142] on div "Stahlbeton" at bounding box center [605, 146] width 144 height 9
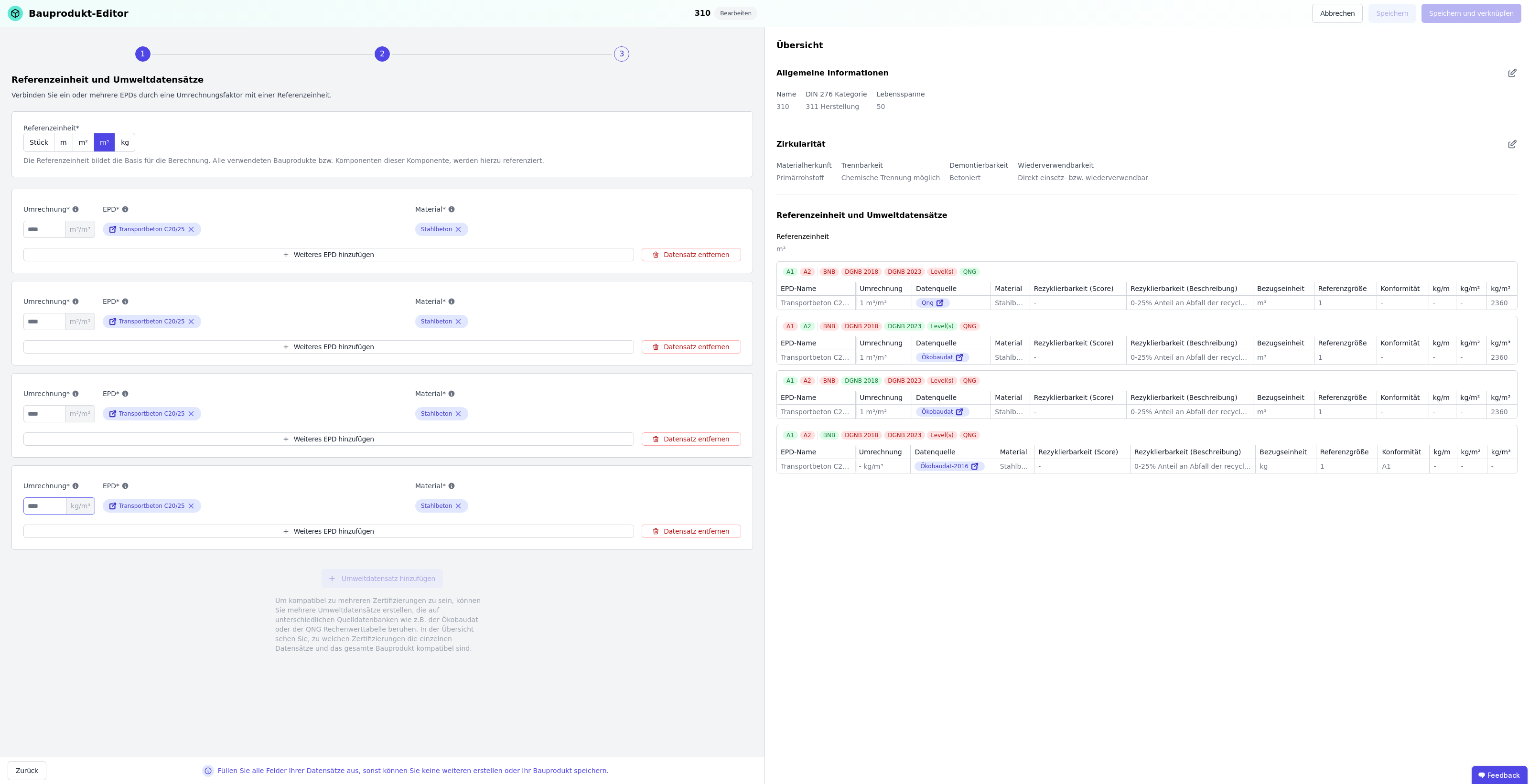
drag, startPoint x: 46, startPoint y: 511, endPoint x: -11, endPoint y: 511, distance: 57.0
click at [0, 511] on html "G Georg Test 3 Gebäude Dashboard 3 Gebäude CircularLCA Demo Building T Testgebä…" at bounding box center [764, 392] width 1529 height 784
drag, startPoint x: 51, startPoint y: 511, endPoint x: 11, endPoint y: 504, distance: 40.6
click at [12, 504] on div "Umrechnung* kg/m³ EPD* Transportbeton C20/25 Material* Stahlbeton Weiteres EPD …" at bounding box center [382, 507] width 742 height 84
type input "****"
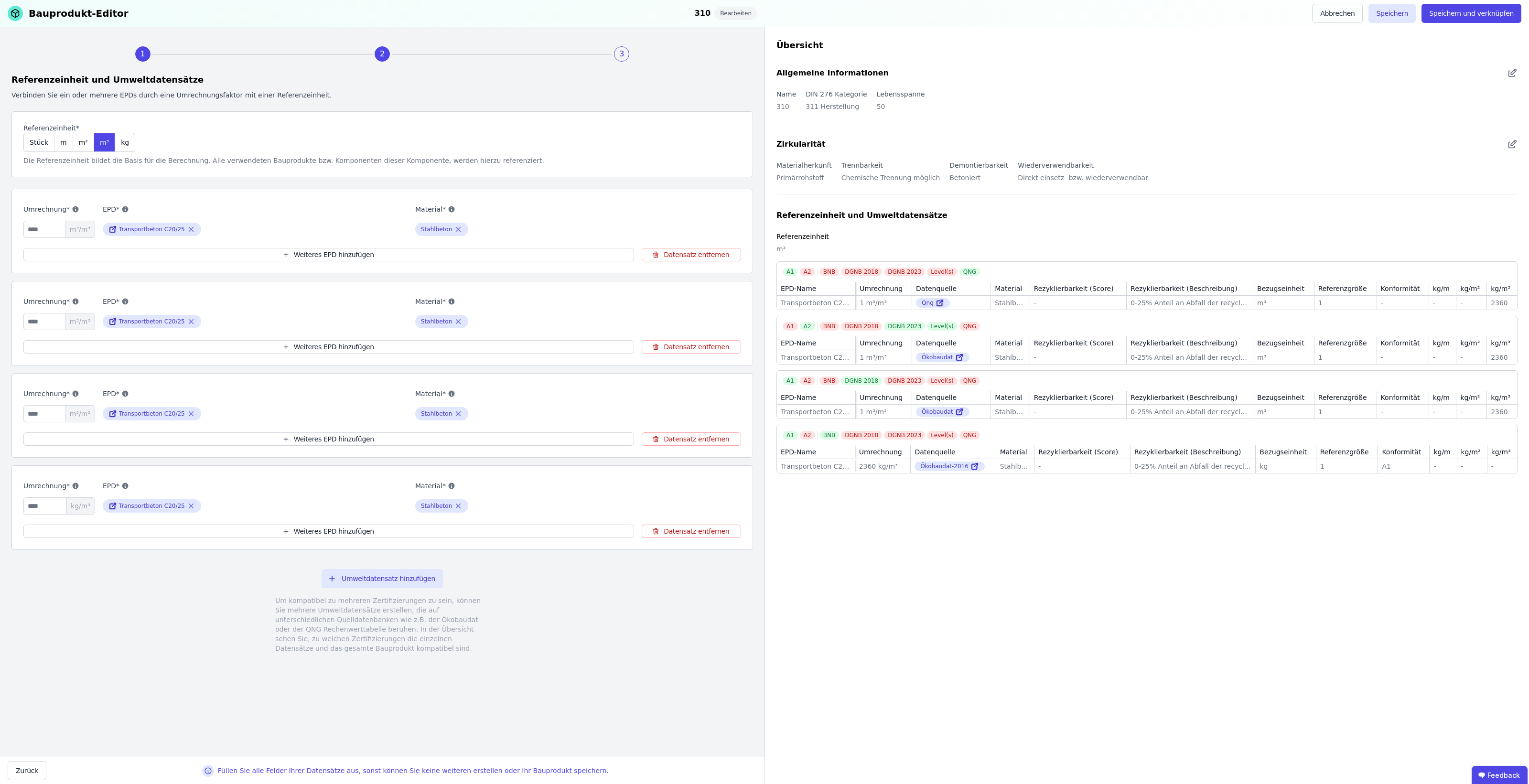
click at [266, 591] on div "Umweltdatensatz hinzufügen Um kompatibel zu mehreren Zertifizierungen zu sein, …" at bounding box center [382, 611] width 742 height 107
click at [1489, 17] on button "Speichern und verknüpfen" at bounding box center [1471, 13] width 100 height 19
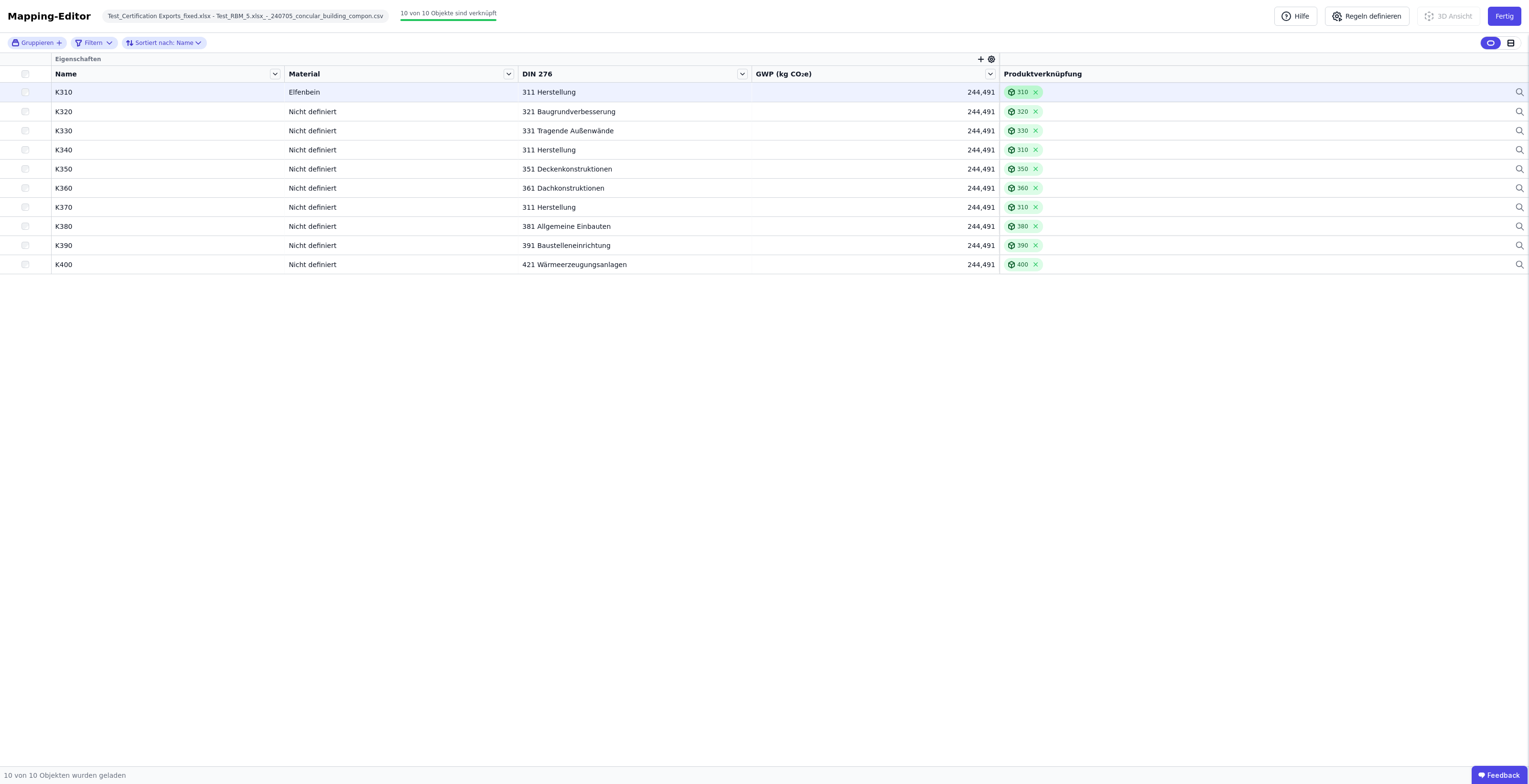
click at [1017, 95] on div "310" at bounding box center [1022, 92] width 11 height 8
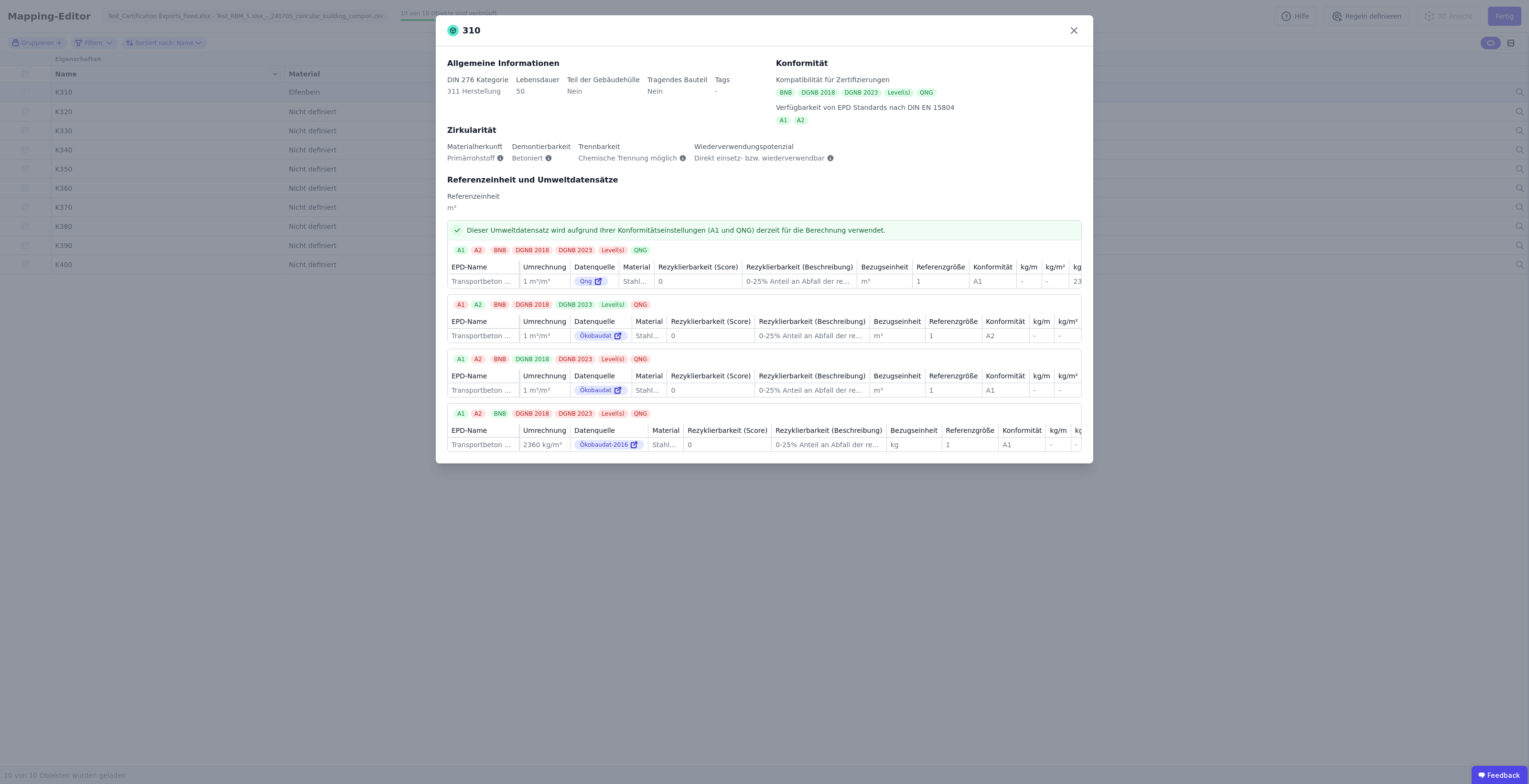
click at [1078, 31] on icon at bounding box center [1074, 30] width 15 height 15
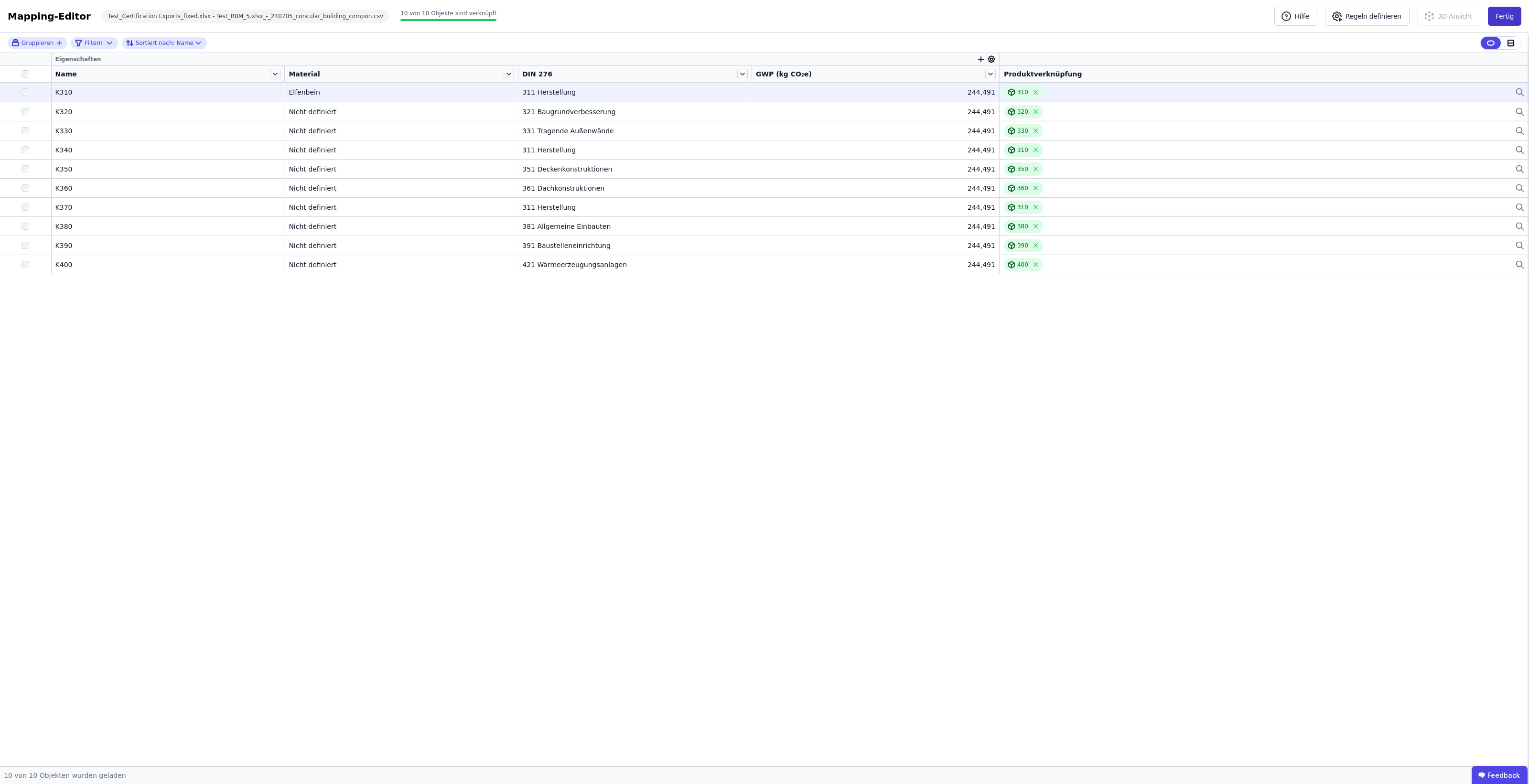
drag, startPoint x: 1504, startPoint y: 29, endPoint x: 1506, endPoint y: 18, distance: 11.2
click at [1506, 18] on div "Mapping-Editor Hilfe Regeln definieren 3D Ansicht Fertig Test_Certification Exp…" at bounding box center [764, 17] width 1529 height 33
click at [1512, 9] on button "Fertig" at bounding box center [1504, 16] width 33 height 19
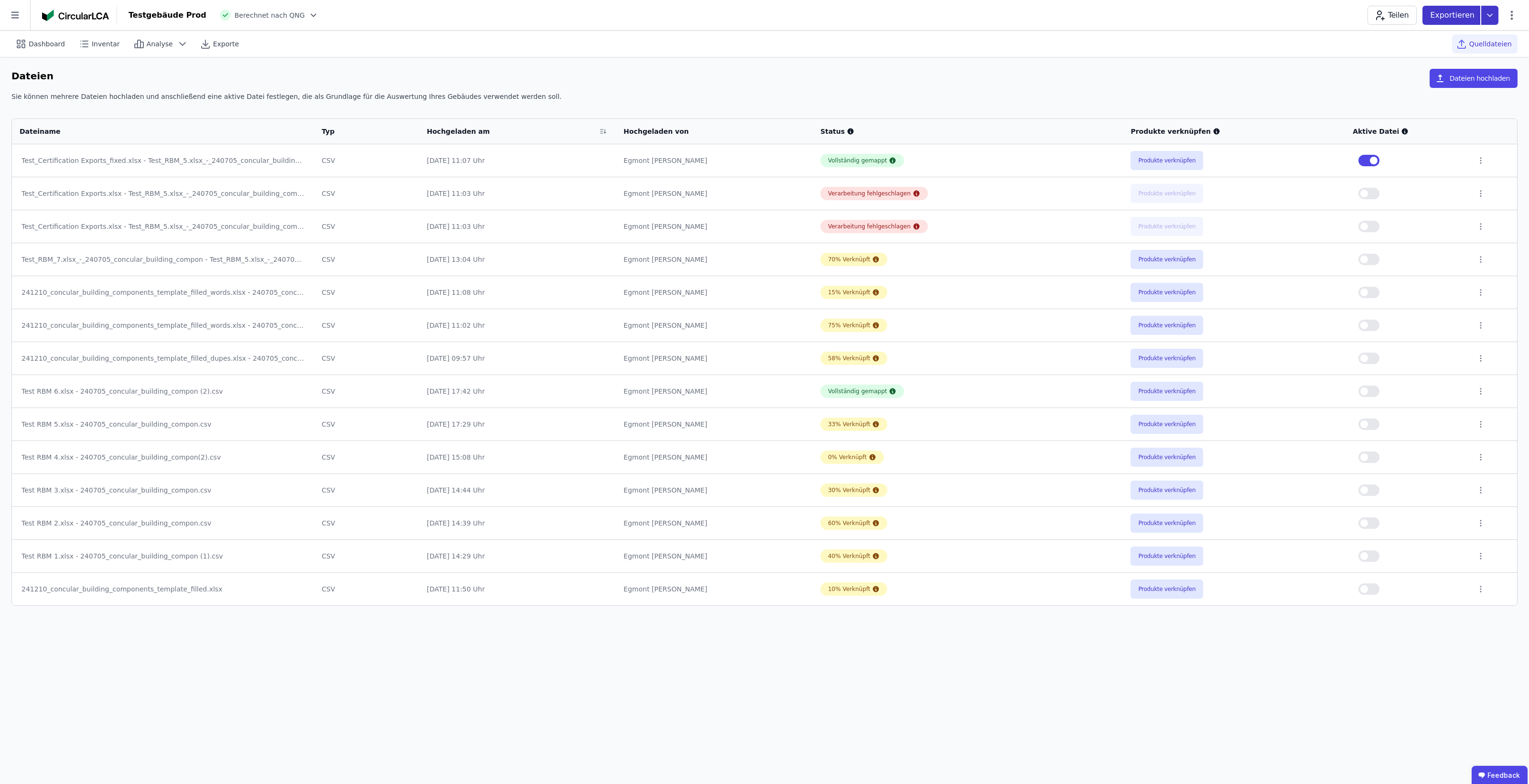
click at [1485, 15] on icon at bounding box center [1490, 15] width 17 height 19
click at [1427, 69] on div "Ökobilanzierung" at bounding box center [1414, 71] width 55 height 9
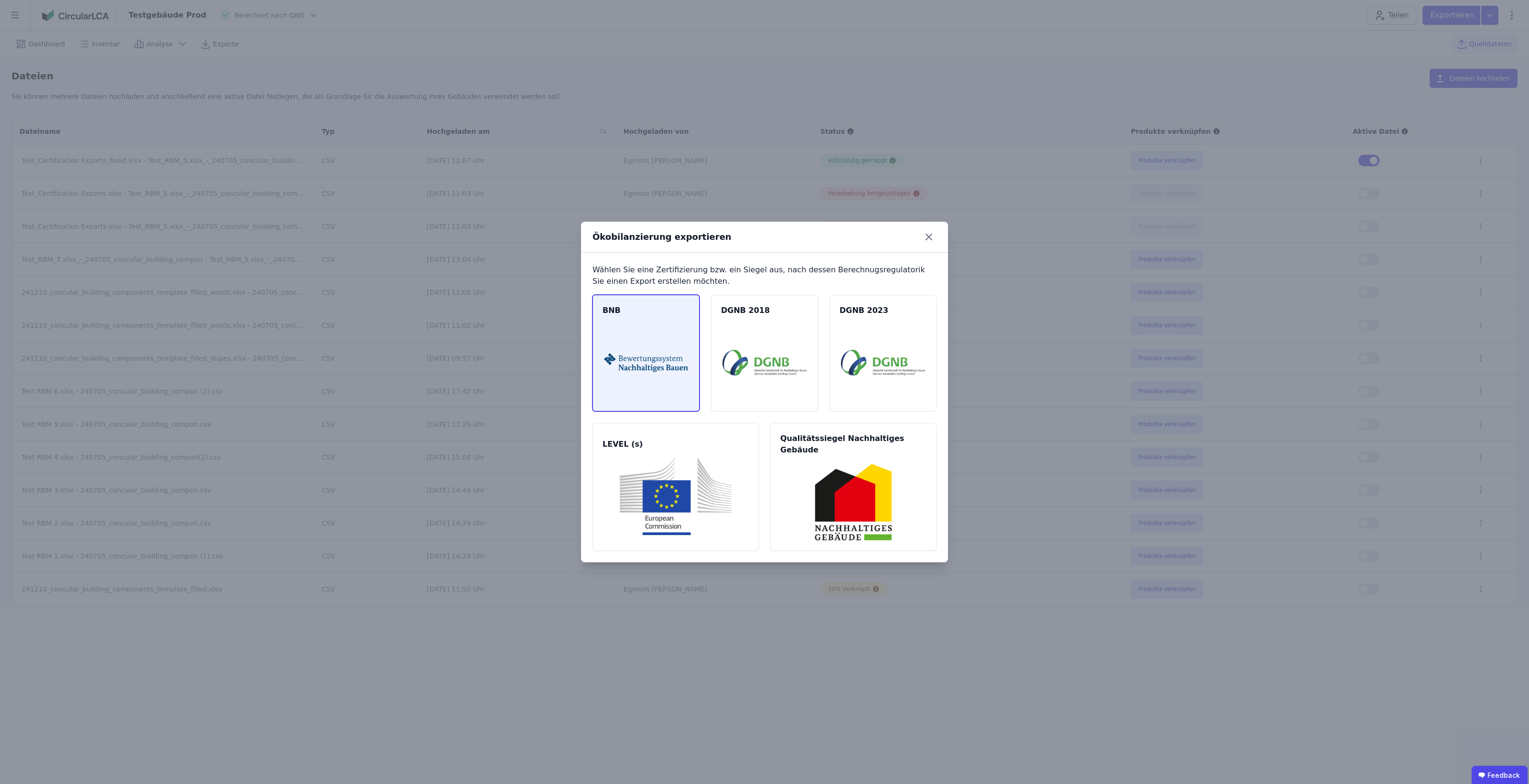
click at [638, 385] on img at bounding box center [646, 362] width 84 height 77
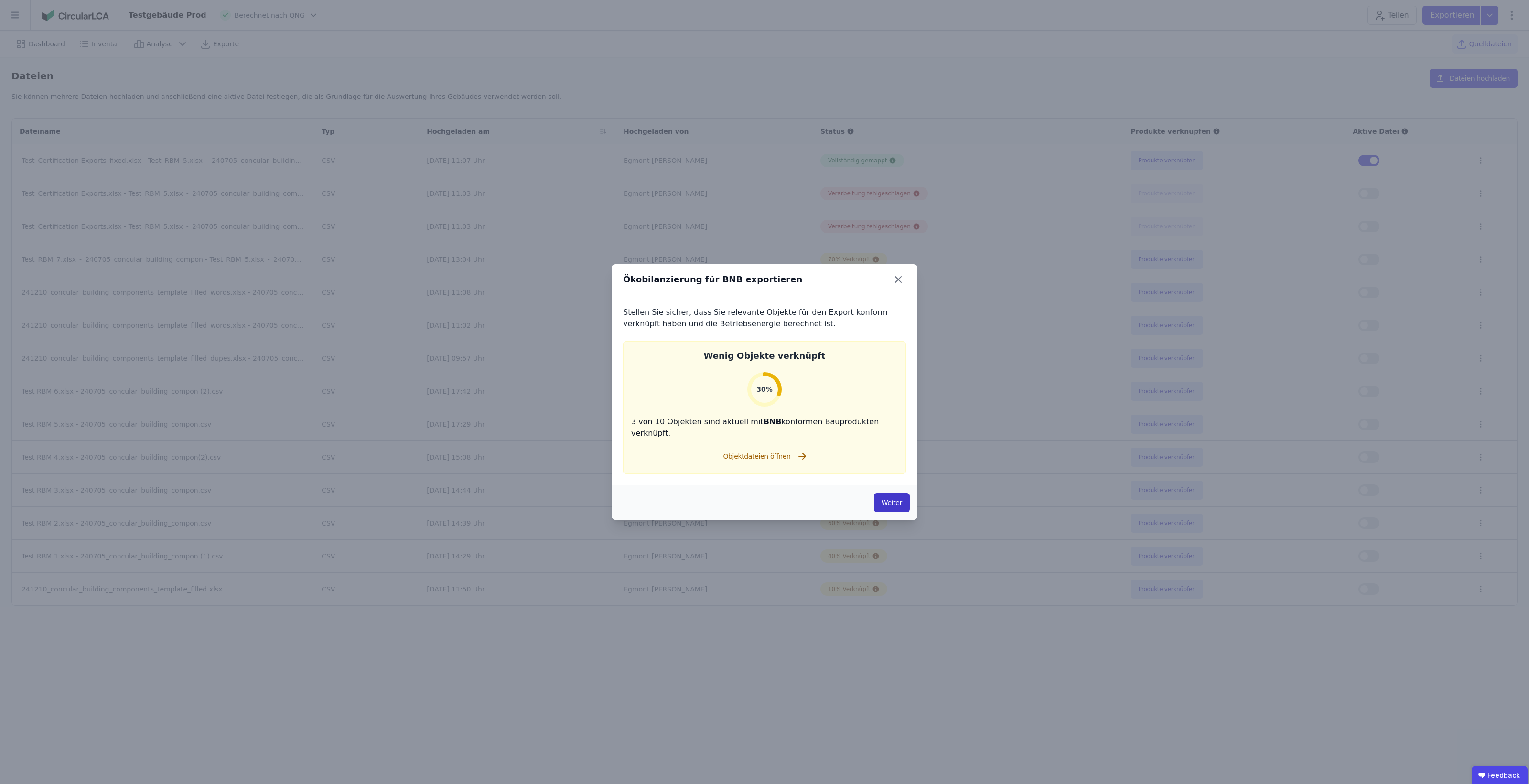
click at [882, 493] on button "Weiter" at bounding box center [892, 502] width 36 height 19
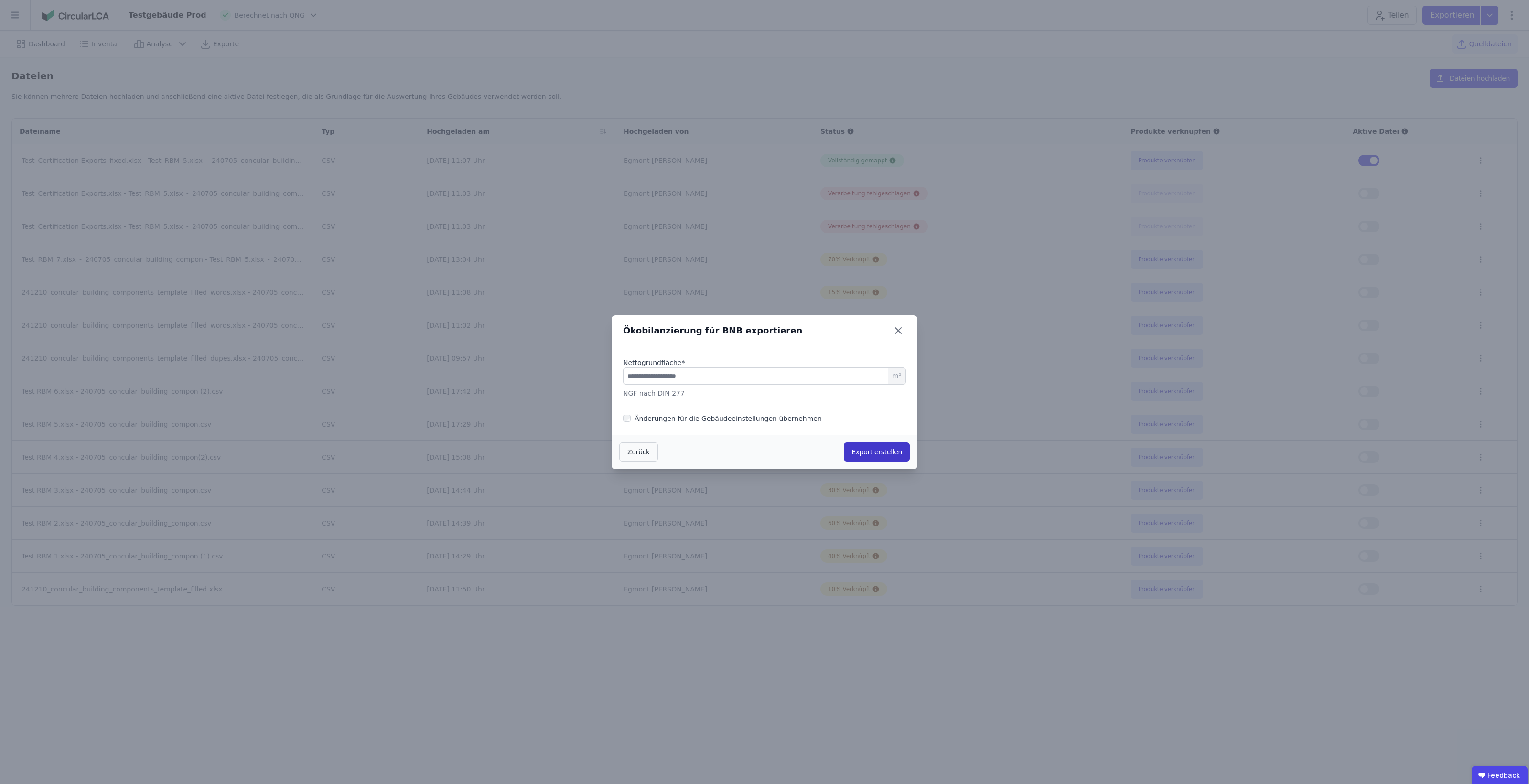
click at [880, 456] on button "Export erstellen" at bounding box center [877, 452] width 66 height 19
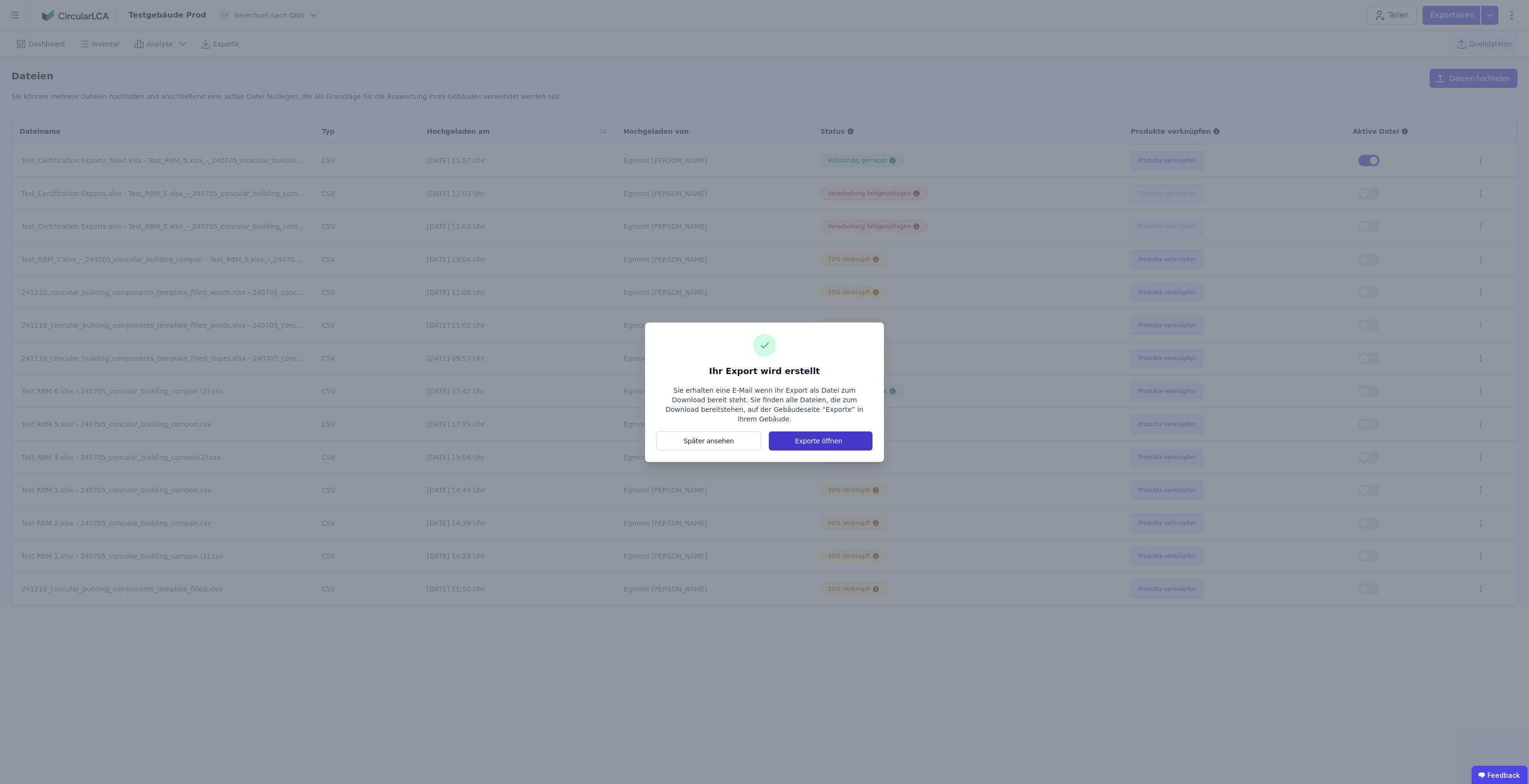
click at [825, 437] on button "Exporte öffnen" at bounding box center [821, 441] width 104 height 19
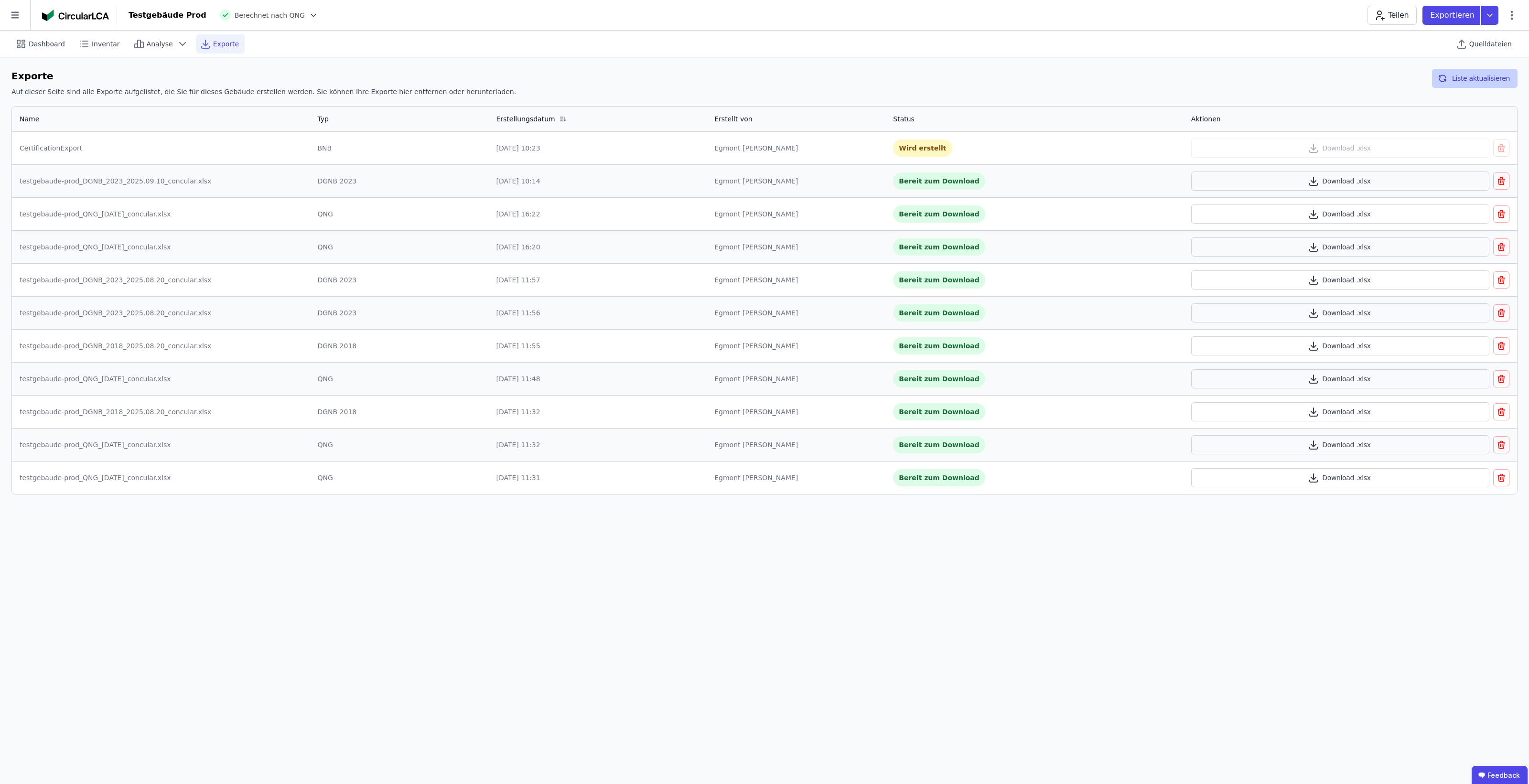
click at [1490, 77] on button "Liste aktualisieren" at bounding box center [1475, 78] width 86 height 19
click at [1369, 151] on button "Download .xlsx" at bounding box center [1341, 148] width 299 height 19
click at [26, 14] on icon at bounding box center [15, 15] width 30 height 30
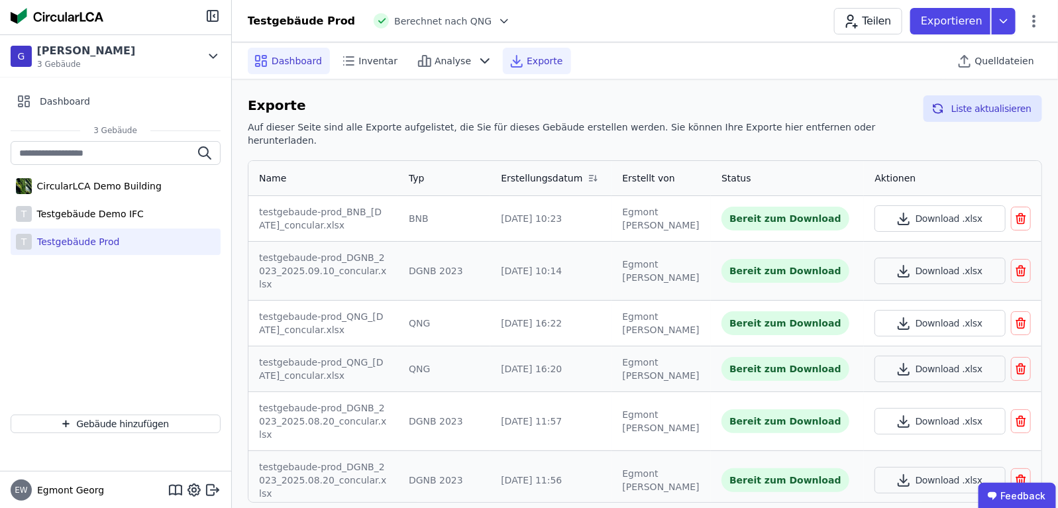
click at [280, 60] on span "Dashboard" at bounding box center [297, 60] width 50 height 13
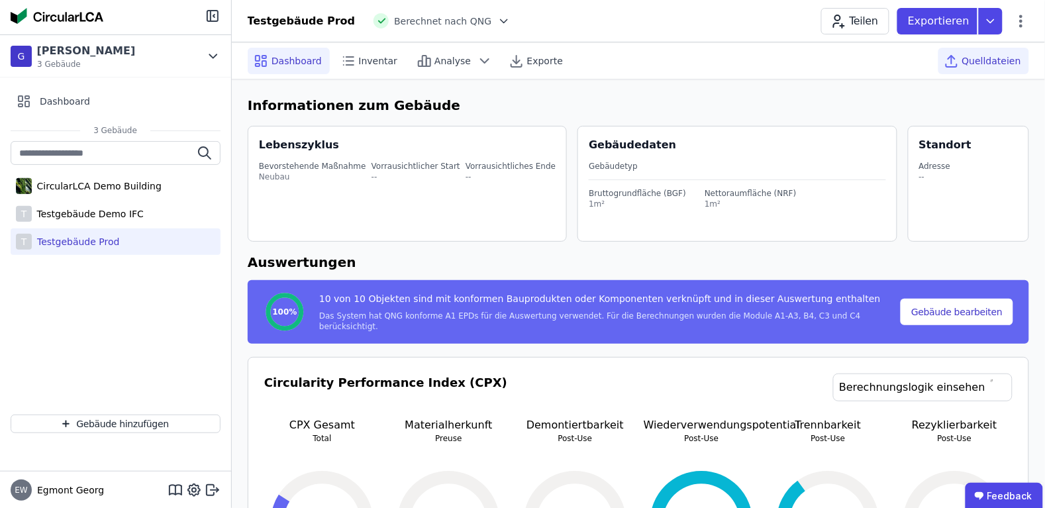
click at [969, 62] on span "Quelldateien" at bounding box center [991, 60] width 59 height 13
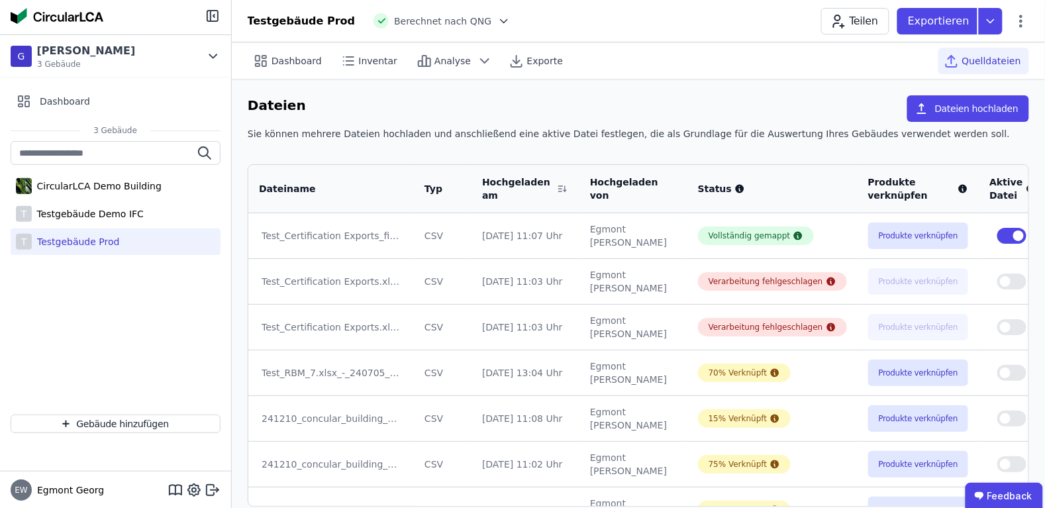
click at [880, 240] on button "Produkte verknüpfen" at bounding box center [918, 236] width 101 height 26
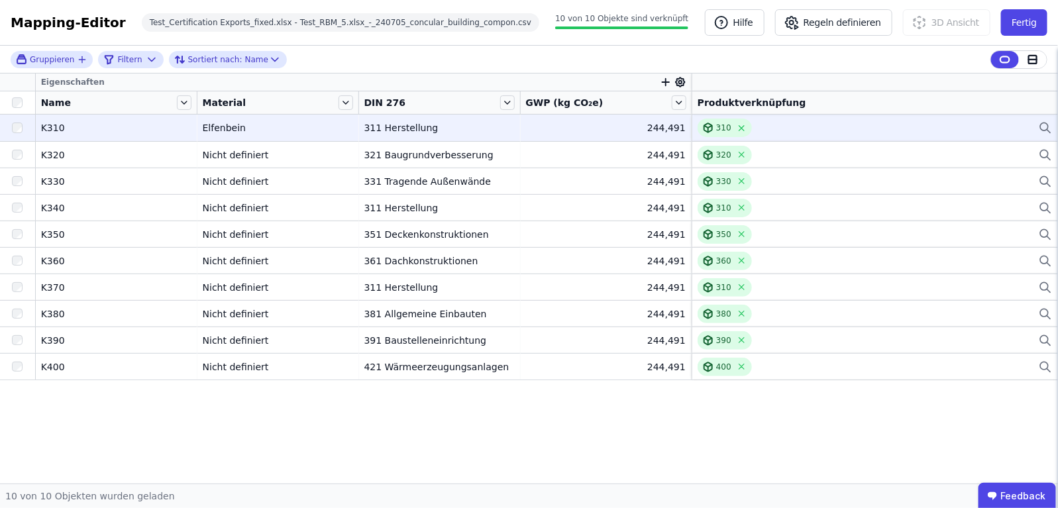
click at [5, 126] on div at bounding box center [17, 128] width 35 height 24
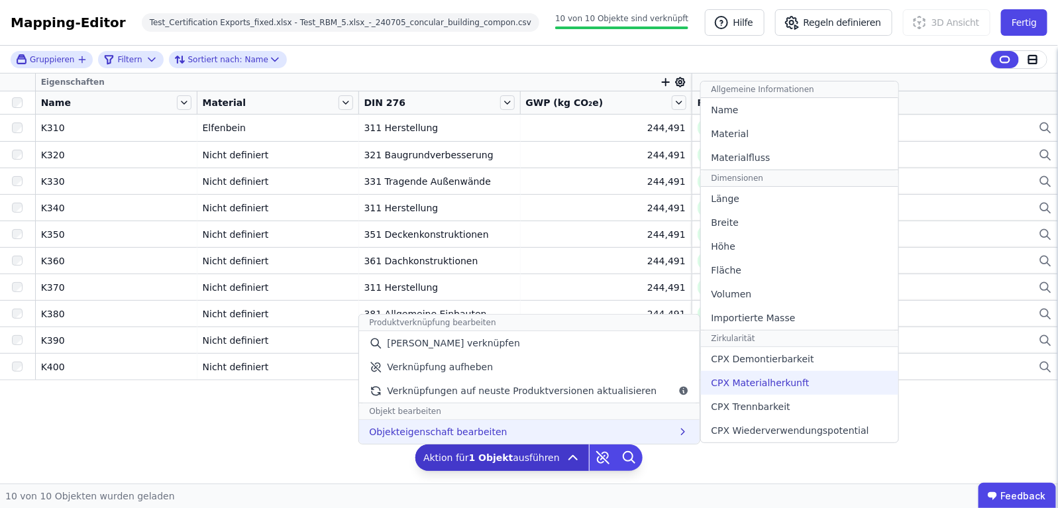
click at [780, 379] on span "CPX Materialherkunft" at bounding box center [760, 382] width 98 height 13
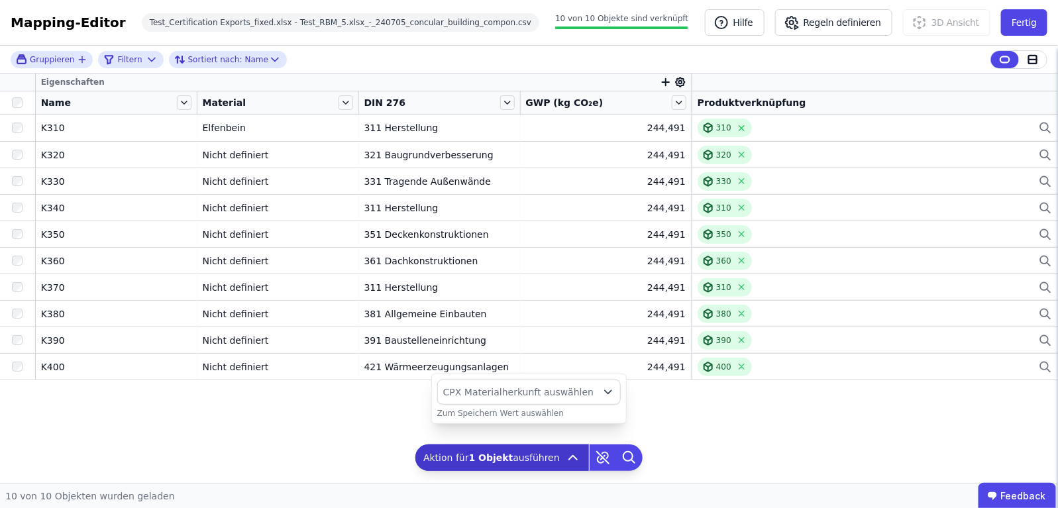
click at [554, 393] on span "CPX Materialherkunft auswählen" at bounding box center [518, 391] width 150 height 13
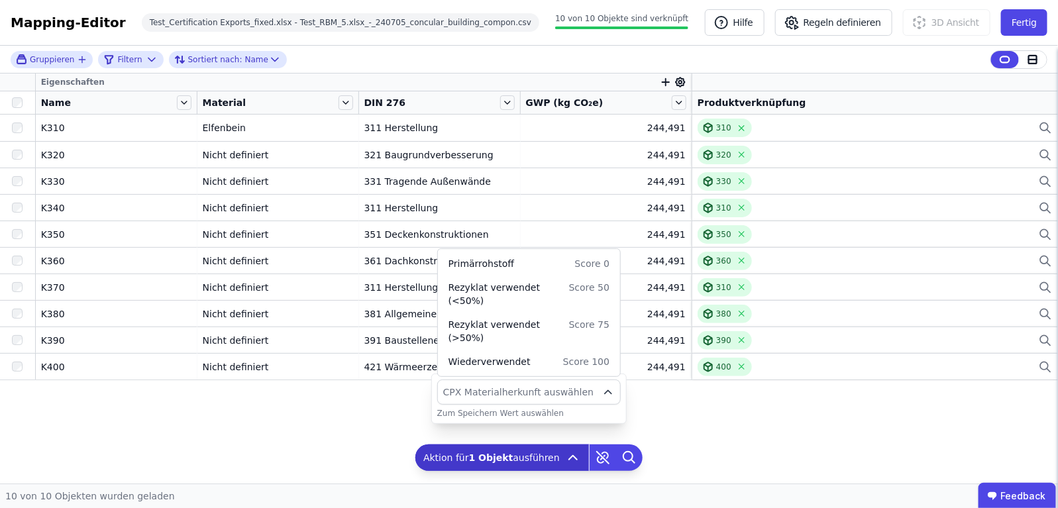
click at [565, 393] on span "CPX Materialherkunft auswählen" at bounding box center [518, 391] width 150 height 13
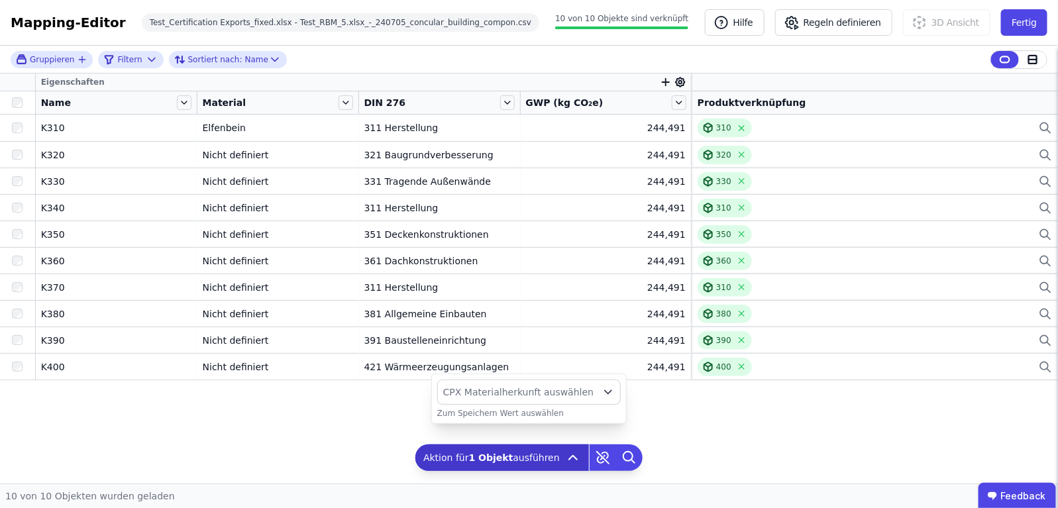
drag, startPoint x: 750, startPoint y: 456, endPoint x: 676, endPoint y: 468, distance: 75.1
click at [750, 454] on div "Gruppieren Filtern Sortiert nach: Name Eigenschaften Name Material DIN 276 GWP …" at bounding box center [529, 265] width 1058 height 438
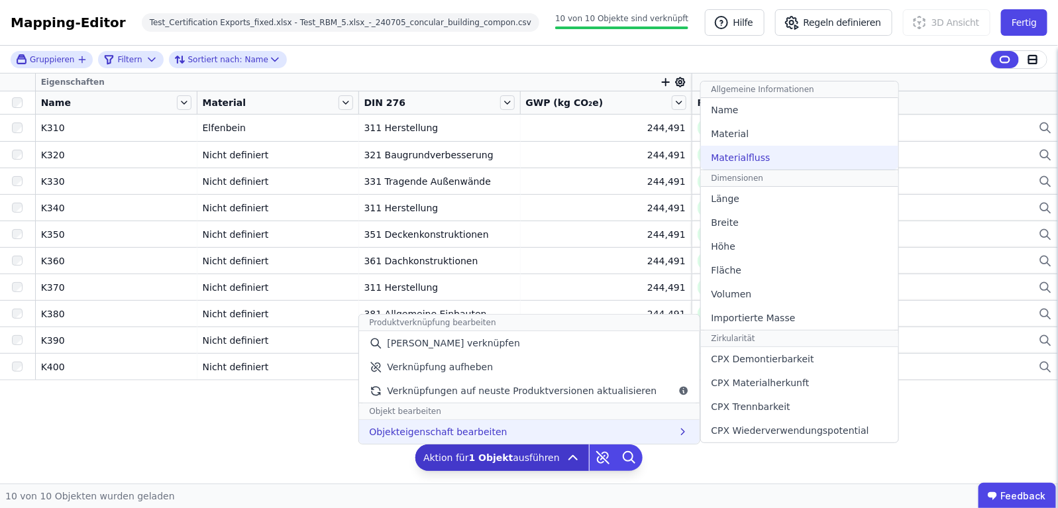
click at [777, 151] on div "Materialfluss" at bounding box center [799, 158] width 197 height 24
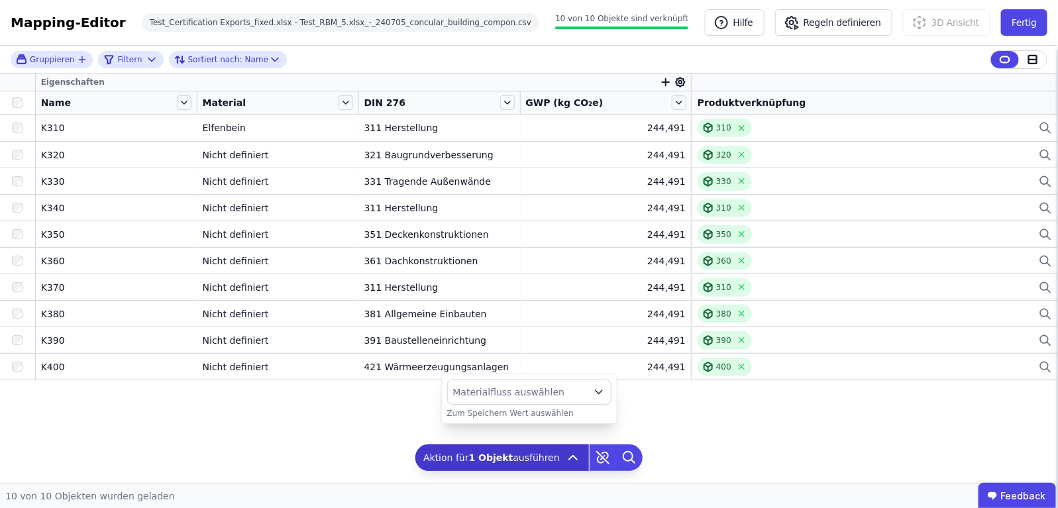
click at [547, 403] on button "Materialfluss auswählen" at bounding box center [529, 391] width 164 height 25
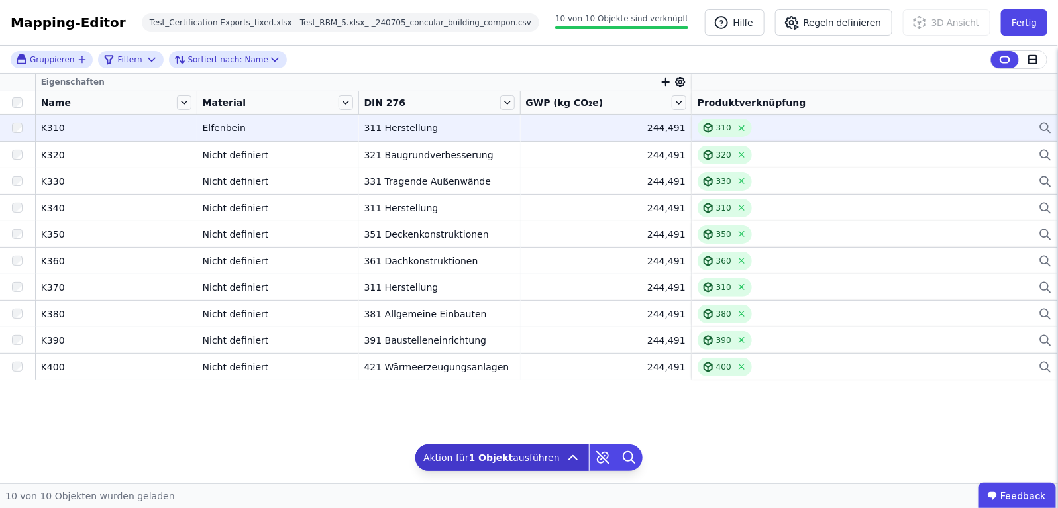
click at [409, 123] on div "311 Herstellung" at bounding box center [439, 127] width 150 height 13
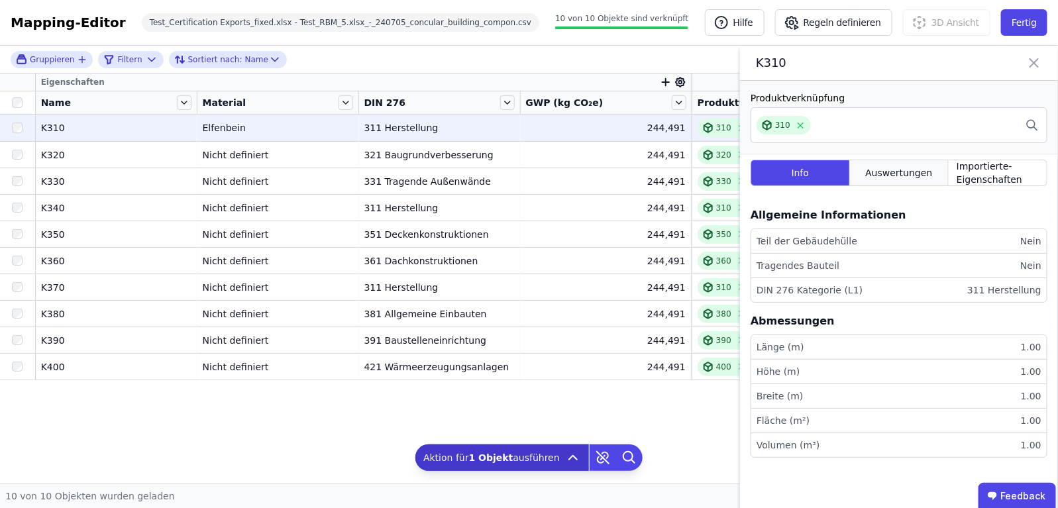
click at [858, 171] on div "Auswertungen" at bounding box center [899, 173] width 99 height 26
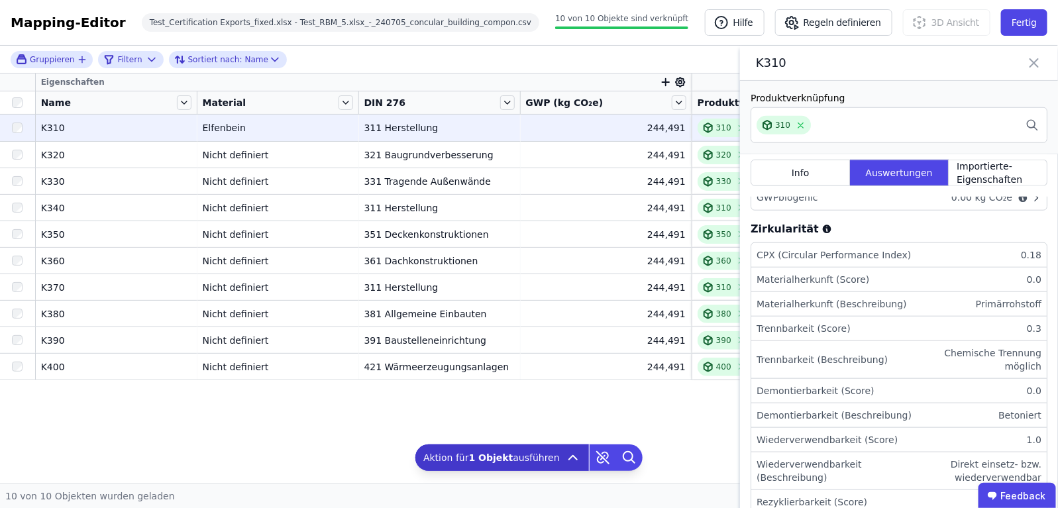
scroll to position [497, 0]
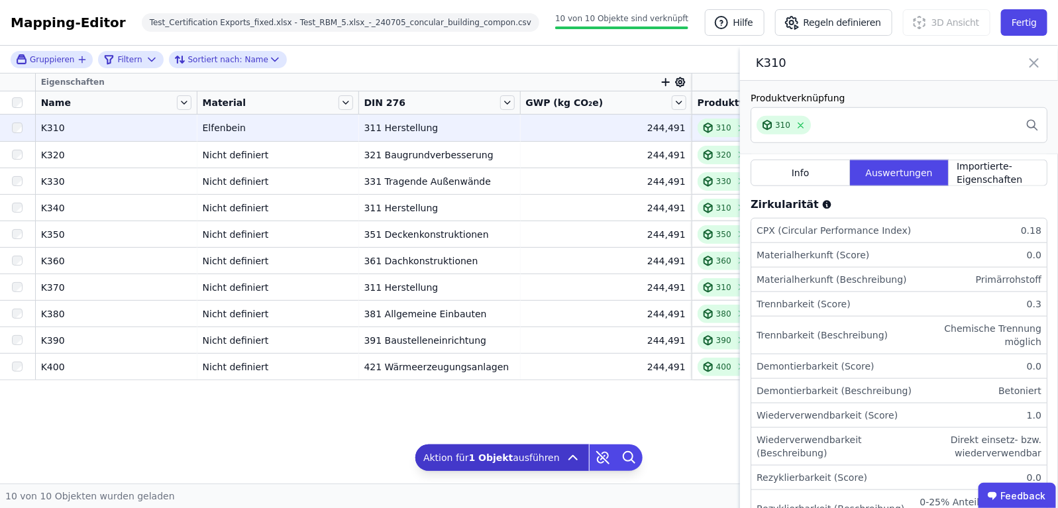
click at [916, 237] on li "CPX (Circular Performance Index) 0.18" at bounding box center [898, 231] width 295 height 25
click at [823, 230] on li "CPX (Circular Performance Index) 0.18" at bounding box center [898, 231] width 295 height 25
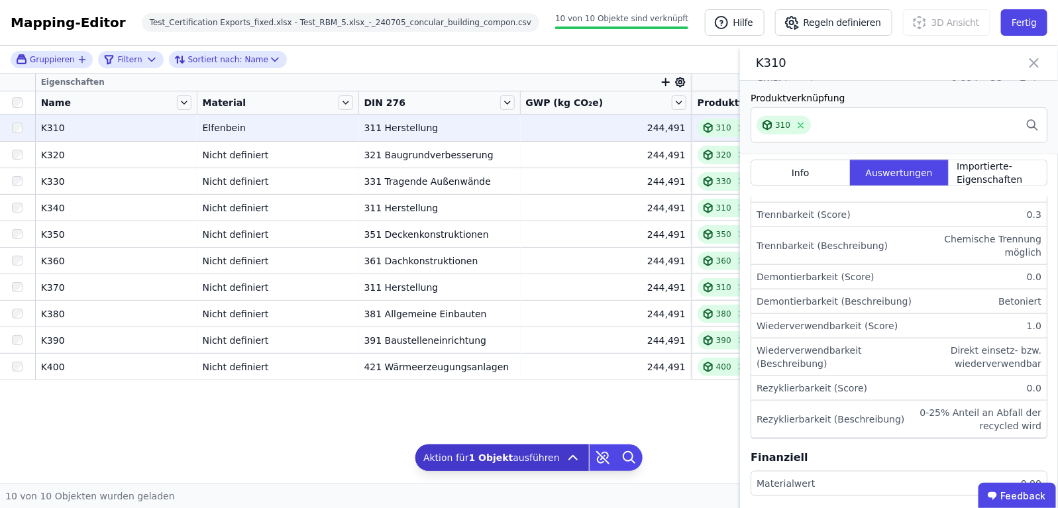
scroll to position [503, 0]
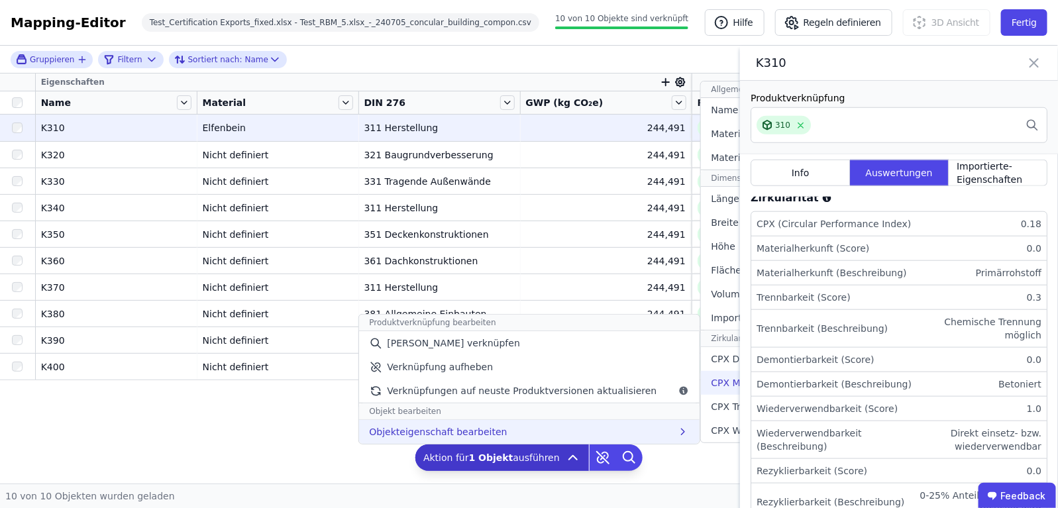
click at [717, 386] on span "CPX Materialherkunft" at bounding box center [760, 382] width 98 height 13
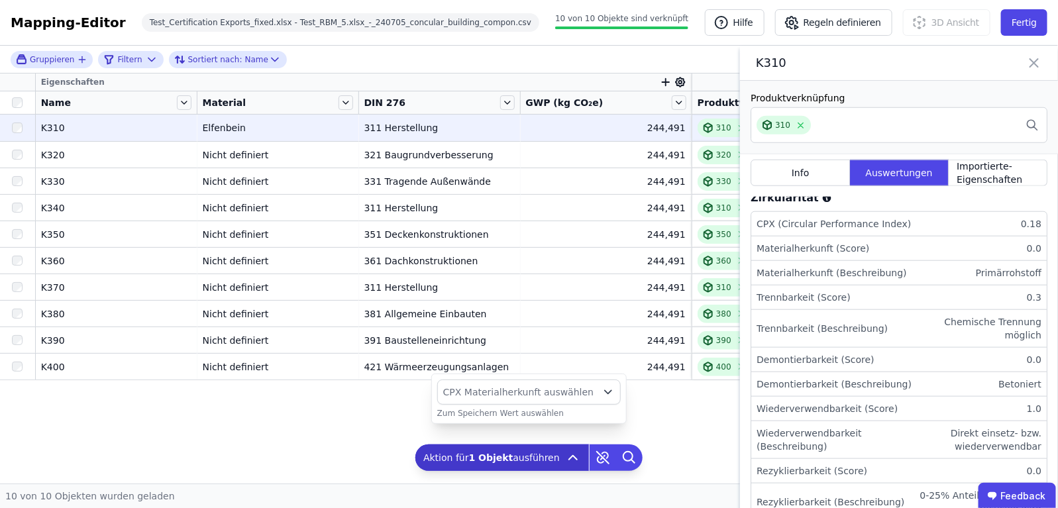
click at [1034, 65] on icon at bounding box center [1034, 63] width 16 height 19
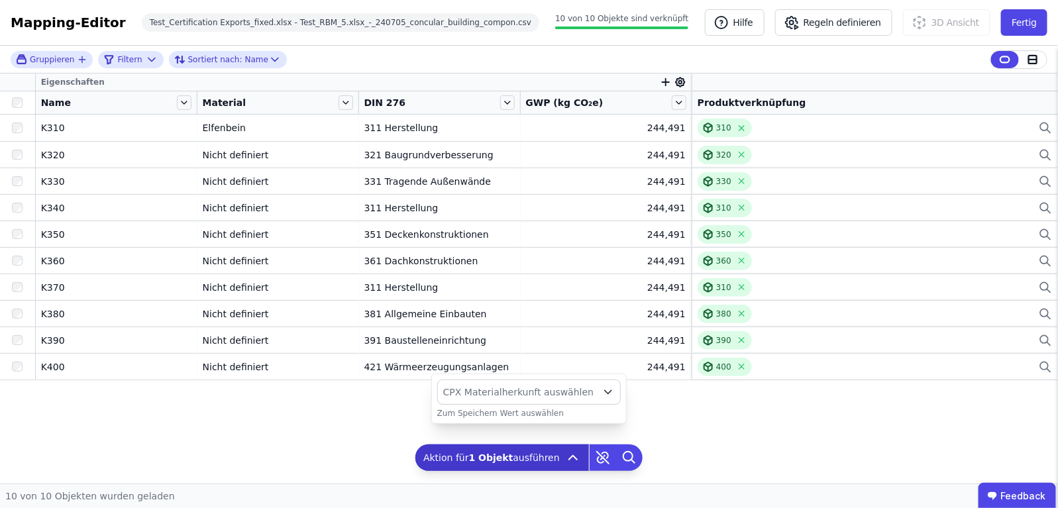
click at [693, 429] on div "Eigenschaften Name Material DIN 276 GWP (kg CO₂e) Produktverknüpfung K310 K310 …" at bounding box center [529, 254] width 1058 height 360
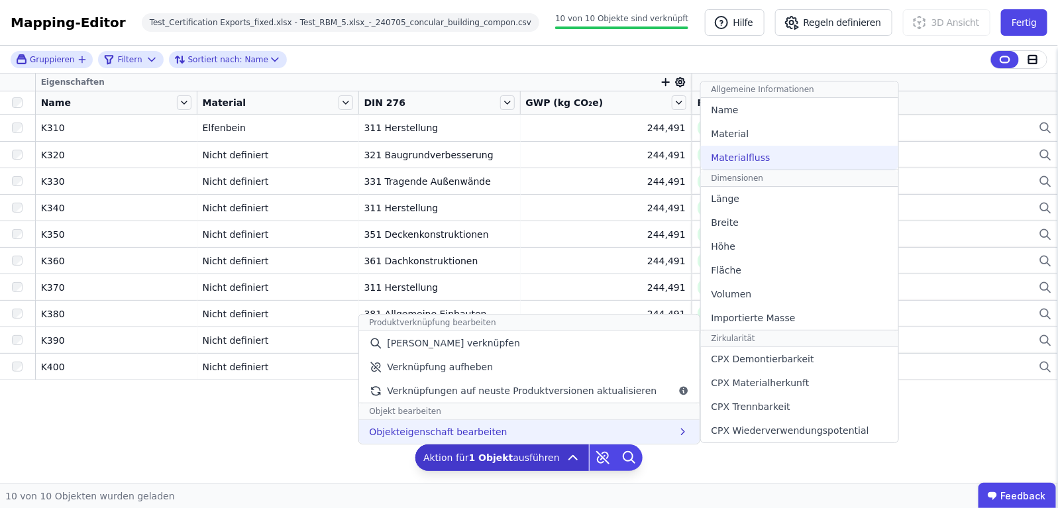
click at [785, 153] on div "Materialfluss" at bounding box center [799, 158] width 197 height 24
click at [749, 163] on span "Materialfluss" at bounding box center [740, 157] width 59 height 13
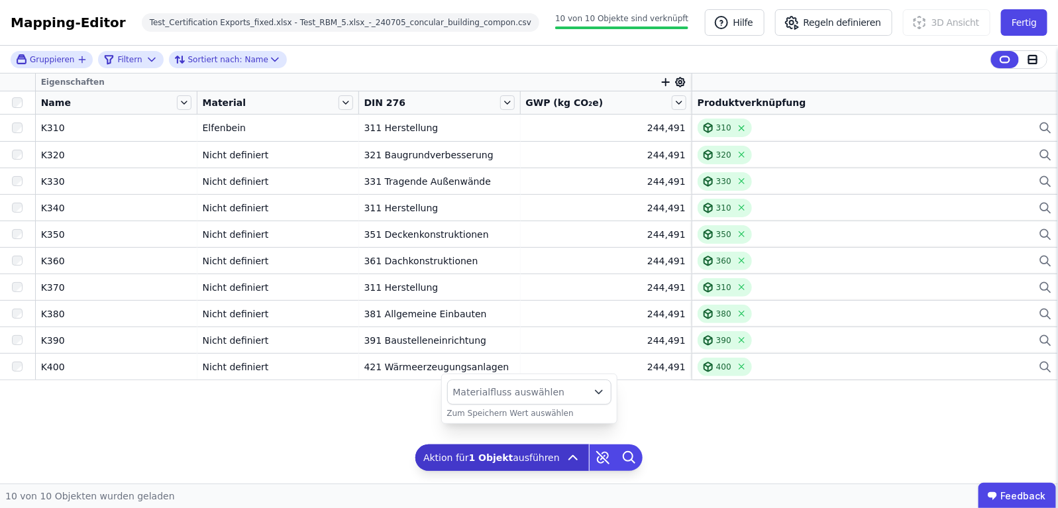
click at [567, 388] on span "Materialfluss auswählen" at bounding box center [518, 391] width 131 height 13
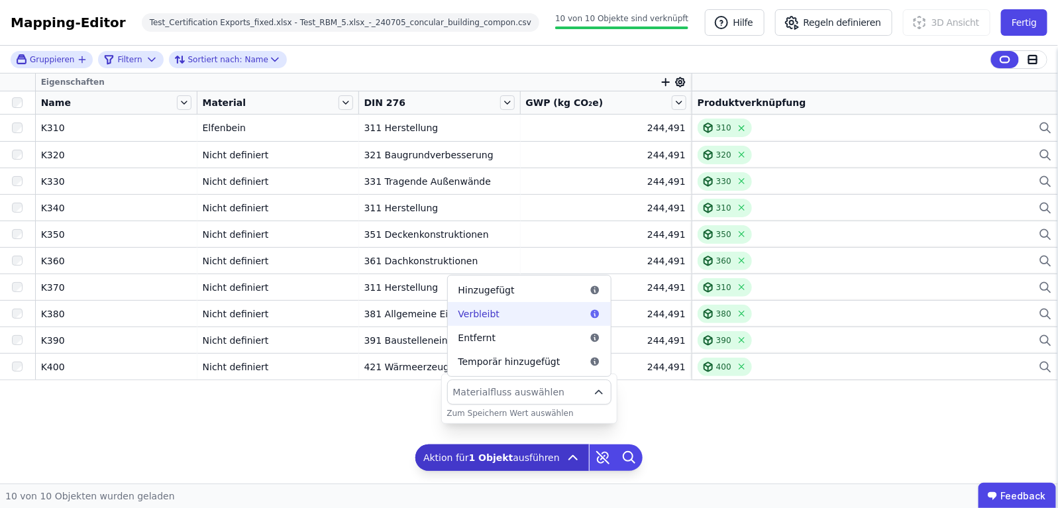
click at [557, 319] on div "Verbleibt" at bounding box center [529, 313] width 142 height 13
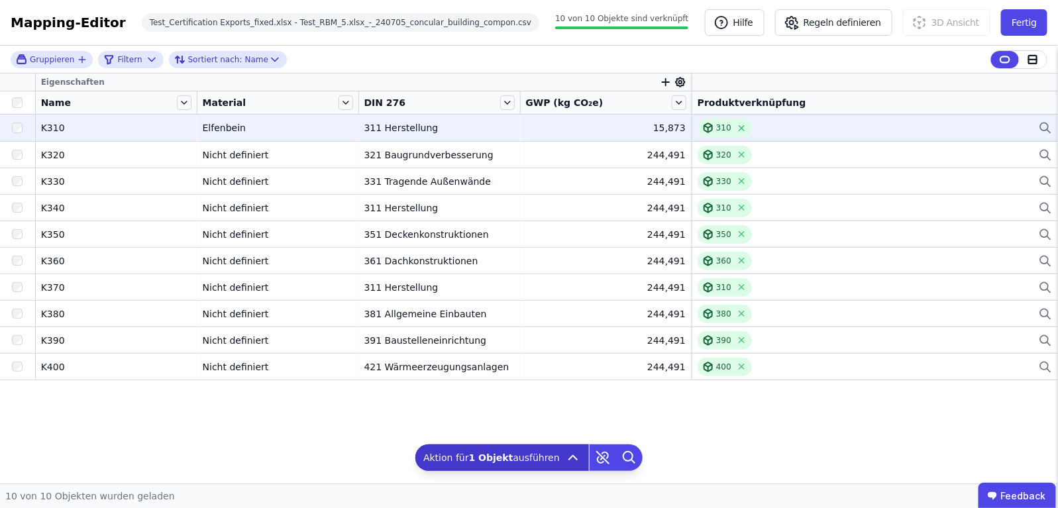
click at [494, 130] on div "311 Herstellung" at bounding box center [439, 127] width 150 height 13
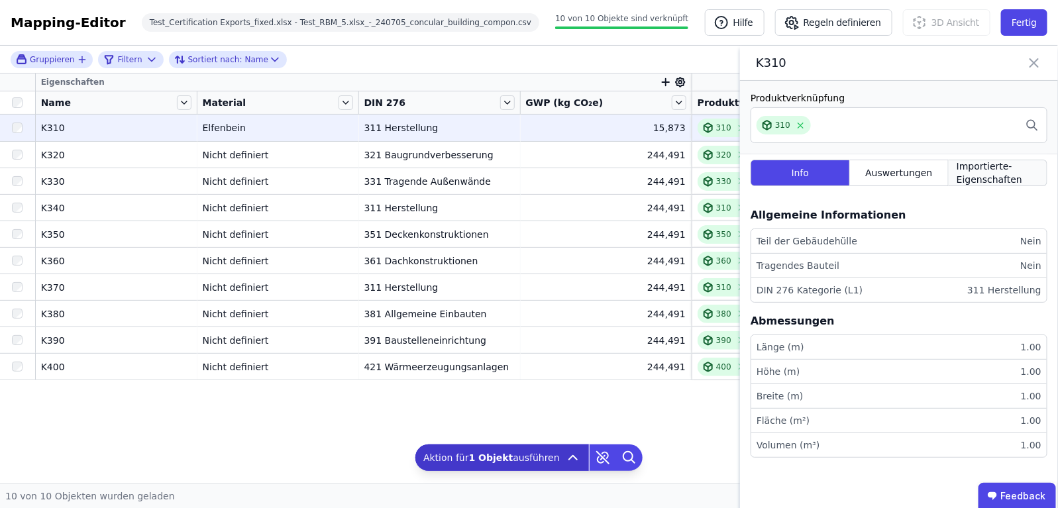
click at [992, 171] on span "Importierte-Eigenschaften" at bounding box center [997, 173] width 82 height 26
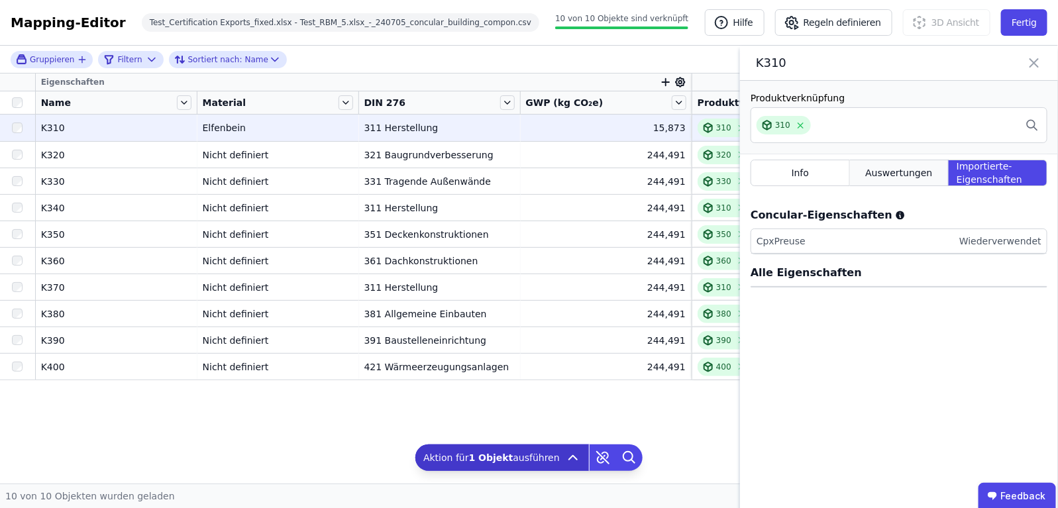
click at [909, 168] on span "Auswertungen" at bounding box center [898, 172] width 67 height 13
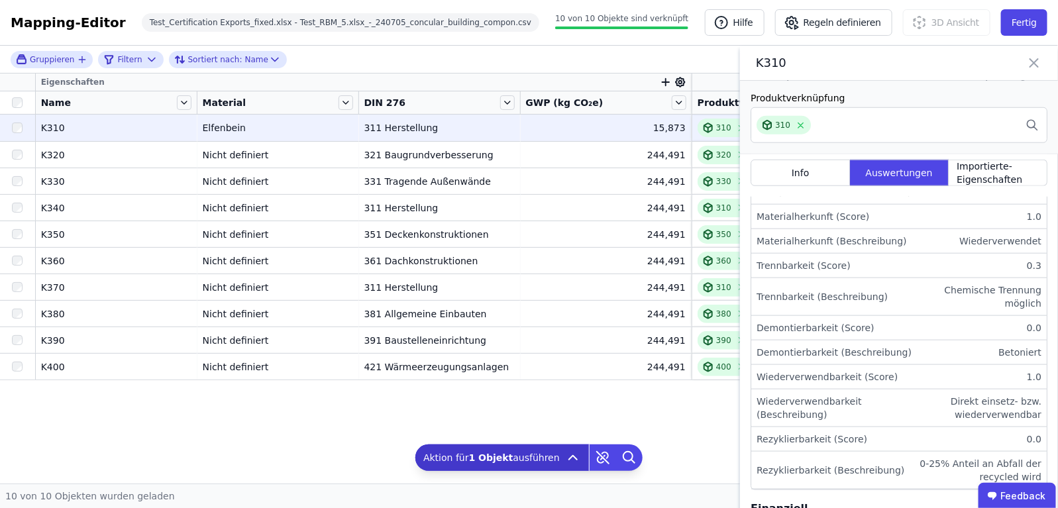
scroll to position [497, 0]
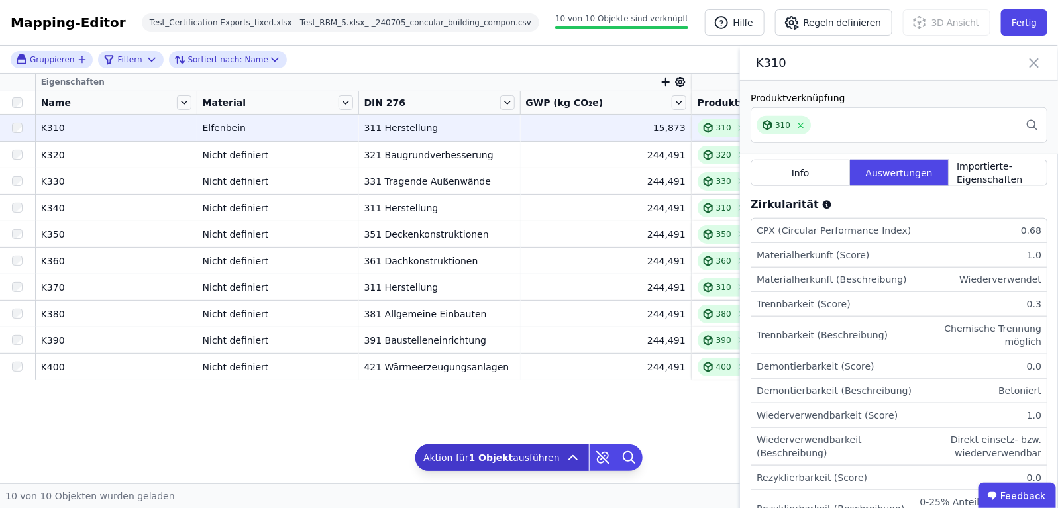
click at [1004, 236] on li "CPX (Circular Performance Index) 0.68" at bounding box center [898, 231] width 295 height 25
drag, startPoint x: 958, startPoint y: 287, endPoint x: 1031, endPoint y: 283, distance: 72.9
click at [1031, 283] on li "Materialherkunft (Beschreibung) Wiederverwendet" at bounding box center [898, 280] width 295 height 25
click at [1024, 286] on div "Wiederverwendet" at bounding box center [1000, 279] width 82 height 13
drag, startPoint x: 1027, startPoint y: 287, endPoint x: 946, endPoint y: 282, distance: 81.6
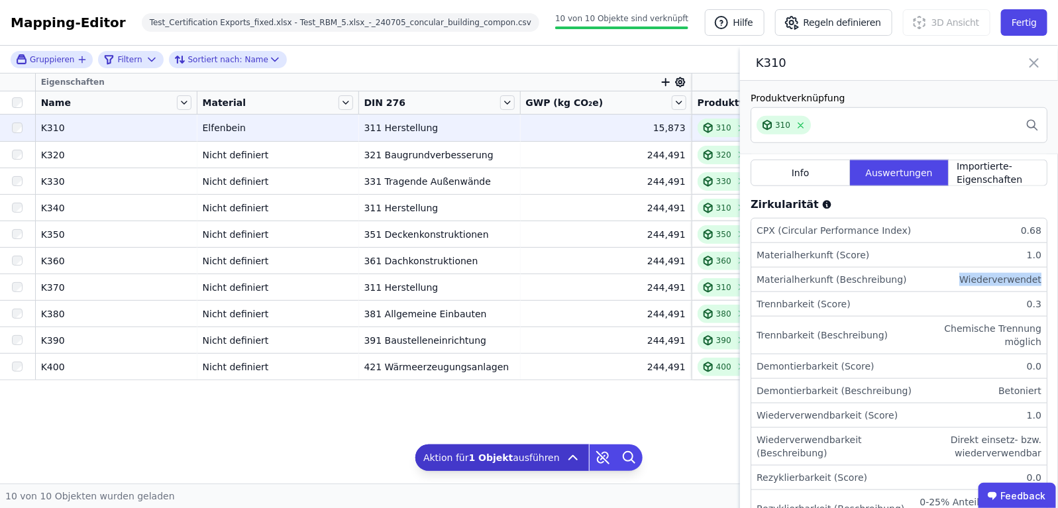
click at [946, 282] on li "Materialherkunft (Beschreibung) Wiederverwendet" at bounding box center [898, 280] width 295 height 25
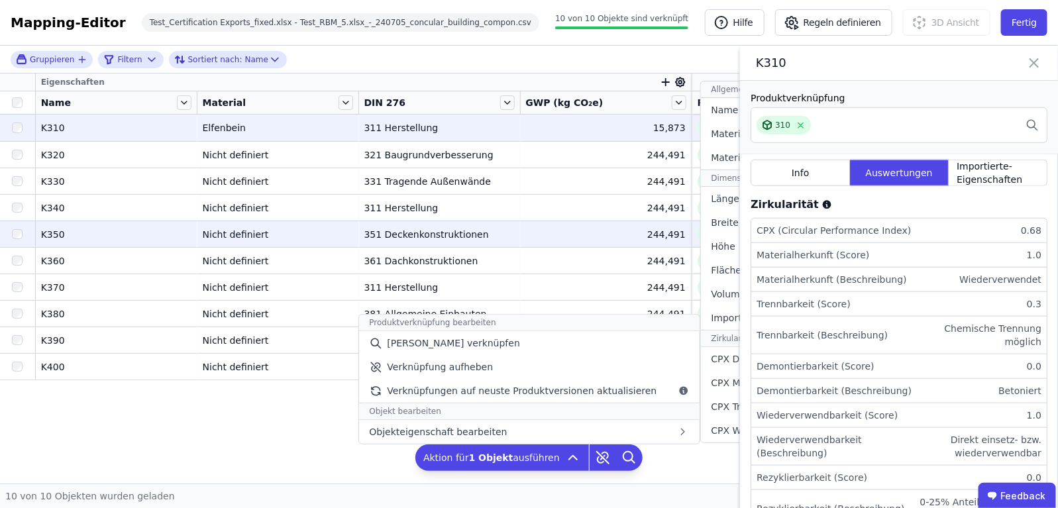
drag, startPoint x: 727, startPoint y: 162, endPoint x: 714, endPoint y: 223, distance: 62.4
click at [727, 162] on span "Materialfluss" at bounding box center [740, 157] width 59 height 13
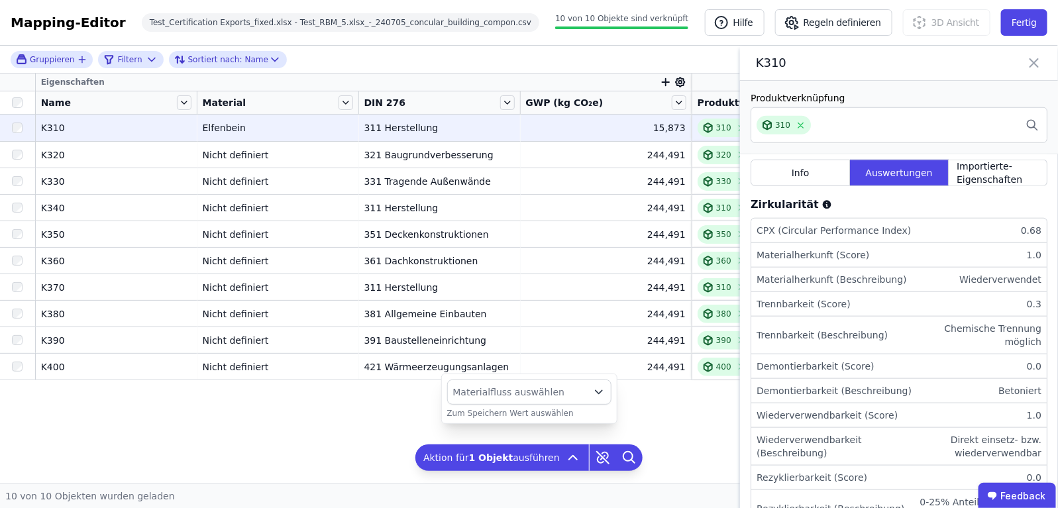
click at [550, 394] on span "Materialfluss auswählen" at bounding box center [518, 391] width 131 height 13
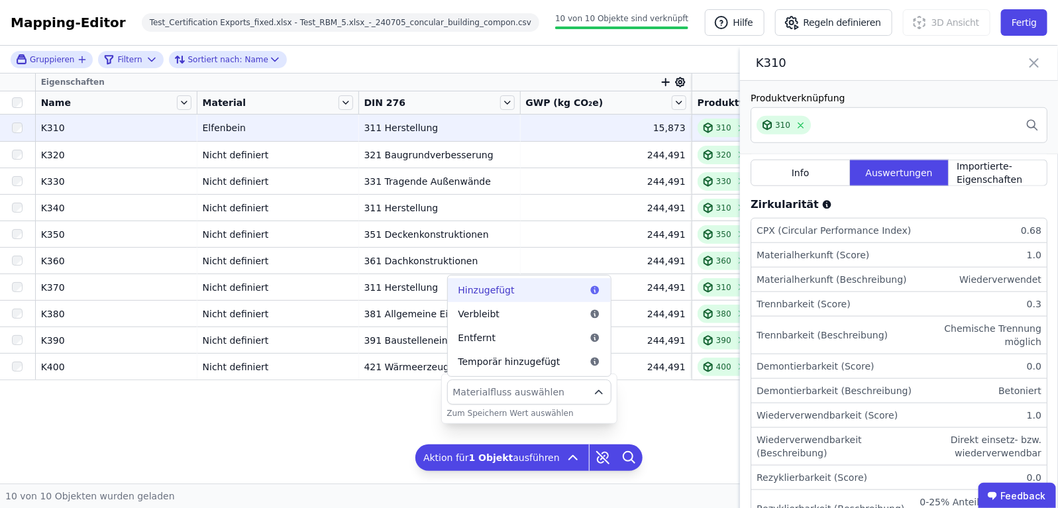
click at [568, 296] on div "Hinzugefügt" at bounding box center [529, 289] width 142 height 13
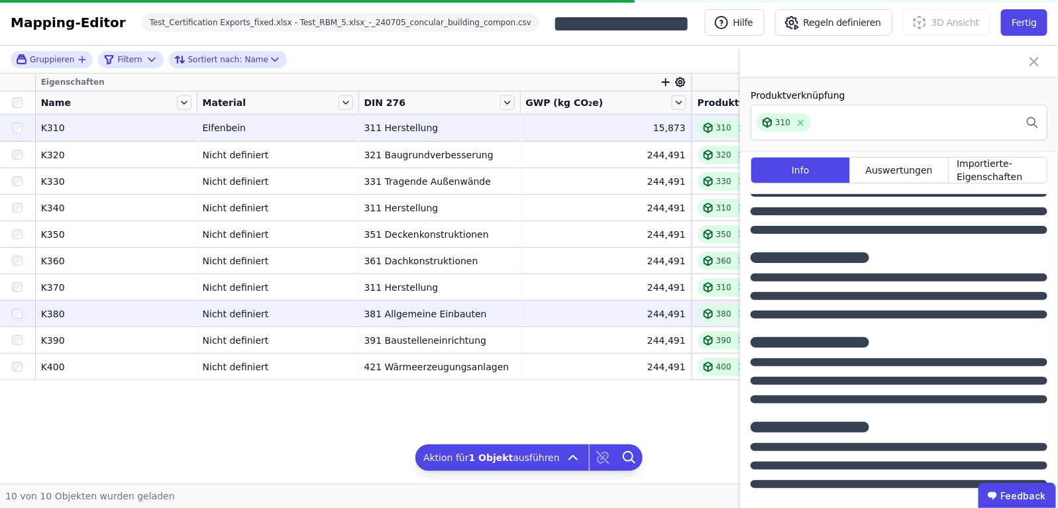
scroll to position [0, 0]
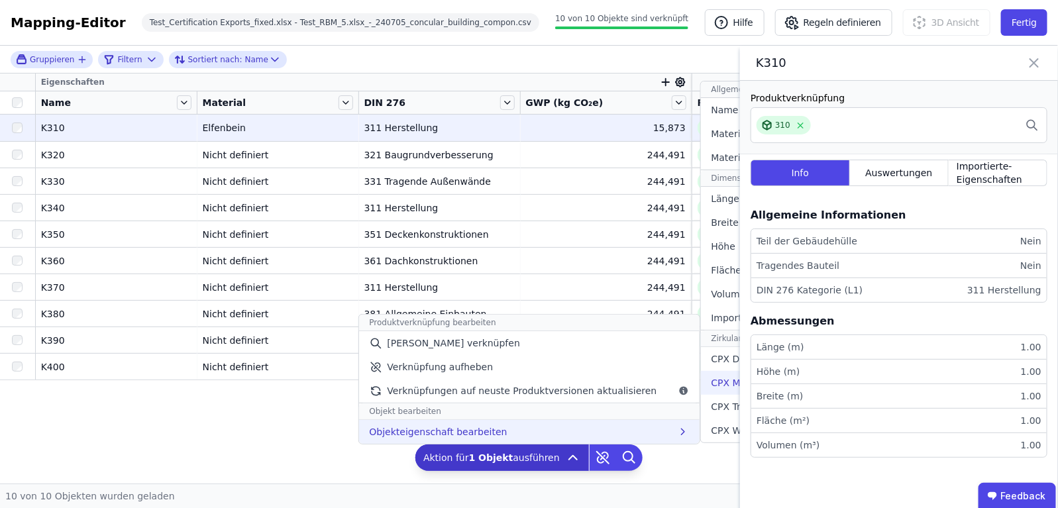
click at [713, 382] on span "CPX Materialherkunft" at bounding box center [760, 382] width 98 height 13
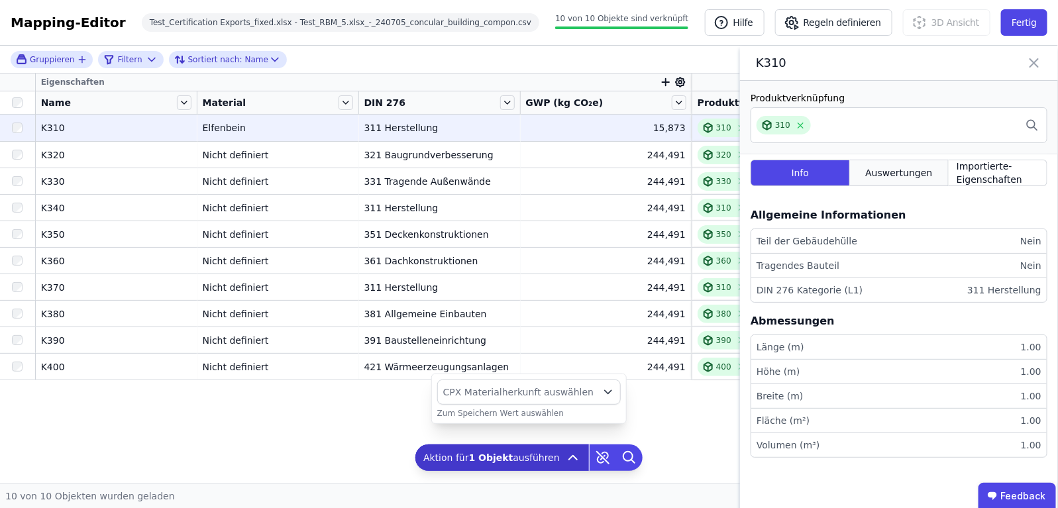
click at [901, 176] on span "Auswertungen" at bounding box center [898, 172] width 67 height 13
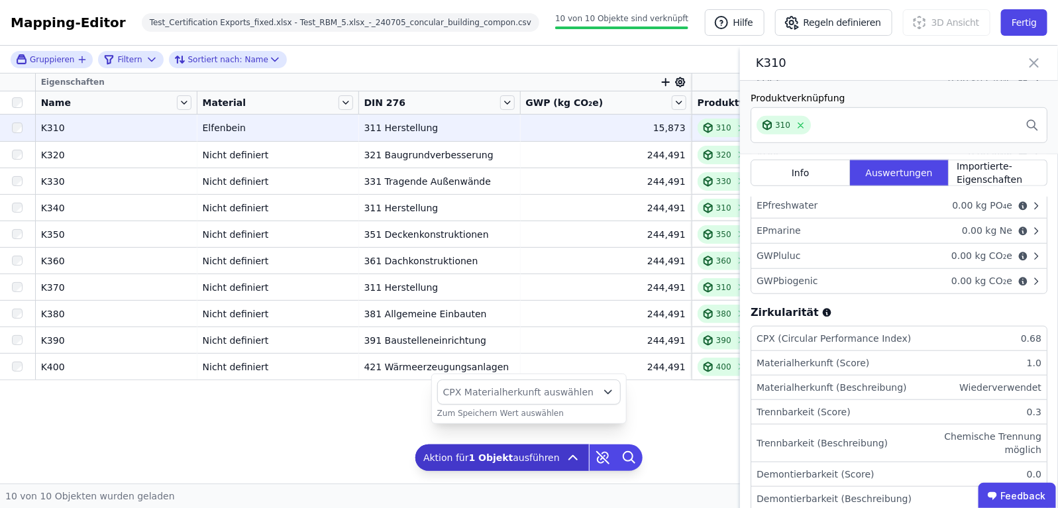
scroll to position [414, 0]
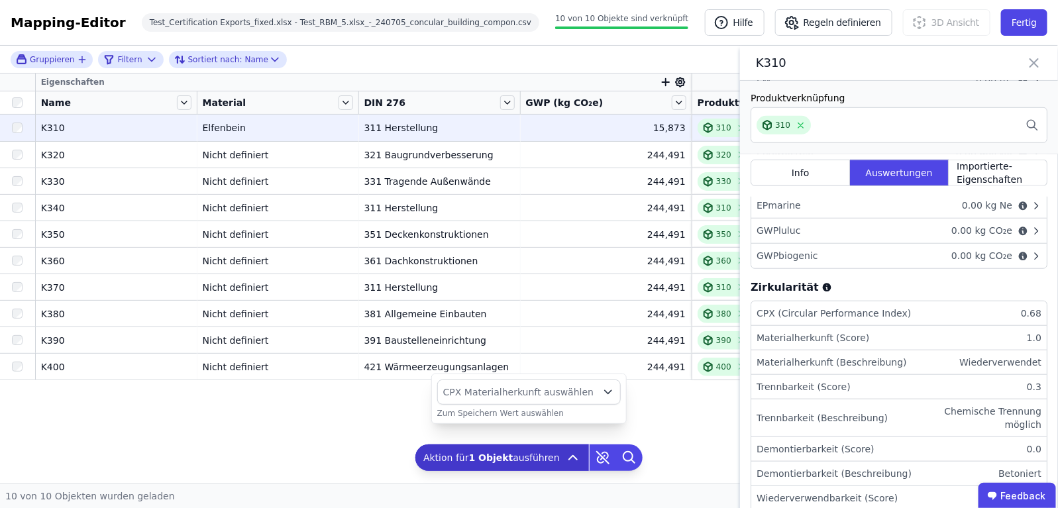
click at [560, 389] on span "CPX Materialherkunft auswählen" at bounding box center [518, 391] width 150 height 13
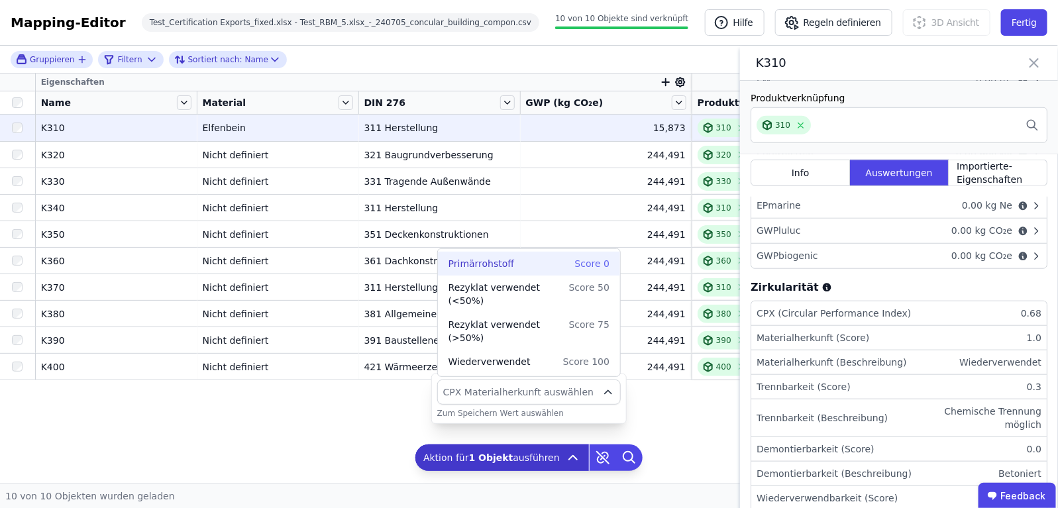
click at [583, 263] on span "Score 0" at bounding box center [590, 263] width 40 height 13
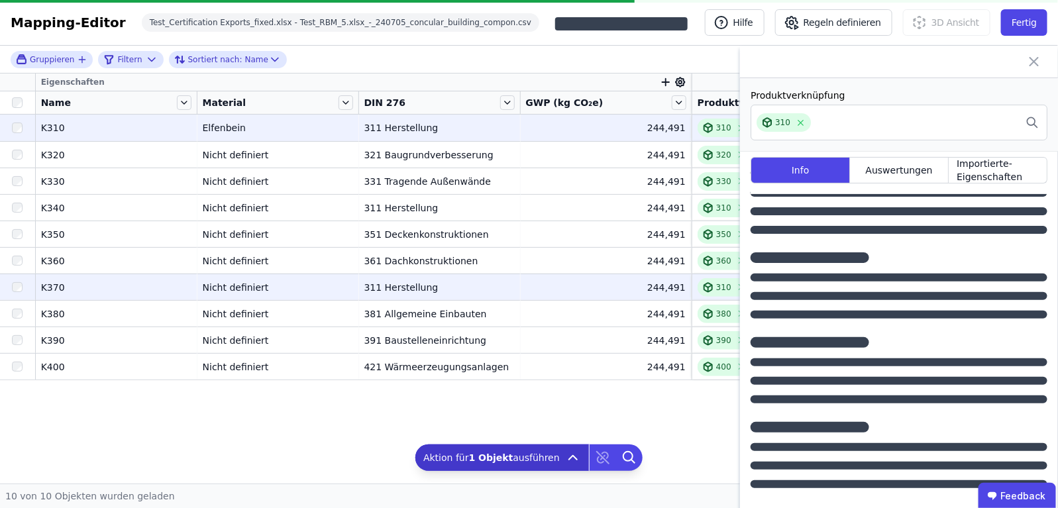
scroll to position [0, 0]
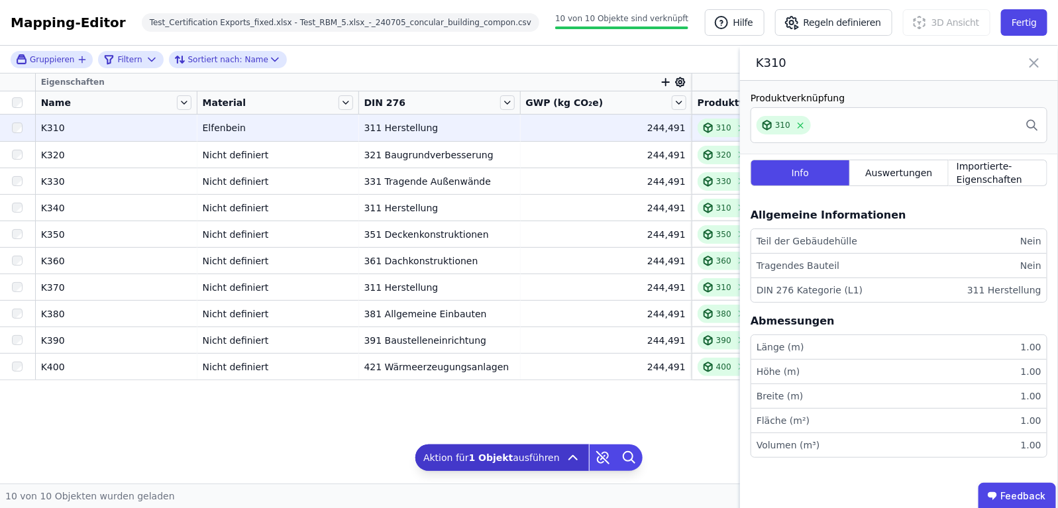
drag, startPoint x: 885, startPoint y: 179, endPoint x: 891, endPoint y: 197, distance: 19.1
click at [886, 177] on span "Auswertungen" at bounding box center [898, 172] width 67 height 13
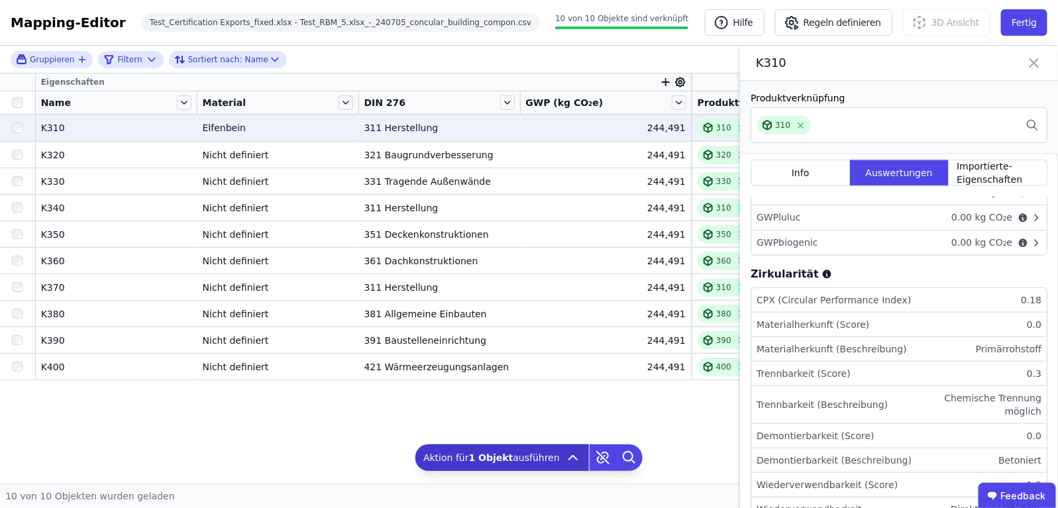
scroll to position [442, 0]
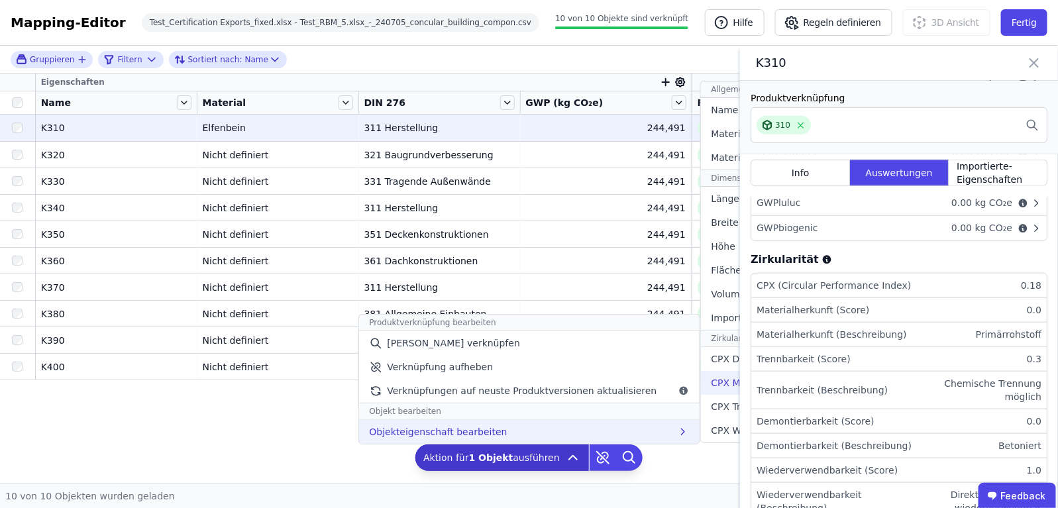
click at [721, 382] on span "CPX Materialherkunft" at bounding box center [760, 382] width 98 height 13
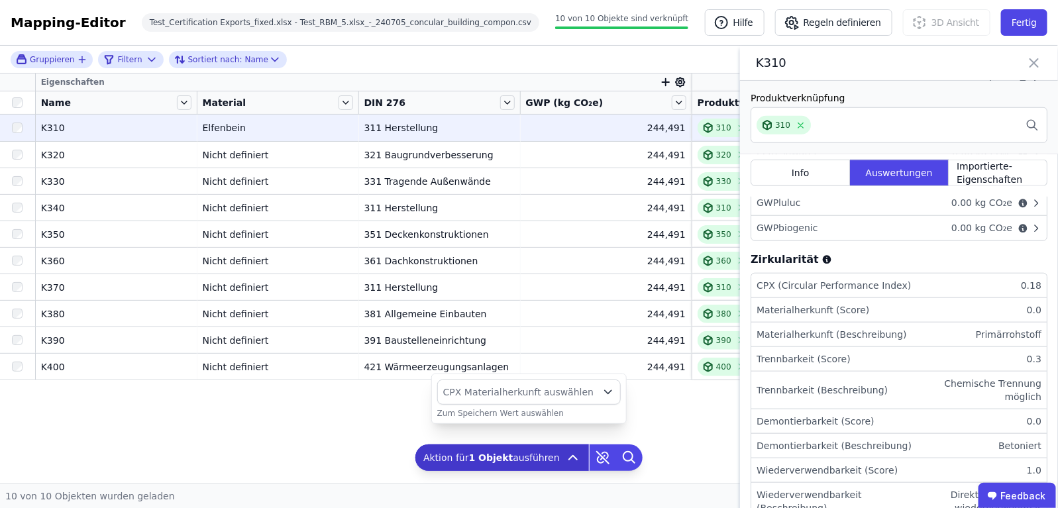
click at [585, 387] on button "CPX Materialherkunft auswählen" at bounding box center [528, 391] width 183 height 25
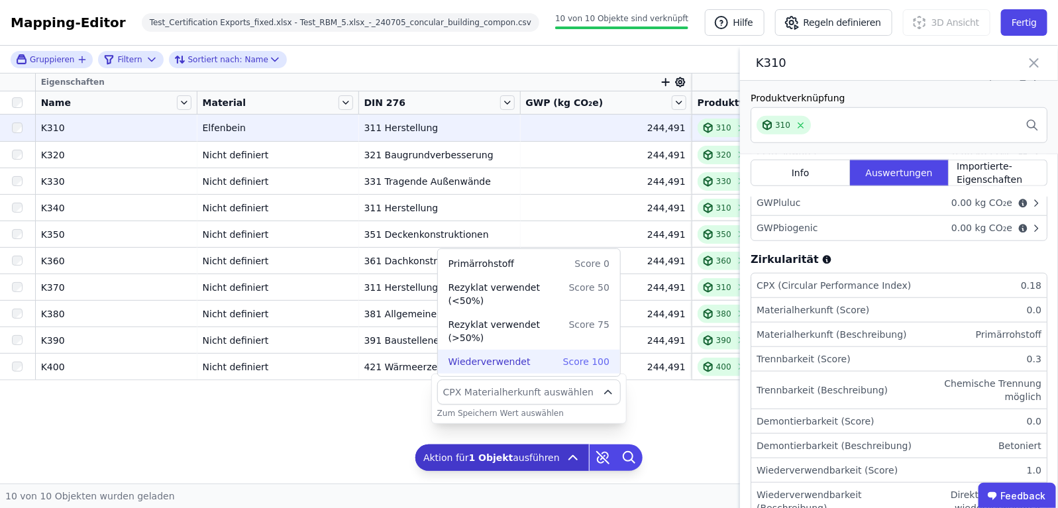
click at [552, 364] on div "Wiederverwendet Score 100" at bounding box center [528, 361] width 161 height 13
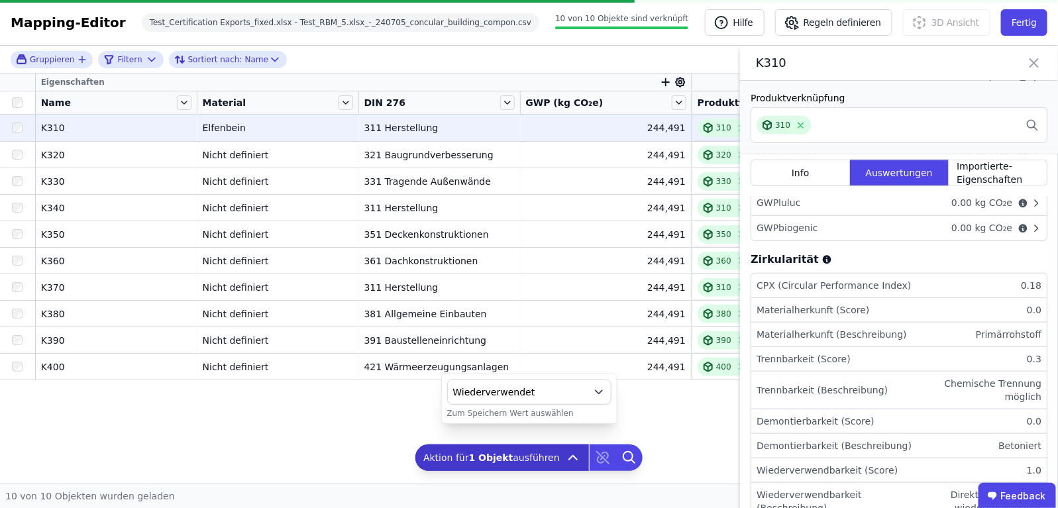
scroll to position [0, 0]
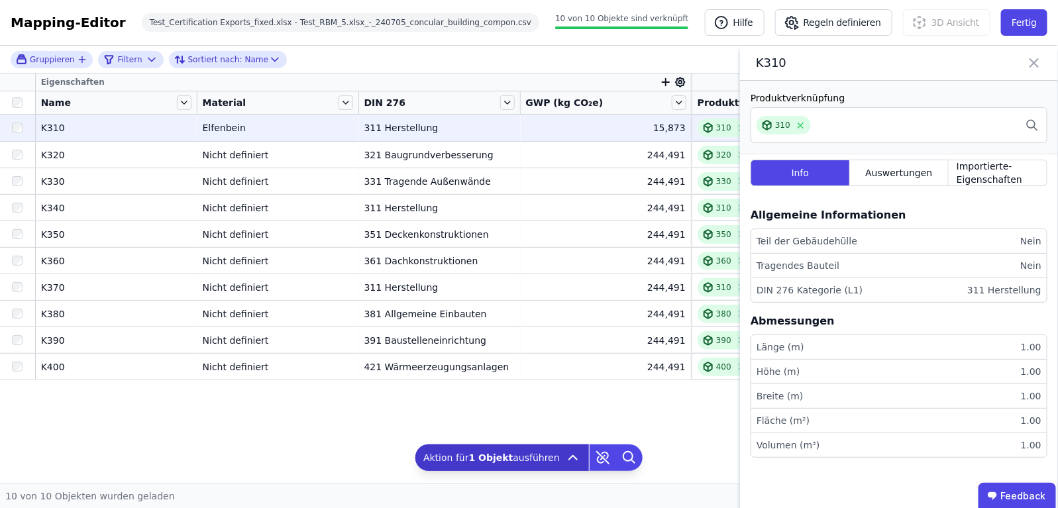
click at [908, 156] on div "Info Auswertungen Importierte-Eigenschaften" at bounding box center [898, 175] width 297 height 42
click at [906, 169] on span "Auswertungen" at bounding box center [898, 172] width 67 height 13
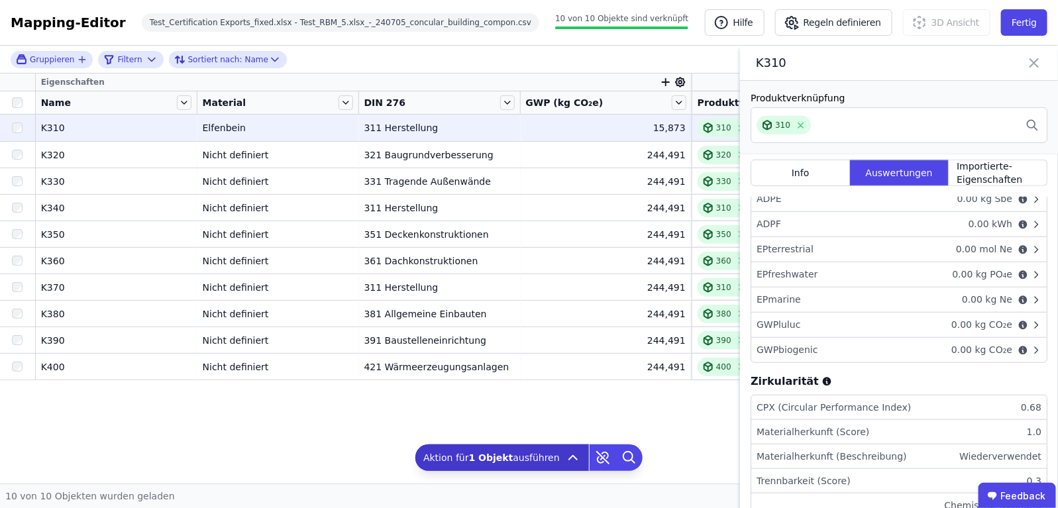
scroll to position [359, 0]
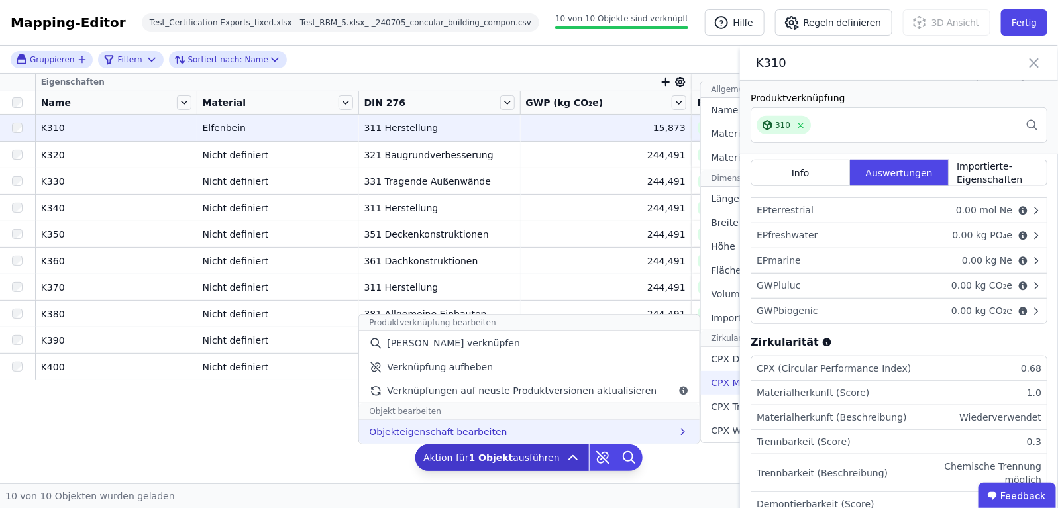
click at [711, 385] on span "CPX Materialherkunft" at bounding box center [760, 382] width 98 height 13
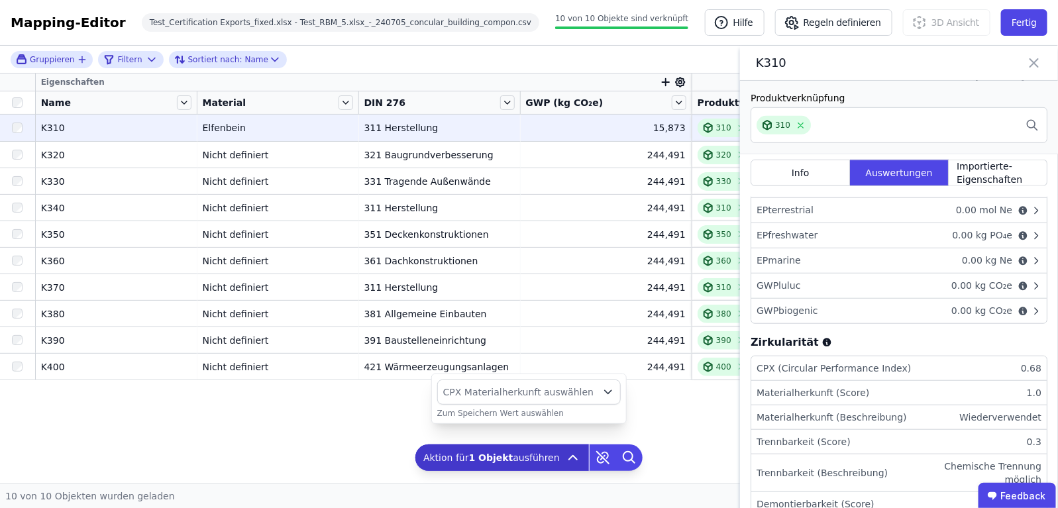
click at [557, 382] on button "CPX Materialherkunft auswählen" at bounding box center [528, 391] width 183 height 25
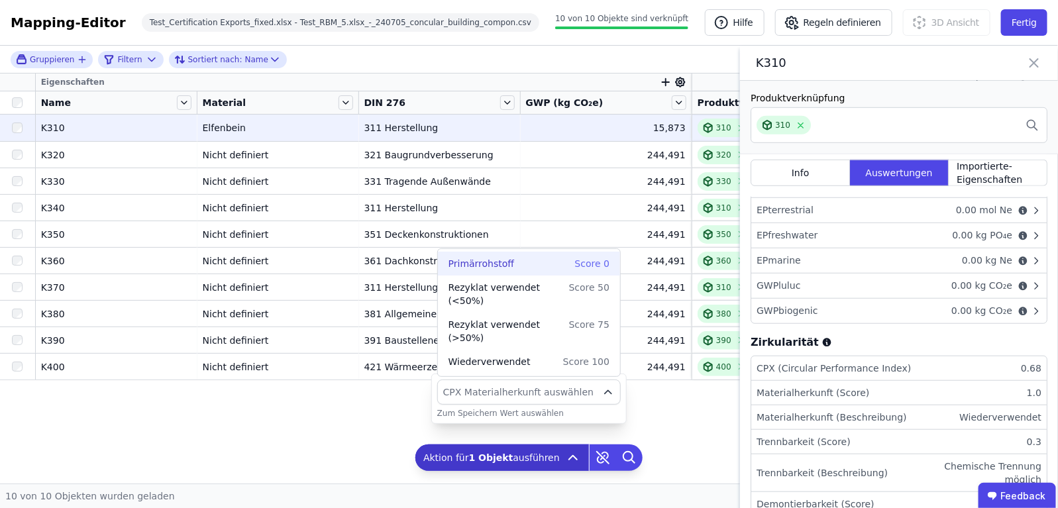
click at [568, 275] on li "Primärrohstoff Score 0" at bounding box center [529, 264] width 182 height 24
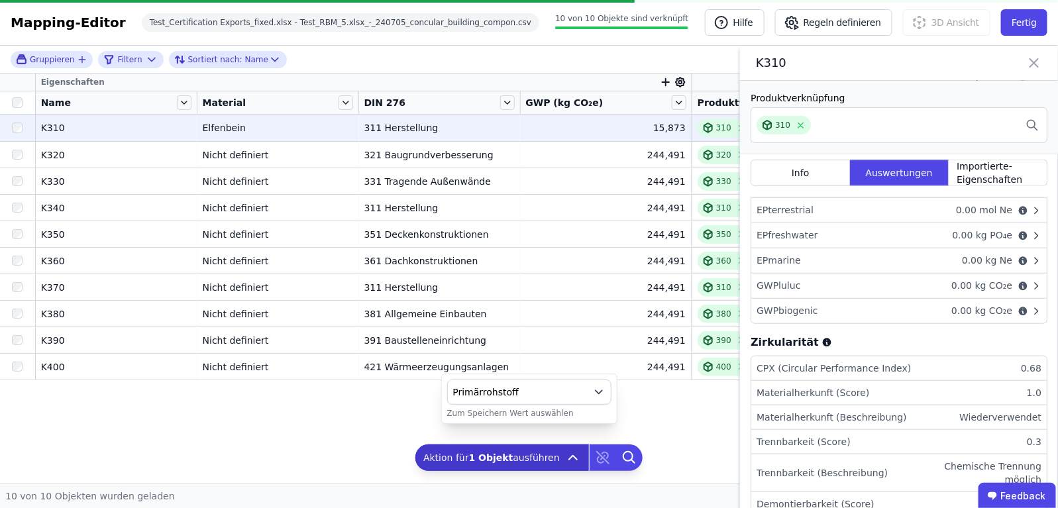
scroll to position [0, 0]
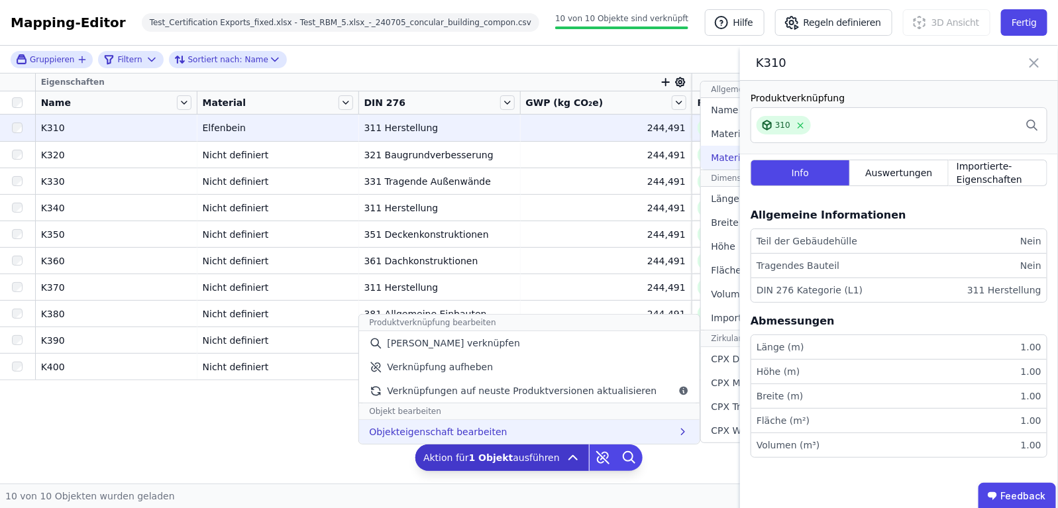
click at [727, 156] on span "Materialfluss" at bounding box center [740, 157] width 59 height 13
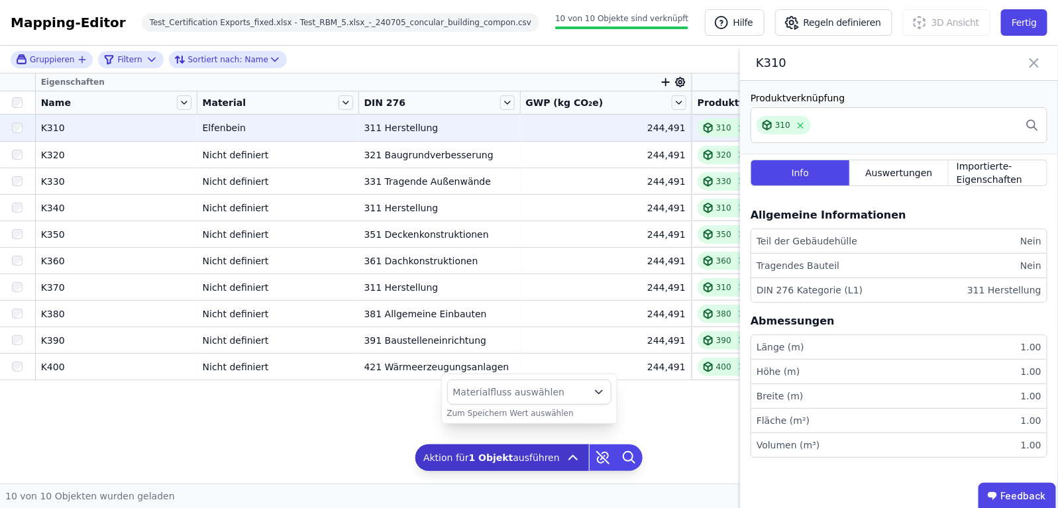
click at [505, 399] on button "Materialfluss auswählen" at bounding box center [529, 391] width 164 height 25
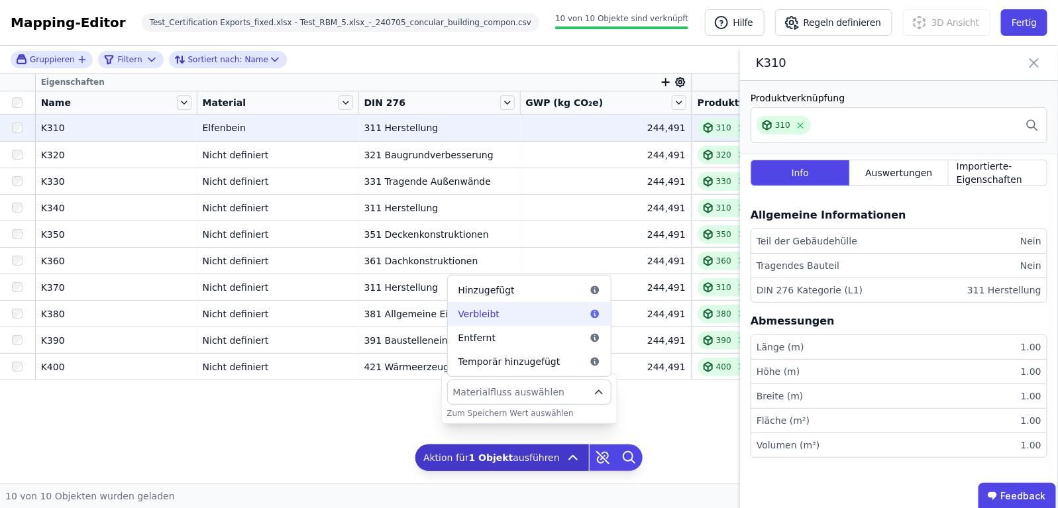
click at [565, 318] on div "Verbleibt" at bounding box center [529, 313] width 142 height 13
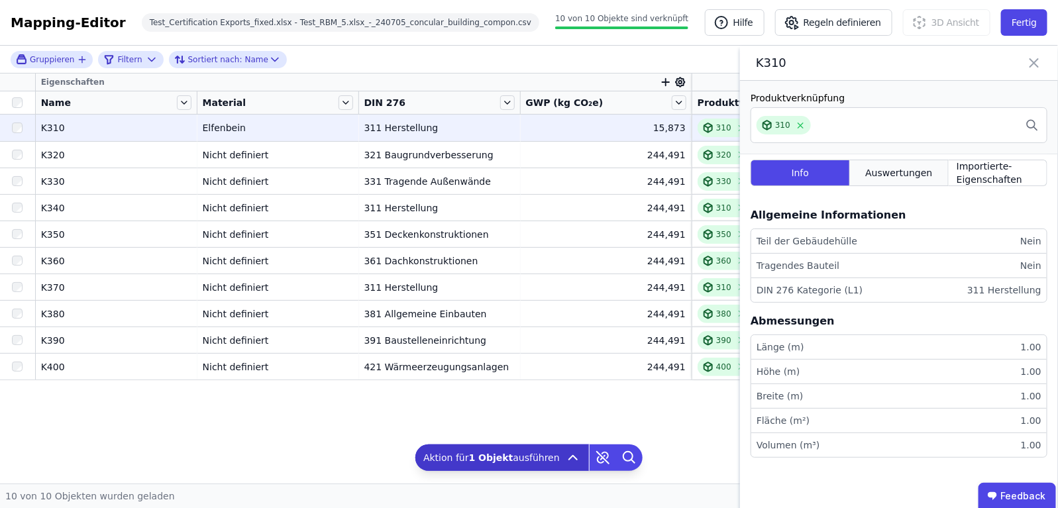
click at [886, 176] on span "Auswertungen" at bounding box center [898, 172] width 67 height 13
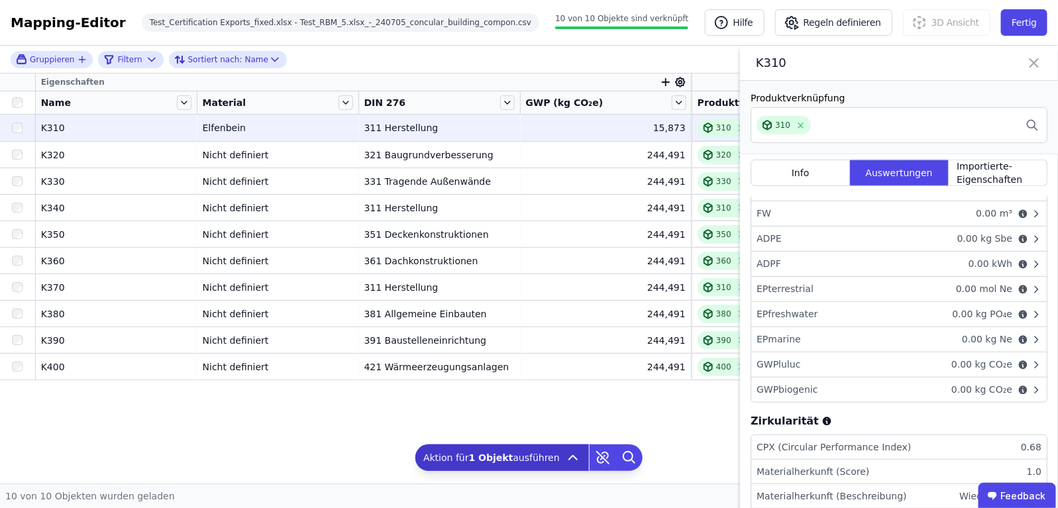
scroll to position [414, 0]
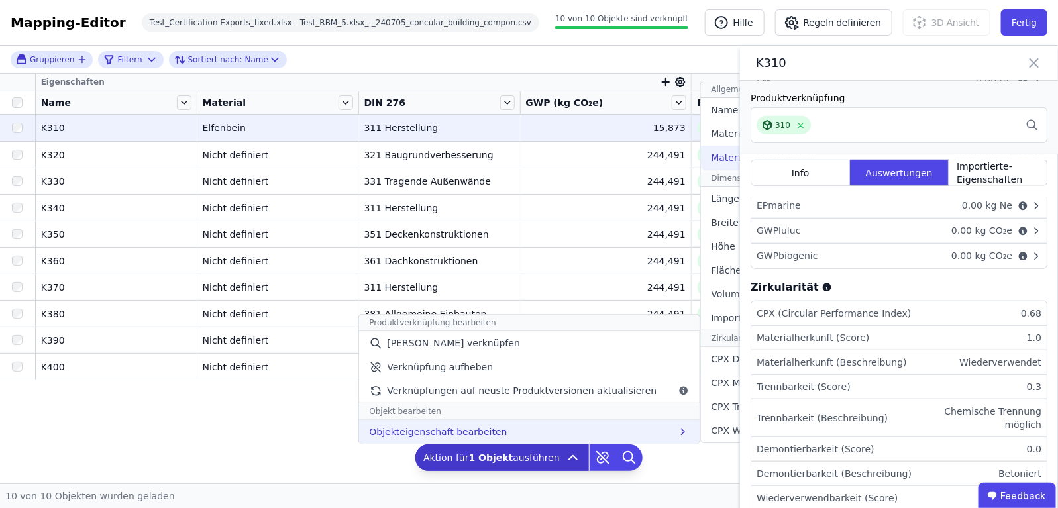
click at [714, 166] on div "Materialfluss" at bounding box center [799, 158] width 197 height 24
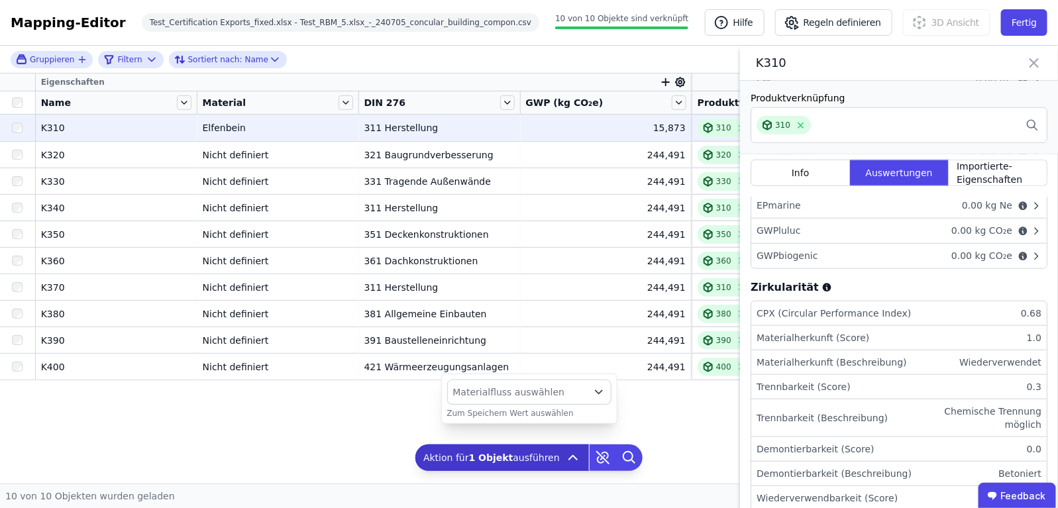
click at [548, 389] on span "Materialfluss auswählen" at bounding box center [509, 391] width 112 height 13
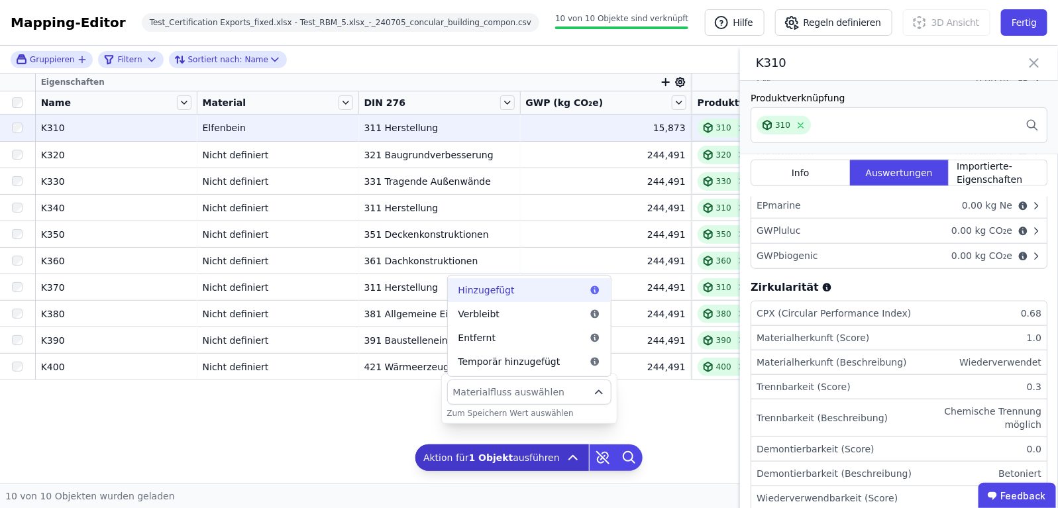
click at [548, 291] on div "Hinzugefügt" at bounding box center [529, 289] width 142 height 13
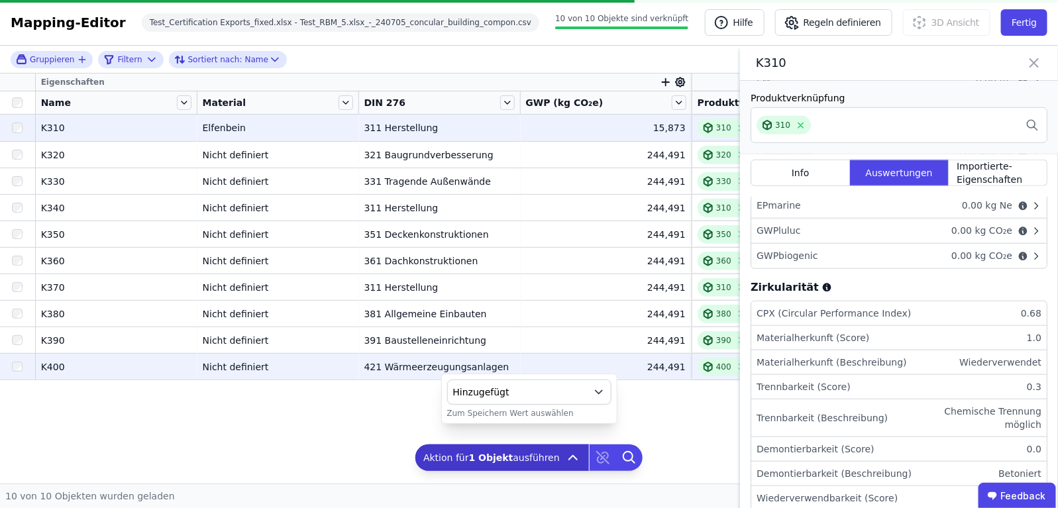
scroll to position [0, 0]
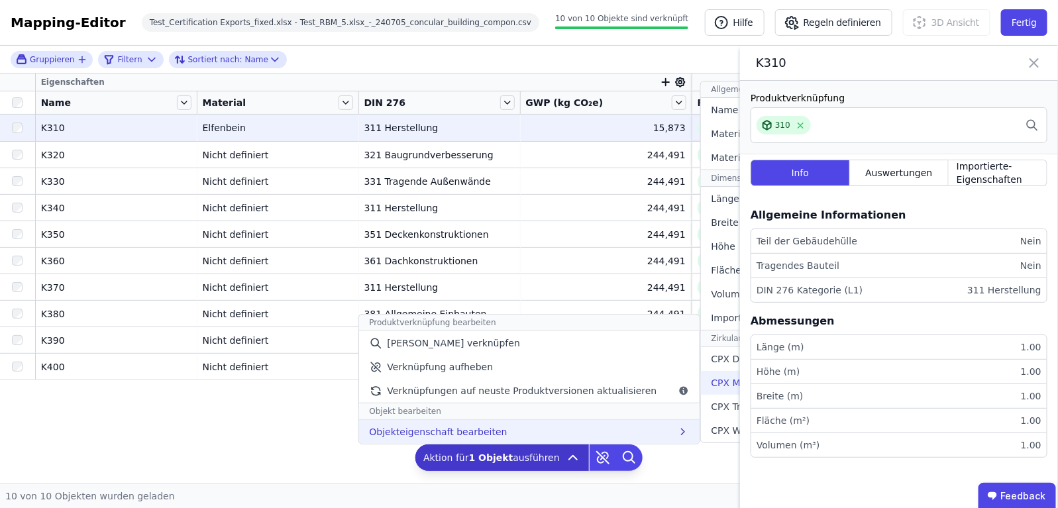
click at [713, 374] on div "CPX Materialherkunft" at bounding box center [799, 383] width 197 height 24
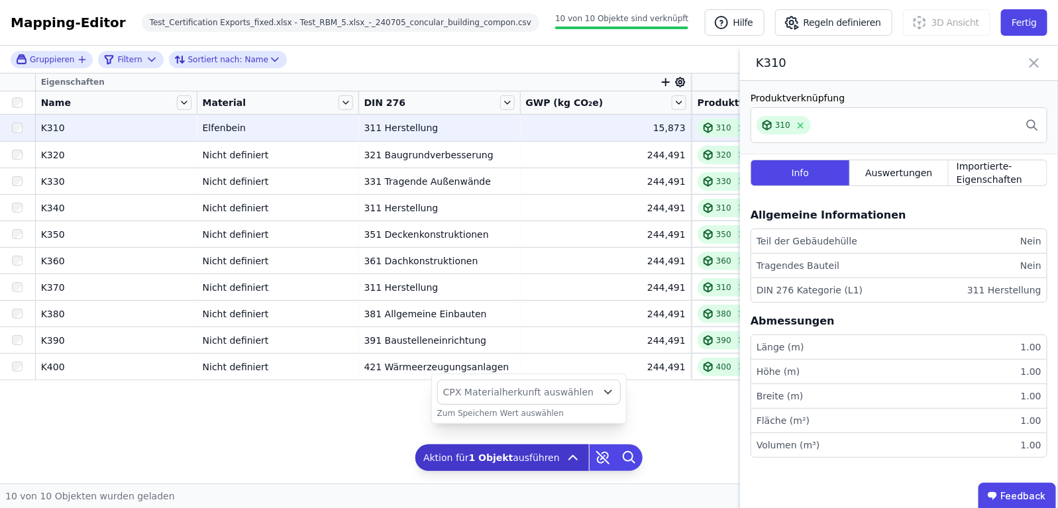
click at [580, 382] on button "CPX Materialherkunft auswählen" at bounding box center [528, 391] width 183 height 25
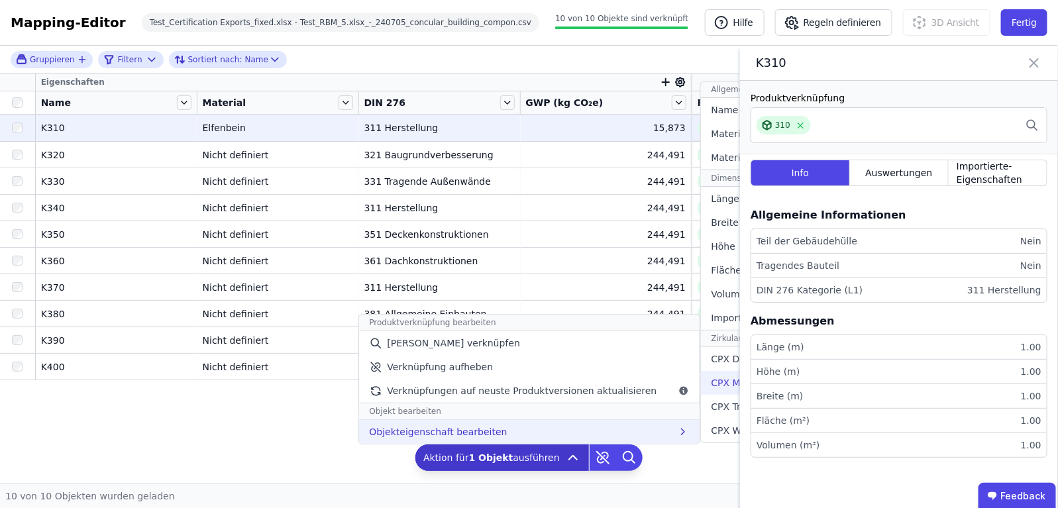
click at [711, 387] on span "CPX Materialherkunft" at bounding box center [760, 382] width 98 height 13
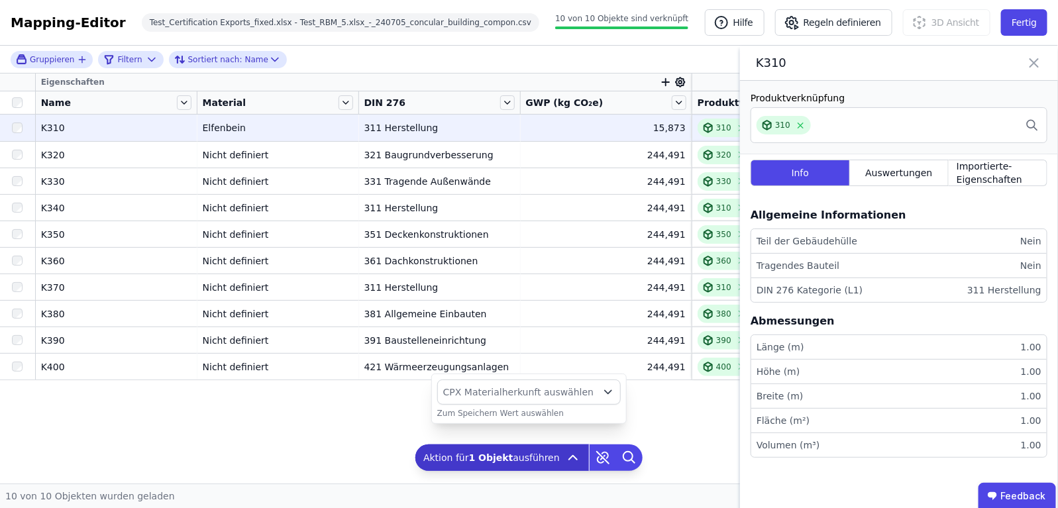
click at [550, 395] on span "CPX Materialherkunft auswählen" at bounding box center [518, 391] width 150 height 13
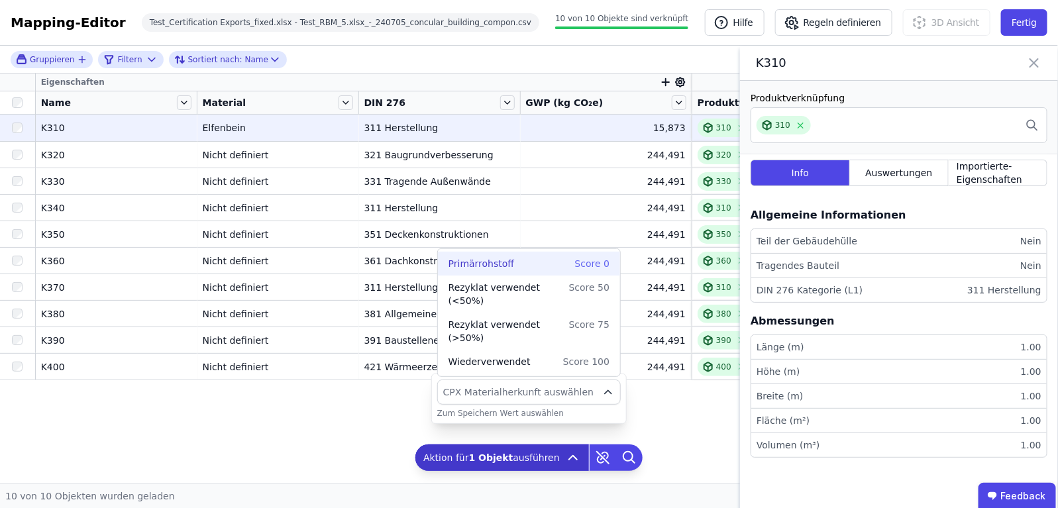
click at [595, 268] on span "Score 0" at bounding box center [590, 263] width 40 height 13
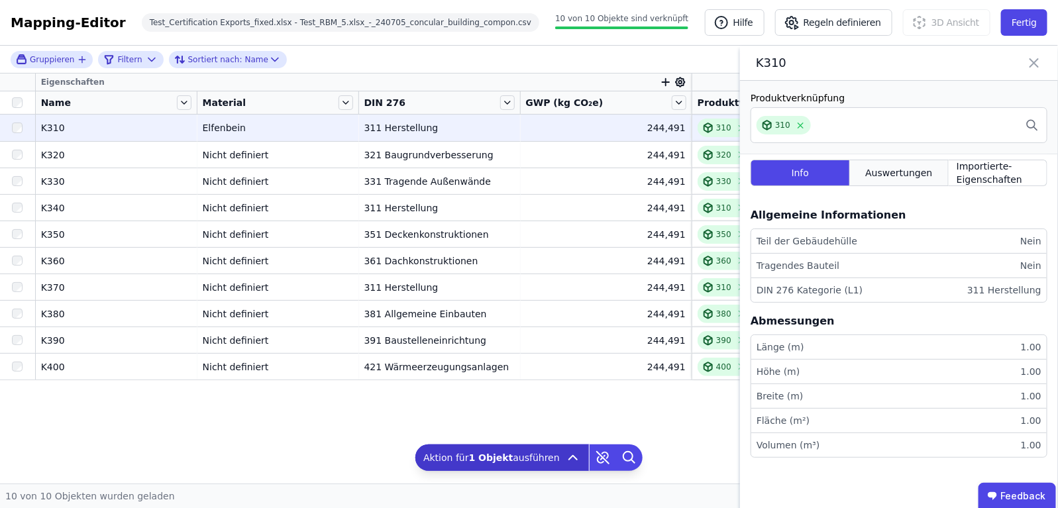
click at [872, 172] on span "Auswertungen" at bounding box center [898, 172] width 67 height 13
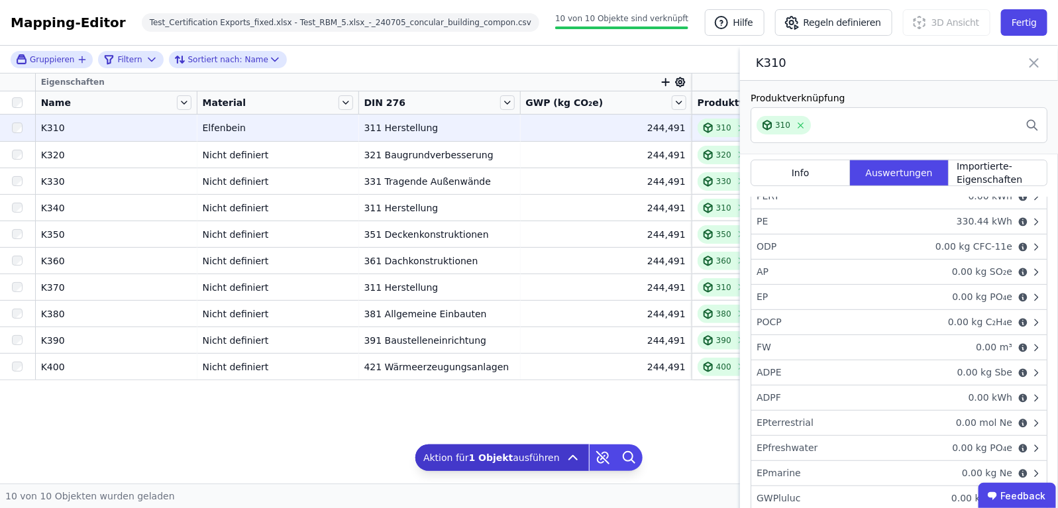
scroll to position [497, 0]
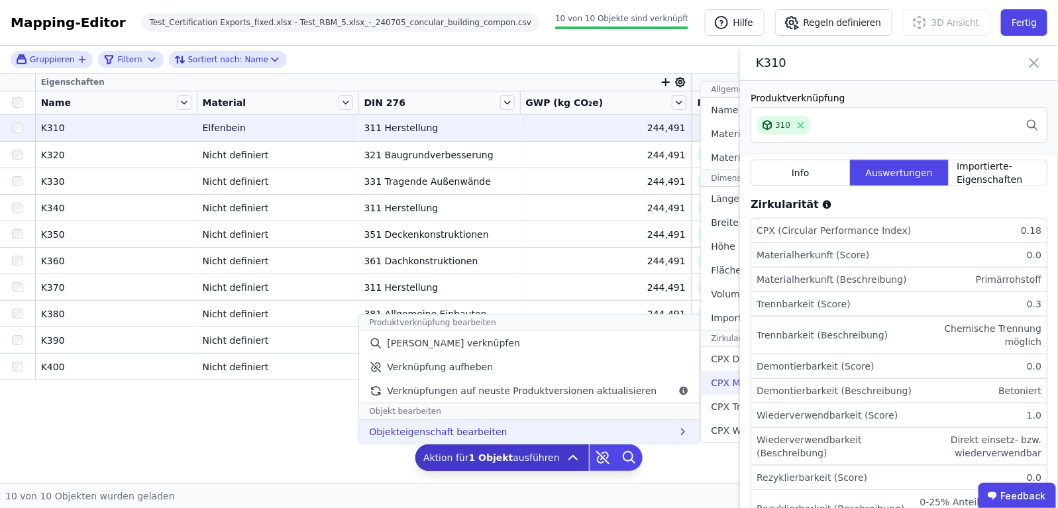
click at [707, 392] on div "CPX Materialherkunft" at bounding box center [799, 383] width 197 height 24
click at [711, 382] on span "CPX Materialherkunft" at bounding box center [760, 382] width 98 height 13
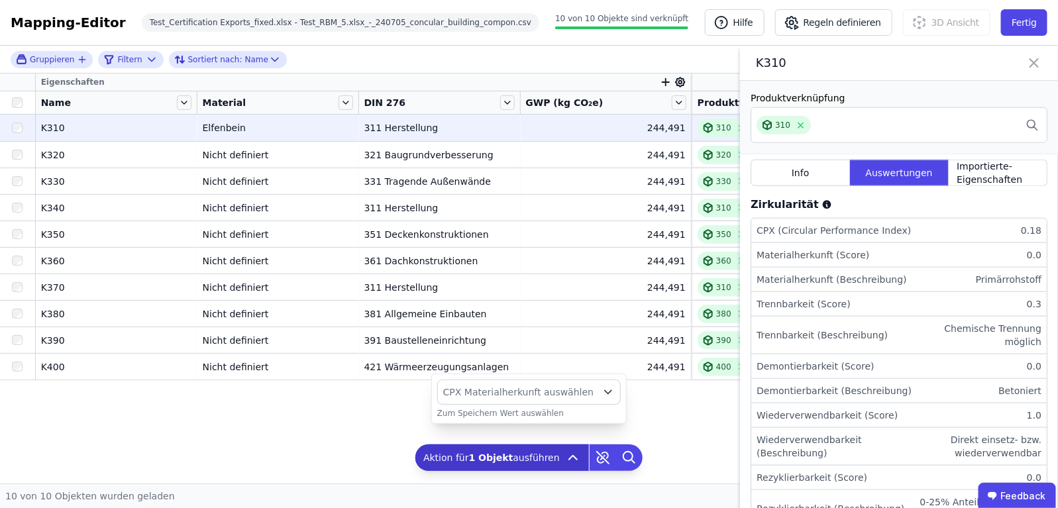
click at [581, 395] on span "CPX Materialherkunft auswählen" at bounding box center [518, 391] width 150 height 13
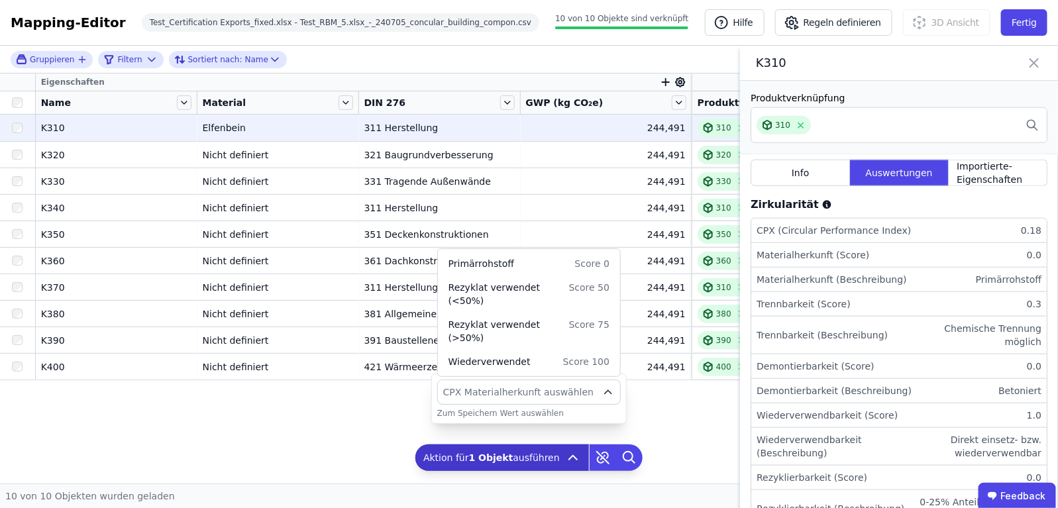
click at [664, 402] on div "Eigenschaften Name Material DIN 276 GWP (kg CO₂e) Produktverknüpfung K310 K310 …" at bounding box center [529, 254] width 1058 height 360
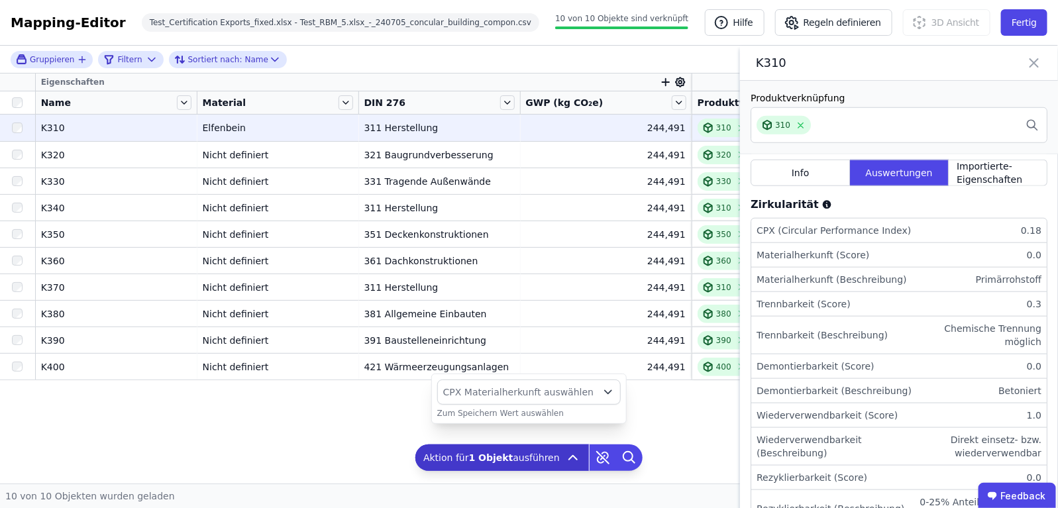
click at [650, 430] on div "Eigenschaften Name Material DIN 276 GWP (kg CO₂e) Produktverknüpfung K310 K310 …" at bounding box center [529, 254] width 1058 height 360
click at [601, 393] on icon "button" at bounding box center [607, 391] width 13 height 13
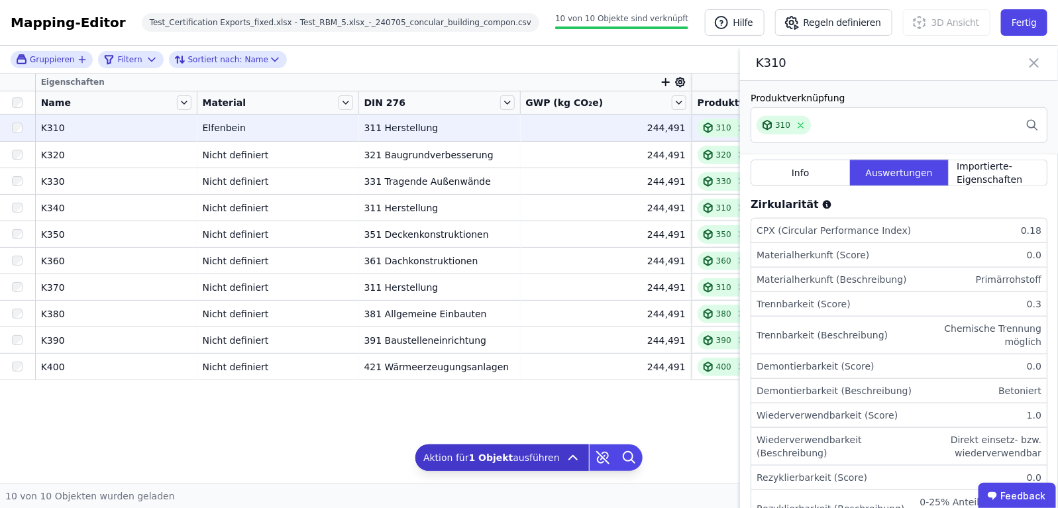
click at [1032, 67] on icon at bounding box center [1034, 63] width 16 height 19
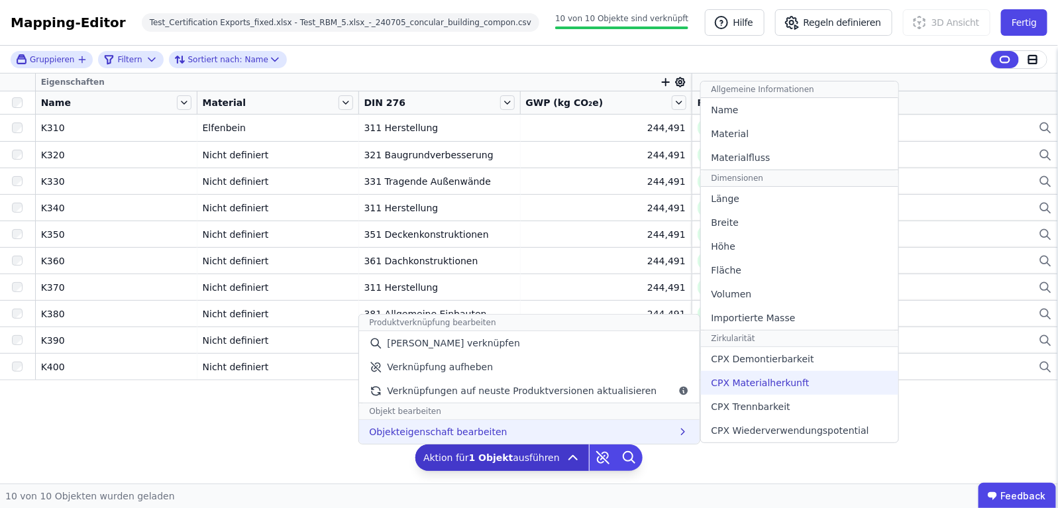
click at [737, 383] on span "CPX Materialherkunft" at bounding box center [760, 382] width 98 height 13
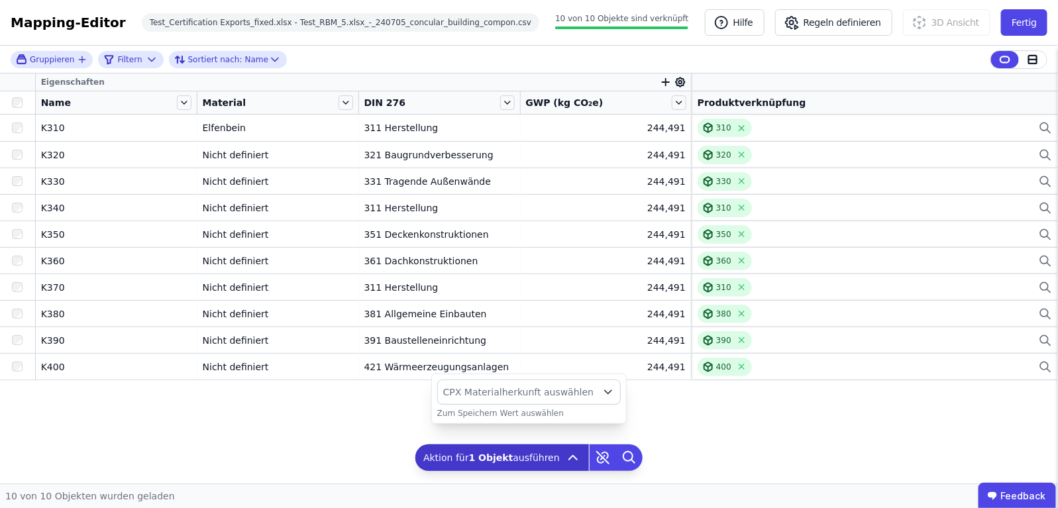
click at [580, 391] on span "CPX Materialherkunft auswählen" at bounding box center [518, 391] width 150 height 13
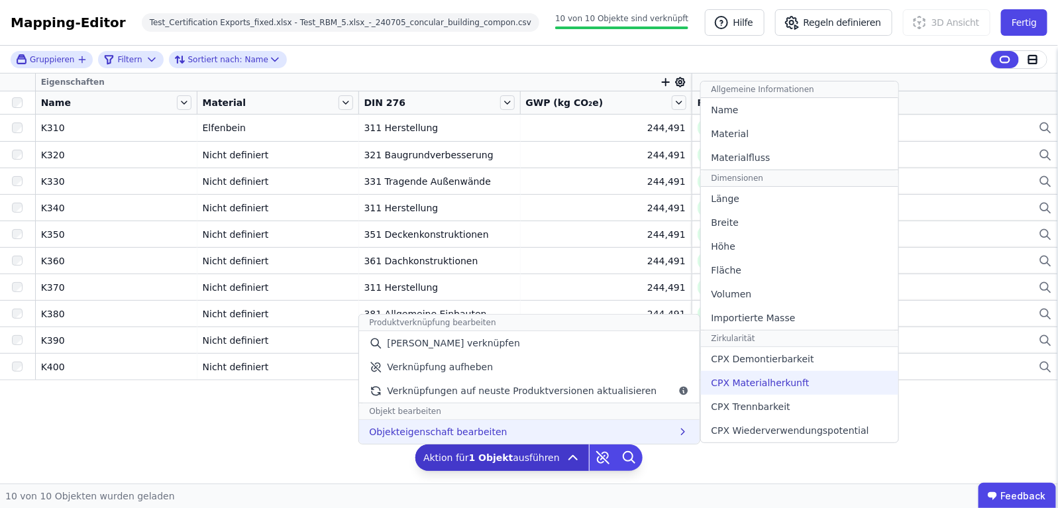
click at [749, 389] on div "CPX Materialherkunft" at bounding box center [799, 383] width 197 height 24
click at [776, 383] on span "CPX Materialherkunft" at bounding box center [760, 382] width 98 height 13
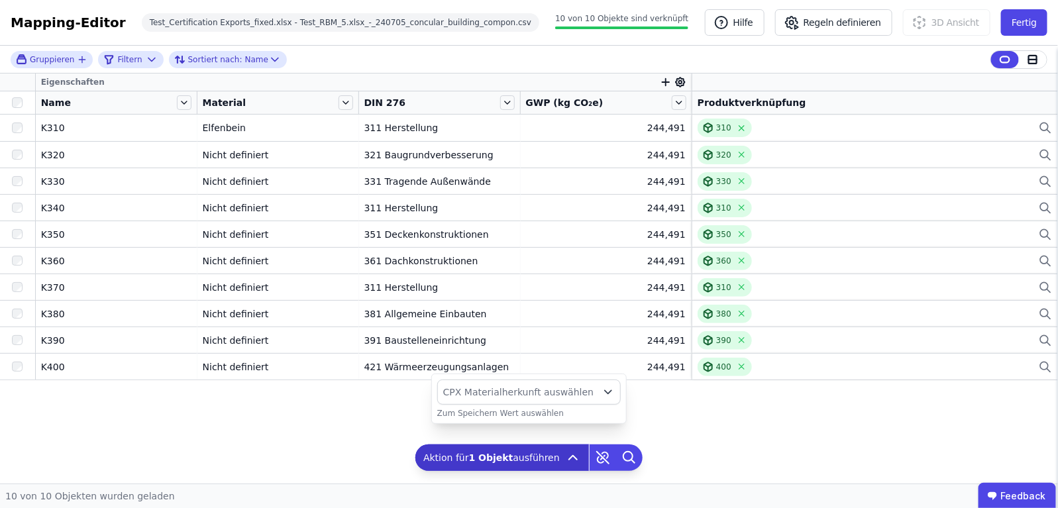
click at [550, 386] on span "CPX Materialherkunft auswählen" at bounding box center [518, 391] width 150 height 13
